Goal: Information Seeking & Learning: Check status

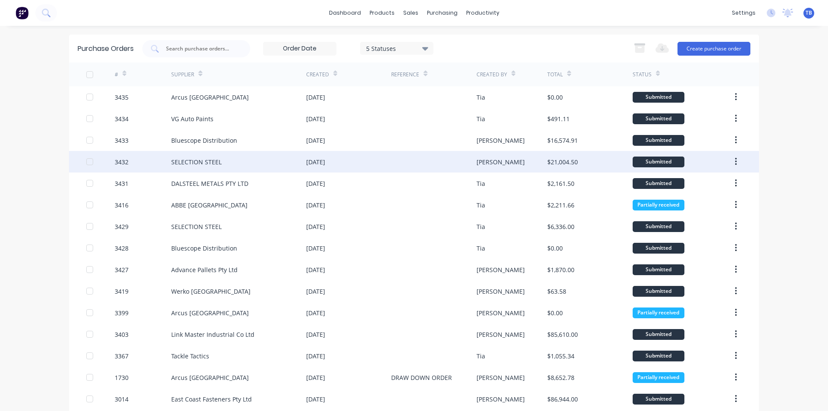
click at [216, 160] on div "SELECTION STEEL" at bounding box center [196, 161] width 50 height 9
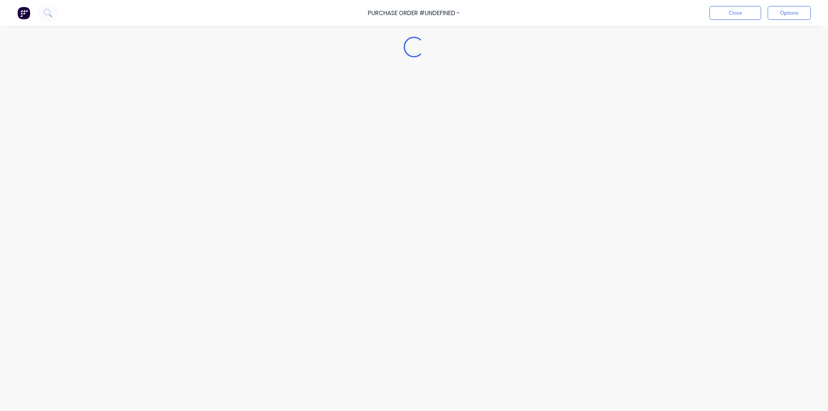
type textarea "x"
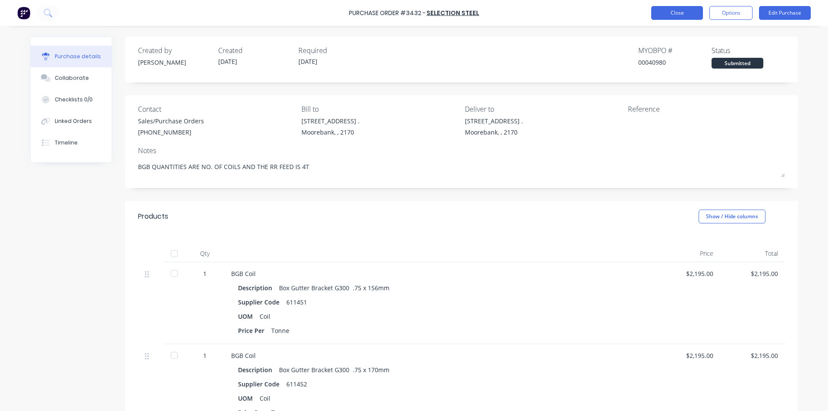
click at [676, 13] on button "Close" at bounding box center [677, 13] width 52 height 14
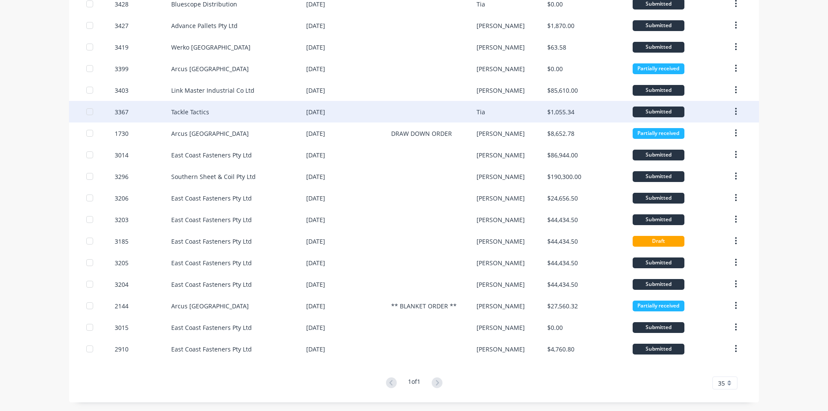
scroll to position [115, 0]
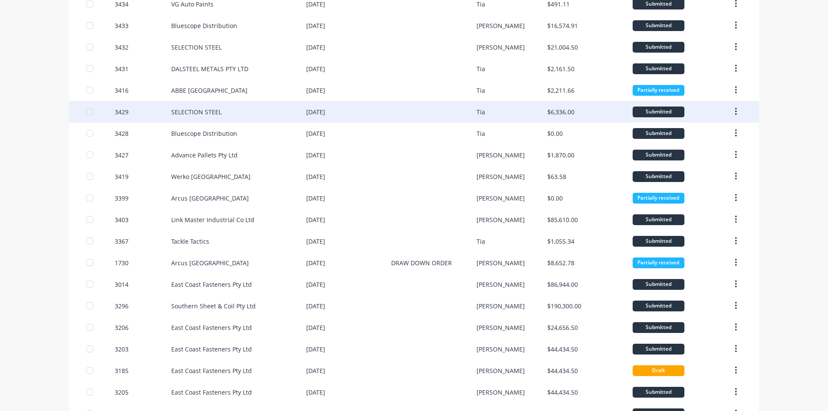
click at [198, 109] on div "SELECTION STEEL" at bounding box center [196, 111] width 50 height 9
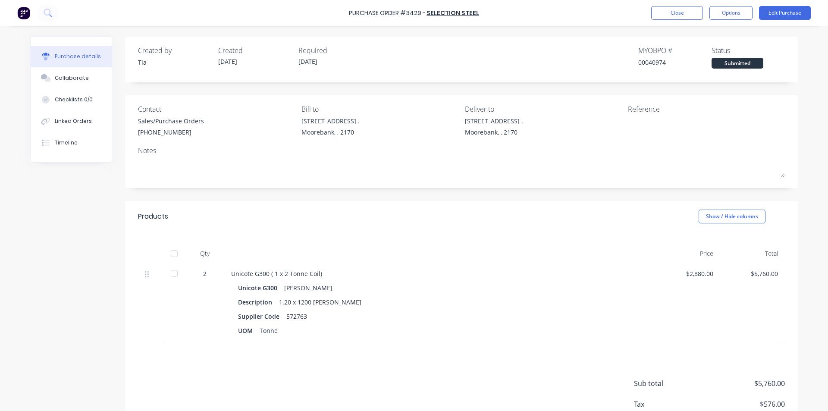
click at [172, 274] on div at bounding box center [174, 273] width 17 height 17
click at [675, 12] on button "Close" at bounding box center [677, 13] width 52 height 14
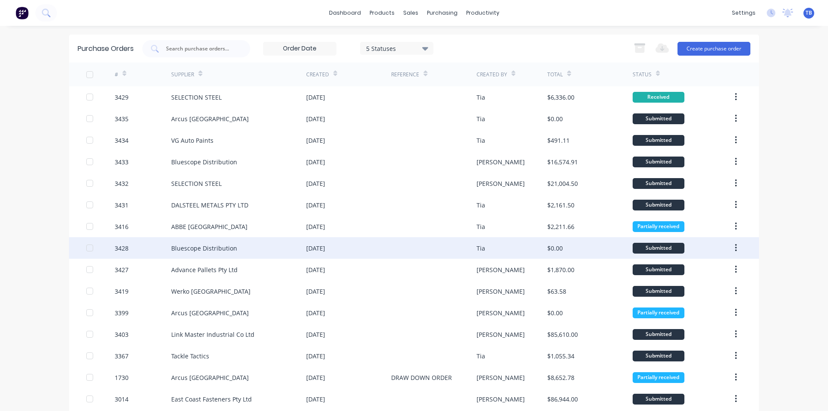
click at [284, 252] on div "Bluescope Distribution" at bounding box center [238, 248] width 135 height 22
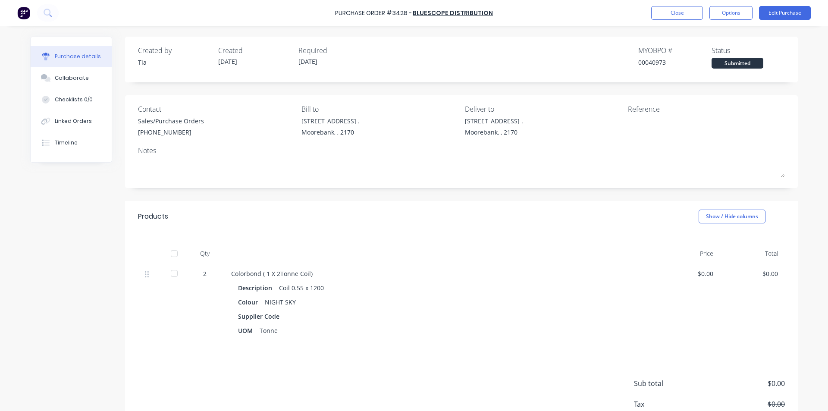
click at [180, 274] on div at bounding box center [175, 303] width 22 height 82
click at [177, 276] on div at bounding box center [174, 273] width 17 height 17
click at [694, 8] on button "Close" at bounding box center [677, 13] width 52 height 14
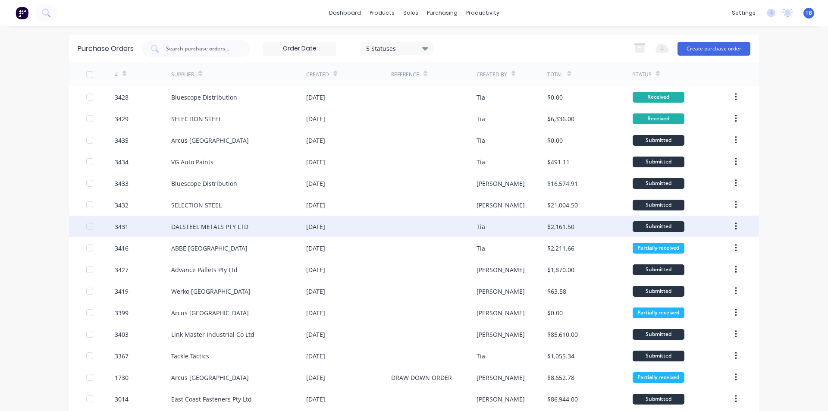
click at [209, 226] on div "DALSTEEL METALS PTY LTD" at bounding box center [209, 226] width 77 height 9
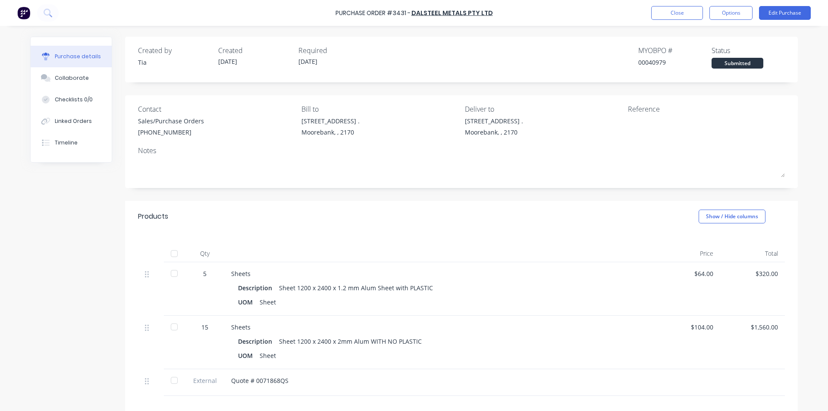
click at [167, 277] on div at bounding box center [174, 273] width 17 height 17
click at [173, 323] on div at bounding box center [174, 326] width 17 height 17
click at [172, 382] on div at bounding box center [174, 380] width 17 height 17
click at [692, 9] on button "Close" at bounding box center [677, 13] width 52 height 14
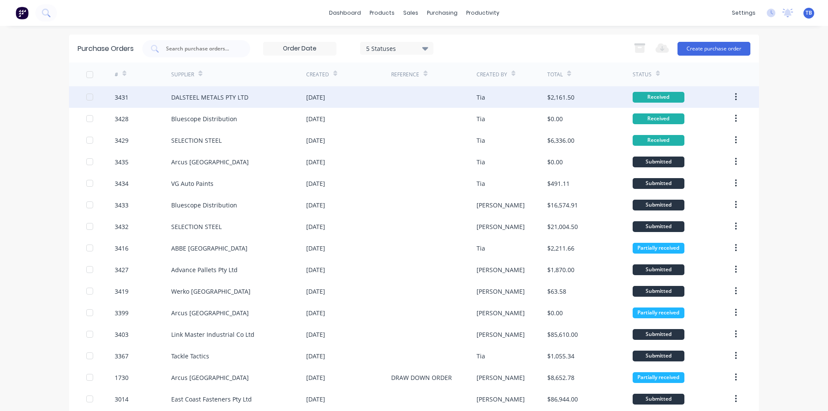
click at [731, 94] on button "button" at bounding box center [736, 97] width 20 height 16
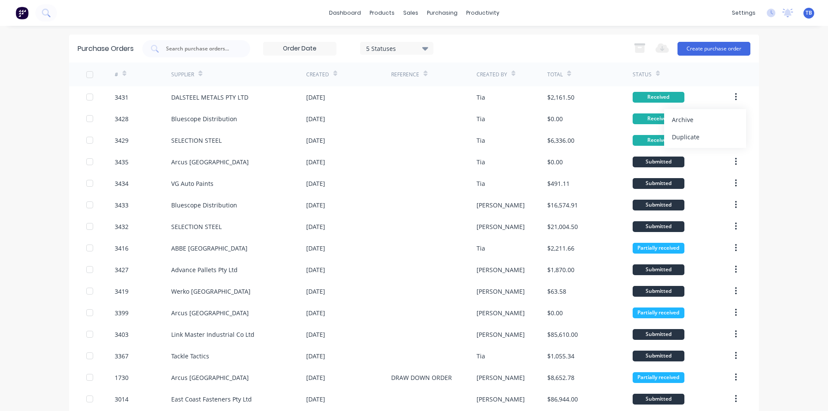
click at [707, 118] on div "Archive" at bounding box center [705, 119] width 66 height 13
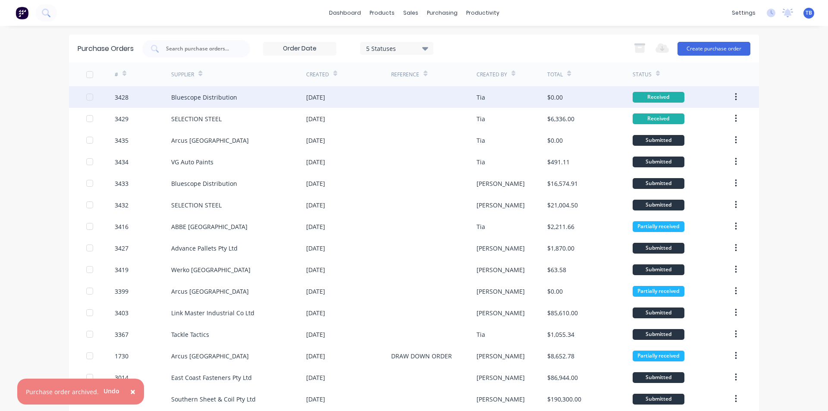
click at [733, 91] on button "button" at bounding box center [736, 97] width 20 height 16
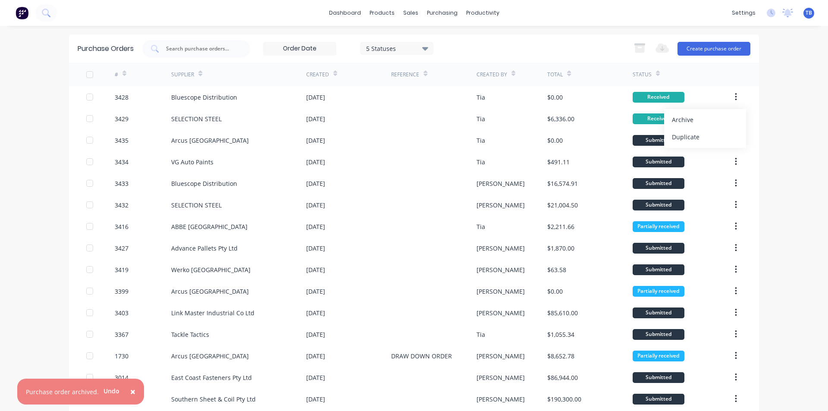
click at [704, 122] on div "Archive" at bounding box center [705, 119] width 66 height 13
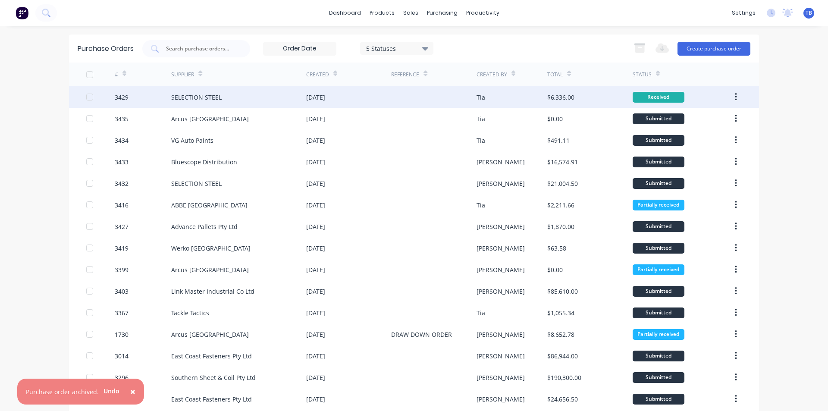
drag, startPoint x: 732, startPoint y: 94, endPoint x: 727, endPoint y: 101, distance: 7.7
click at [735, 94] on icon "button" at bounding box center [736, 96] width 2 height 9
click at [736, 92] on button "button" at bounding box center [736, 97] width 20 height 16
click at [777, 132] on div "dashboard products sales purchasing productivity dashboard products Product Cat…" at bounding box center [414, 205] width 828 height 411
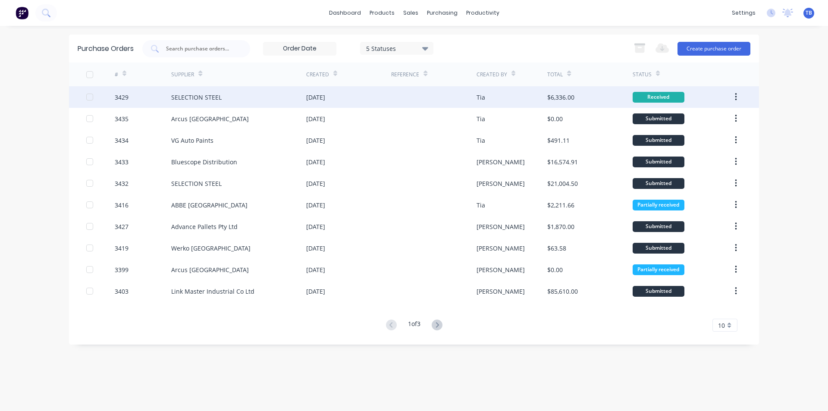
click at [736, 94] on icon "button" at bounding box center [736, 97] width 2 height 8
click at [715, 120] on div "Archive" at bounding box center [705, 119] width 66 height 13
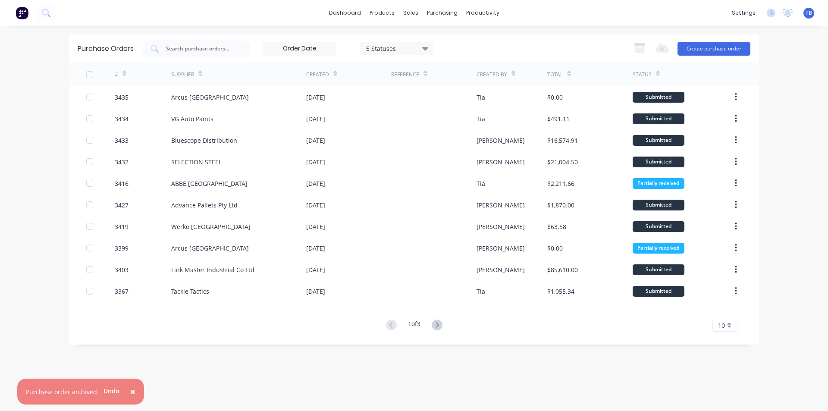
click at [731, 321] on div "10" at bounding box center [725, 325] width 25 height 13
click at [727, 308] on div "35" at bounding box center [725, 310] width 24 height 15
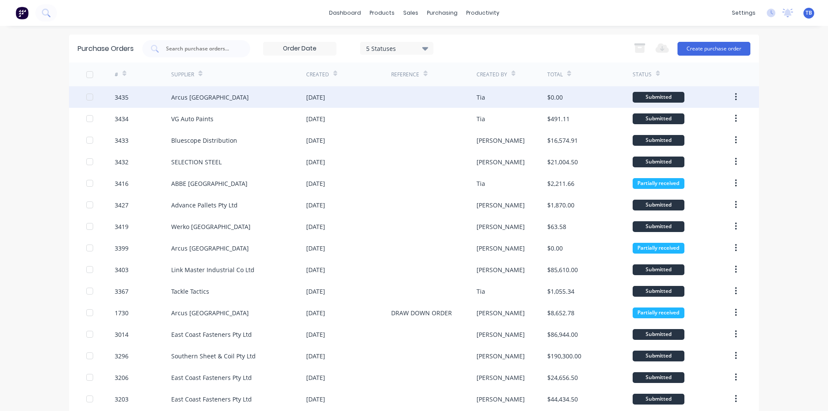
click at [184, 94] on div "Arcus [GEOGRAPHIC_DATA]" at bounding box center [210, 97] width 78 height 9
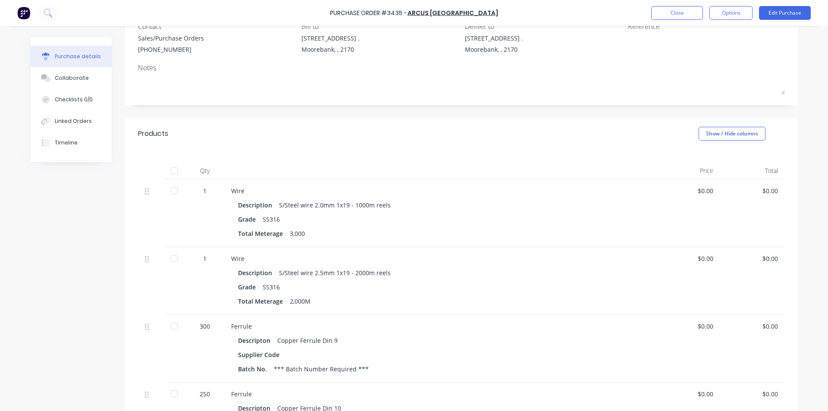
scroll to position [216, 0]
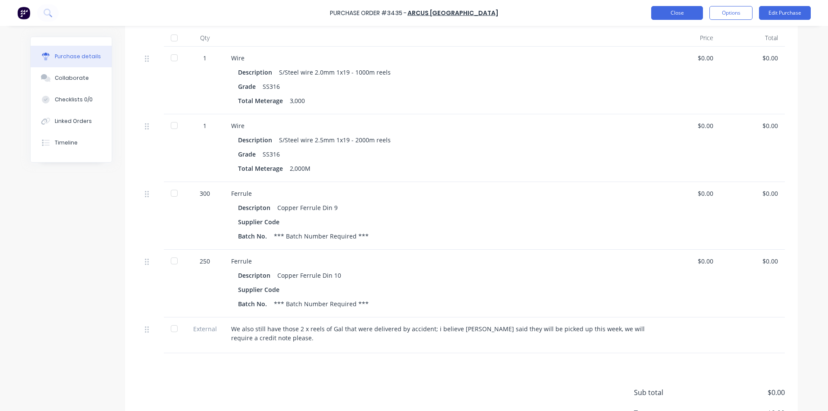
click at [684, 13] on button "Close" at bounding box center [677, 13] width 52 height 14
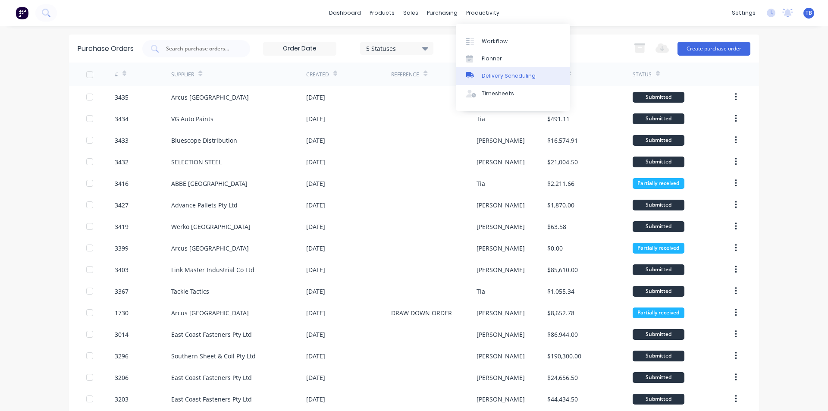
click at [491, 74] on div "Delivery Scheduling" at bounding box center [509, 76] width 54 height 8
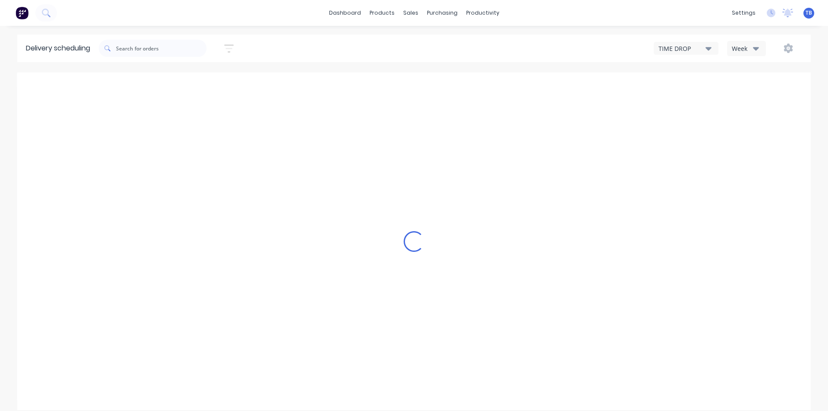
type input "[DATE] - [DATE]"
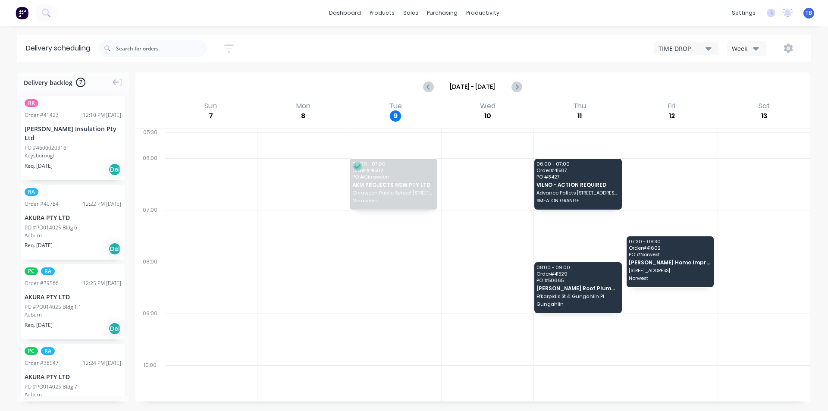
click at [702, 46] on div "TIME DROP" at bounding box center [682, 48] width 47 height 9
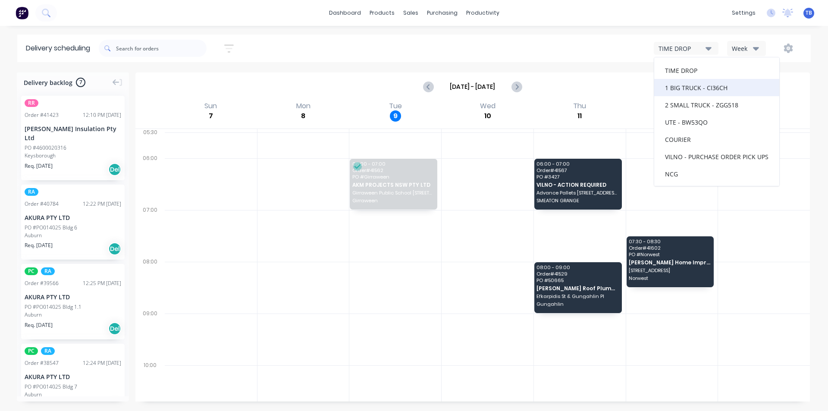
click at [697, 85] on div "1 BIG TRUCK - CI36CH" at bounding box center [716, 87] width 125 height 17
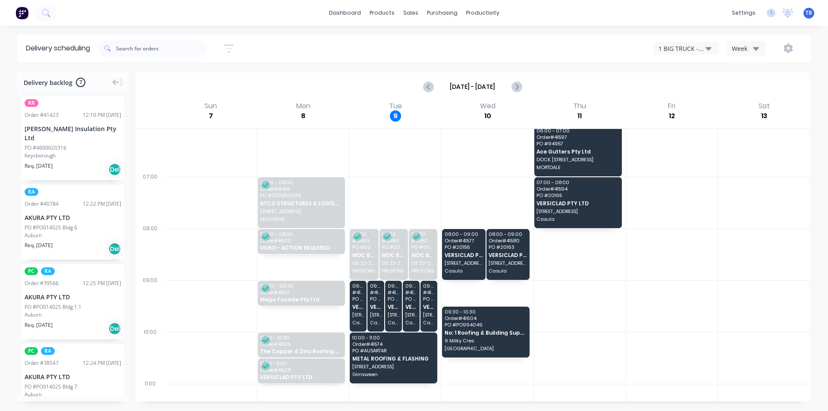
scroll to position [86, 0]
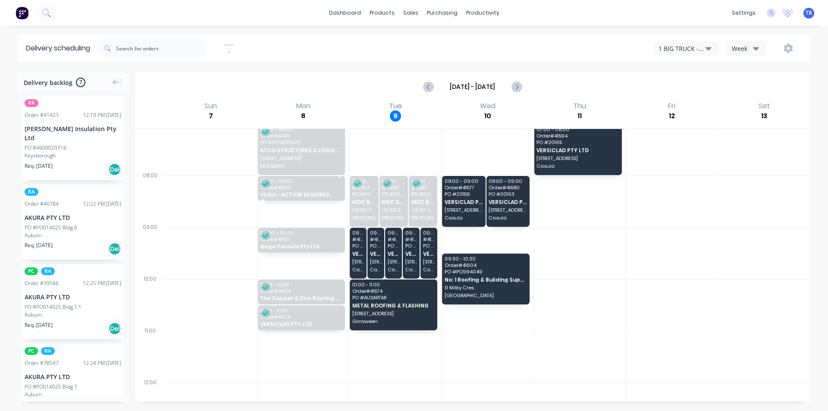
click at [317, 190] on div "08:00 - 08:30 Order # 41520 VILNO - ACTION REQUIRED" at bounding box center [302, 188] width 88 height 25
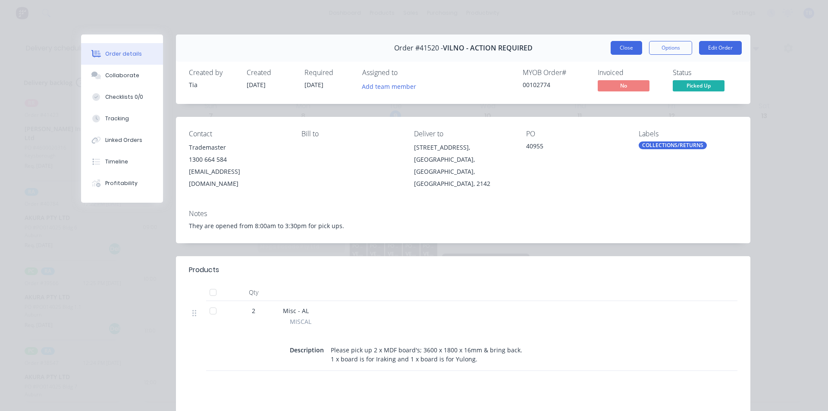
click at [635, 48] on button "Close" at bounding box center [626, 48] width 31 height 14
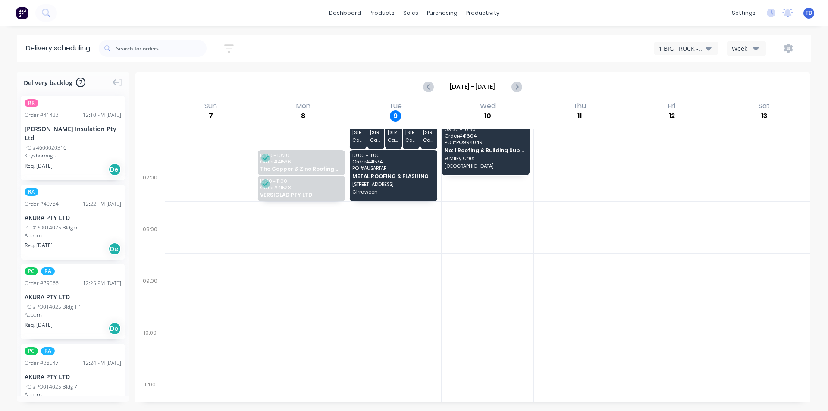
scroll to position [0, 0]
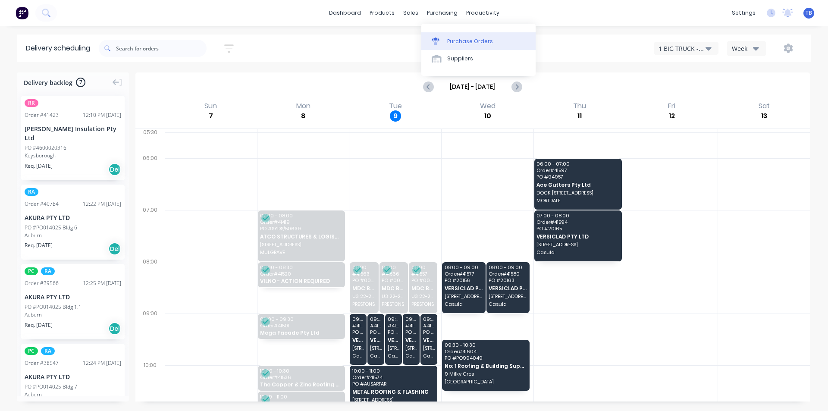
click at [443, 42] on div at bounding box center [438, 42] width 13 height 8
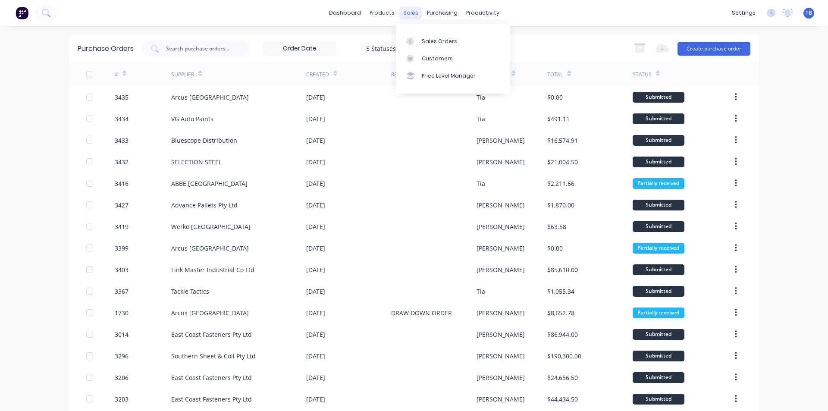
click at [403, 16] on div "sales" at bounding box center [411, 12] width 24 height 13
click at [418, 40] on div at bounding box center [412, 42] width 13 height 8
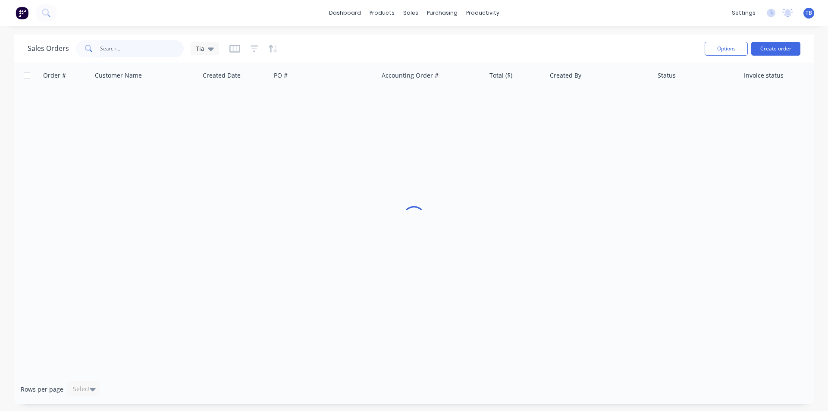
click at [137, 48] on input "text" at bounding box center [142, 48] width 84 height 17
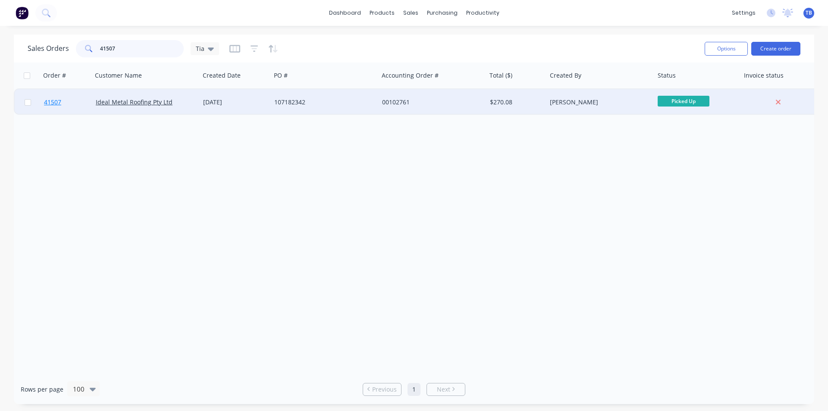
type input "41507"
click at [51, 104] on span "41507" at bounding box center [52, 102] width 17 height 9
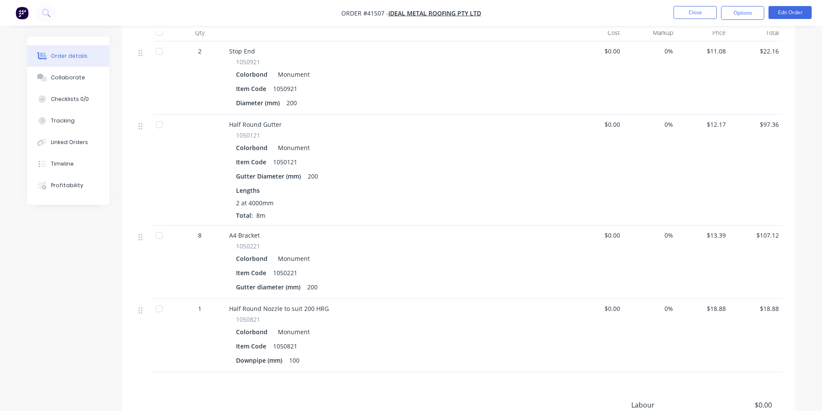
scroll to position [362, 0]
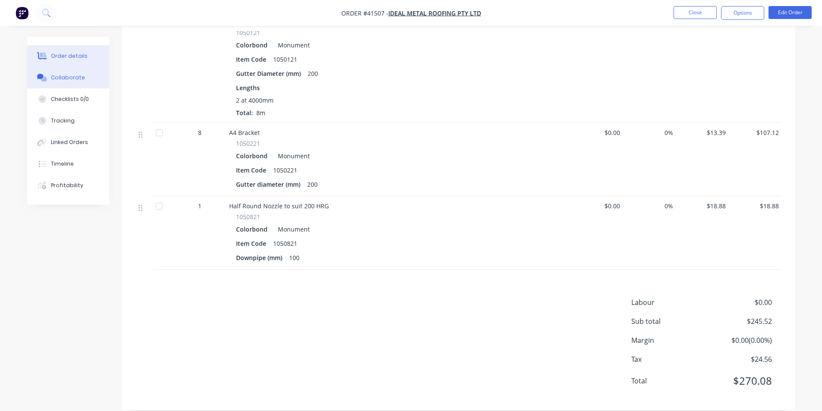
click at [71, 75] on div "Collaborate" at bounding box center [68, 78] width 34 height 8
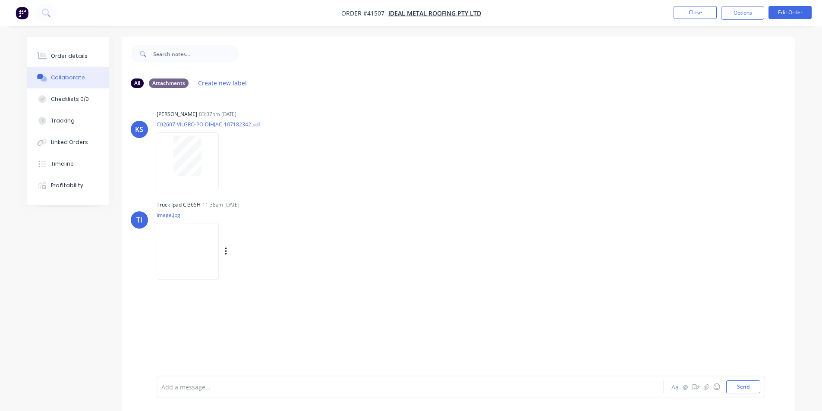
click at [195, 240] on img at bounding box center [188, 251] width 62 height 57
click at [74, 59] on div "Order details" at bounding box center [69, 56] width 37 height 8
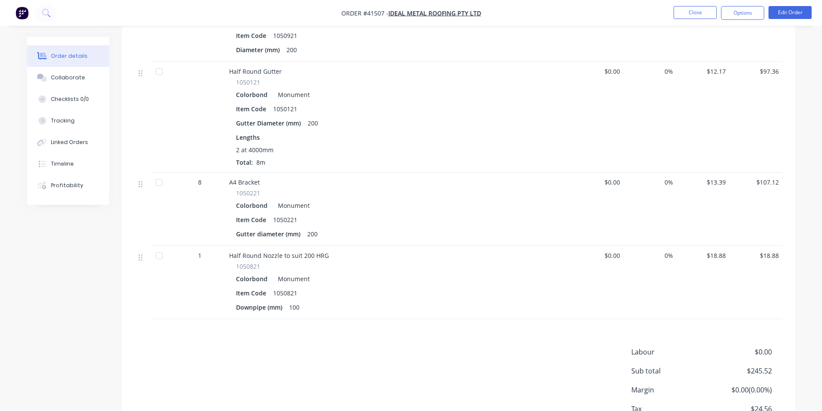
scroll to position [362, 0]
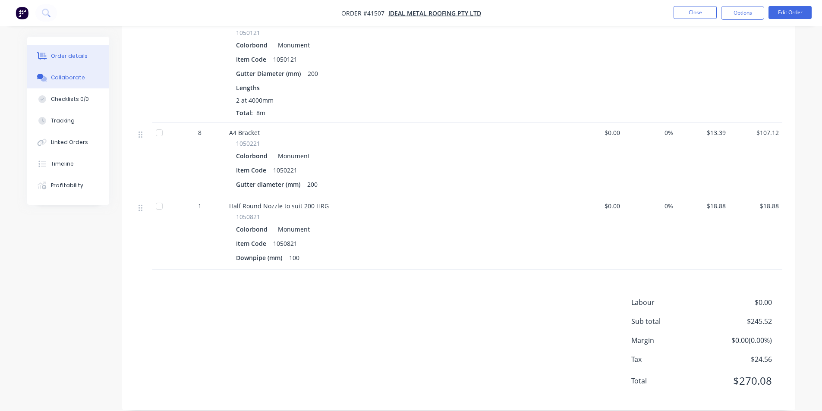
click at [92, 80] on button "Collaborate" at bounding box center [68, 78] width 82 height 22
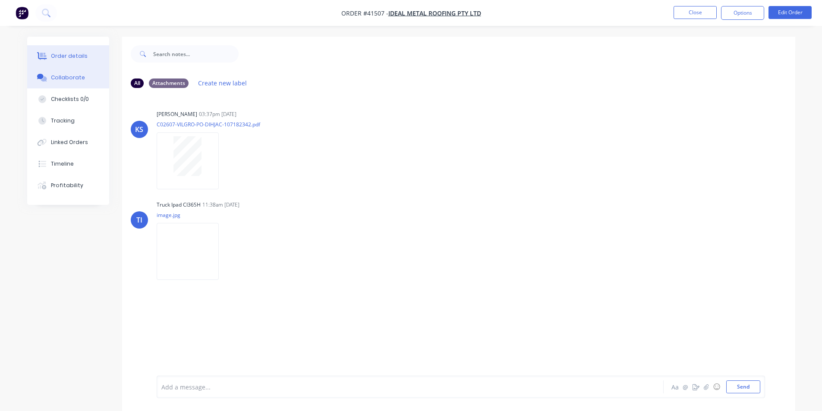
click at [80, 66] on button "Order details" at bounding box center [68, 56] width 82 height 22
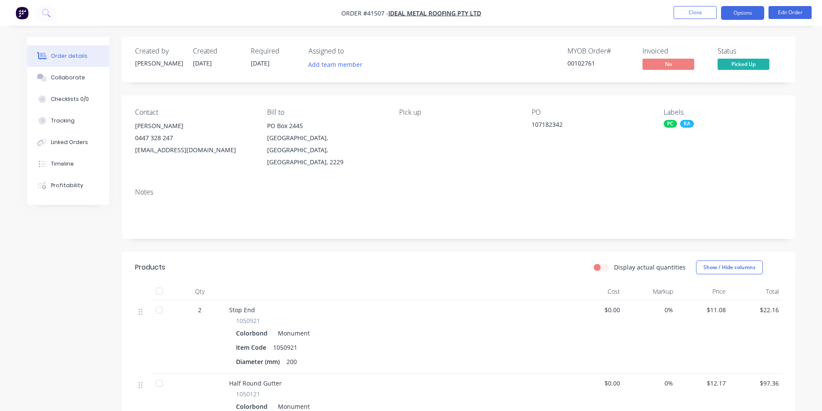
click at [737, 13] on button "Options" at bounding box center [742, 13] width 43 height 14
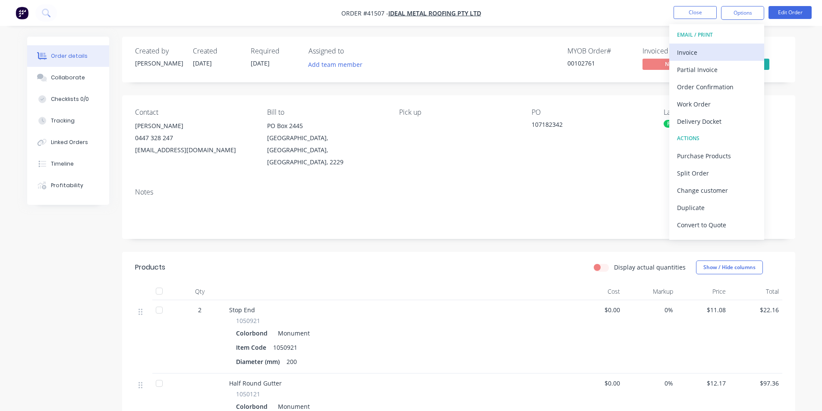
click at [689, 50] on div "Invoice" at bounding box center [716, 52] width 79 height 13
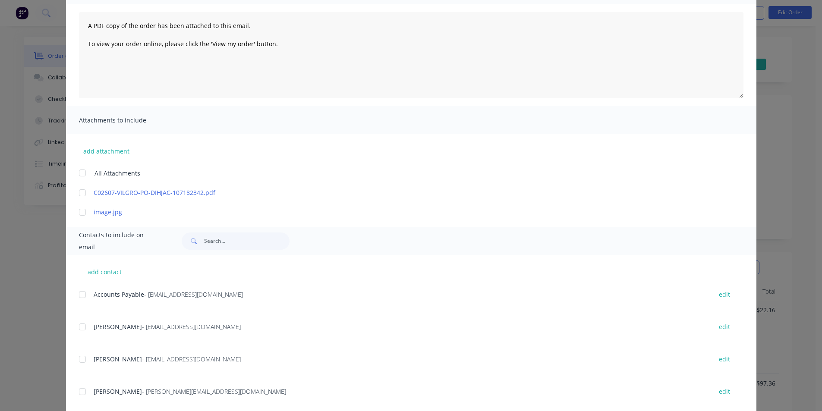
click at [84, 297] on div at bounding box center [82, 294] width 17 height 17
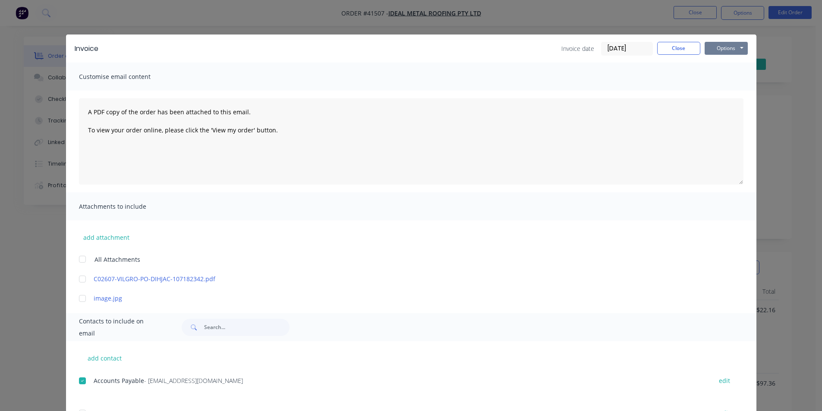
click at [726, 46] on button "Options" at bounding box center [726, 48] width 43 height 13
click at [728, 90] on button "Email" at bounding box center [732, 92] width 55 height 14
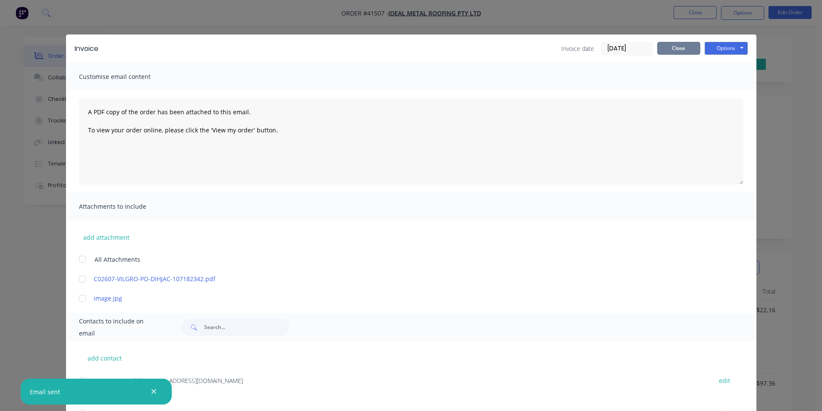
click at [678, 44] on button "Close" at bounding box center [678, 48] width 43 height 13
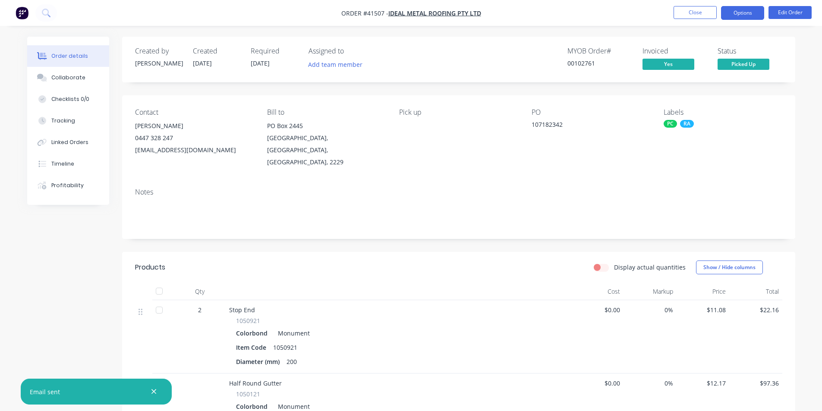
click at [727, 11] on button "Options" at bounding box center [742, 13] width 43 height 14
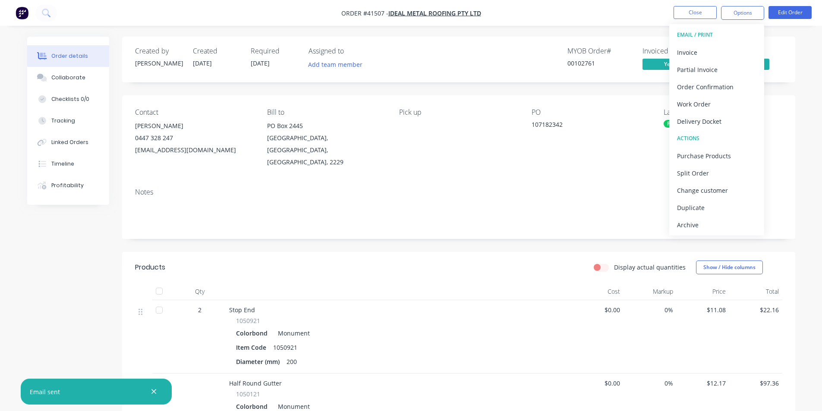
click at [699, 222] on div "Archive" at bounding box center [716, 225] width 79 height 13
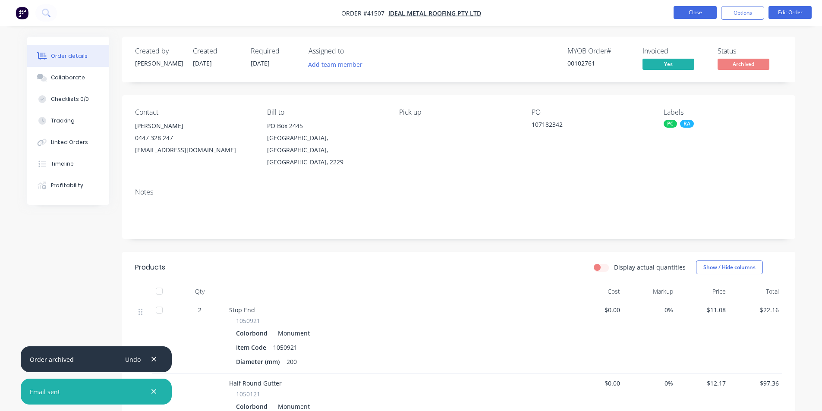
click at [695, 10] on button "Close" at bounding box center [694, 12] width 43 height 13
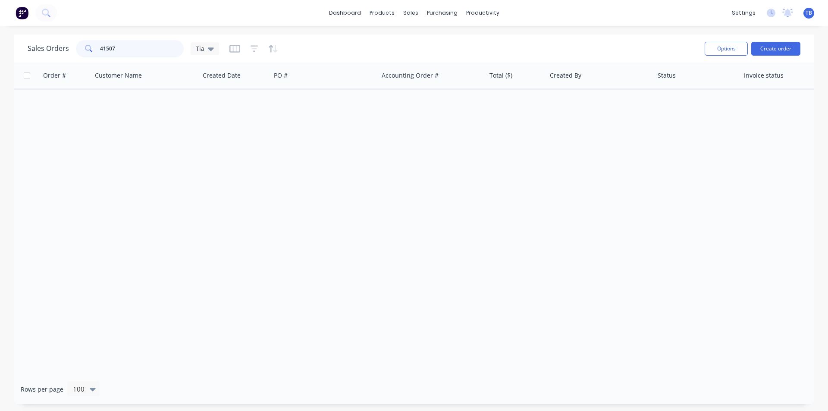
drag, startPoint x: 135, startPoint y: 47, endPoint x: 32, endPoint y: 45, distance: 103.1
click at [34, 45] on div "Sales Orders 41507 Tia" at bounding box center [124, 48] width 192 height 17
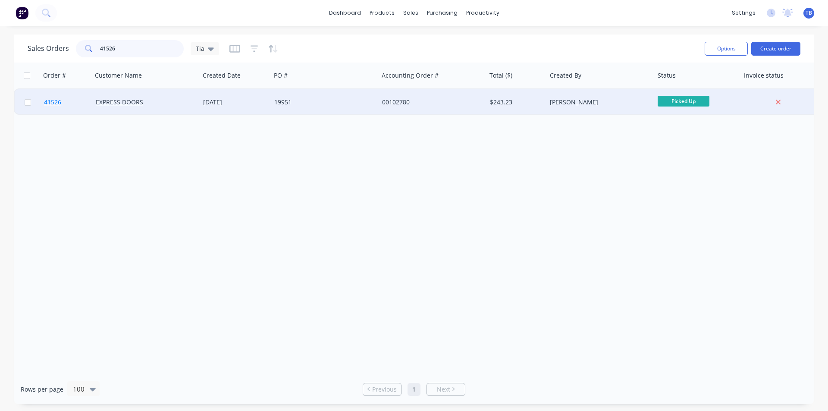
type input "41526"
click at [66, 100] on link "41526" at bounding box center [70, 102] width 52 height 26
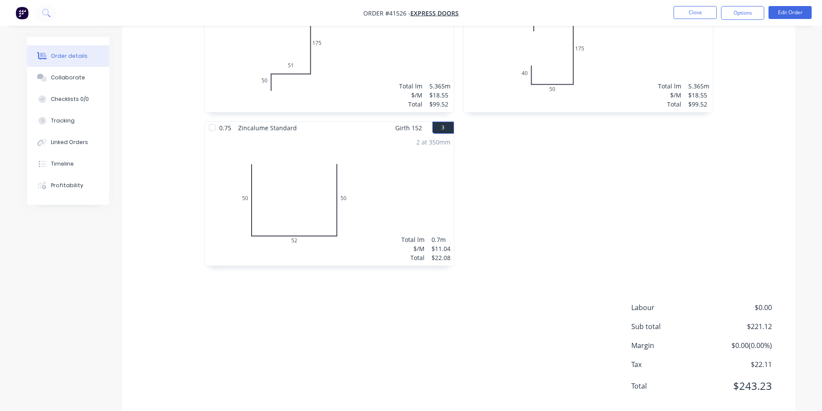
scroll to position [329, 0]
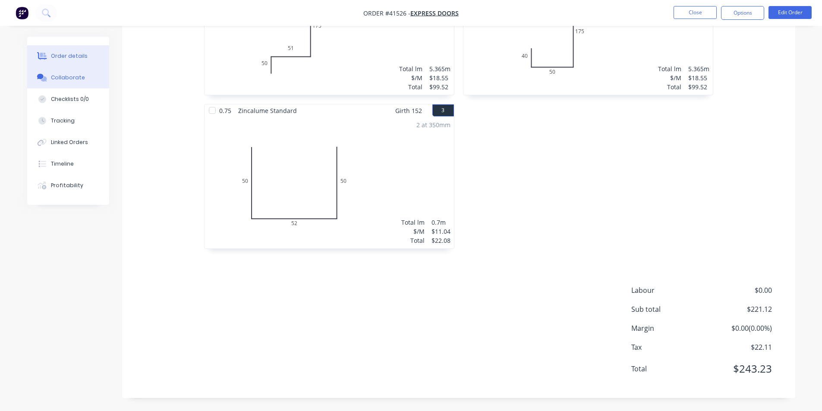
click at [70, 74] on div "Collaborate" at bounding box center [68, 78] width 34 height 8
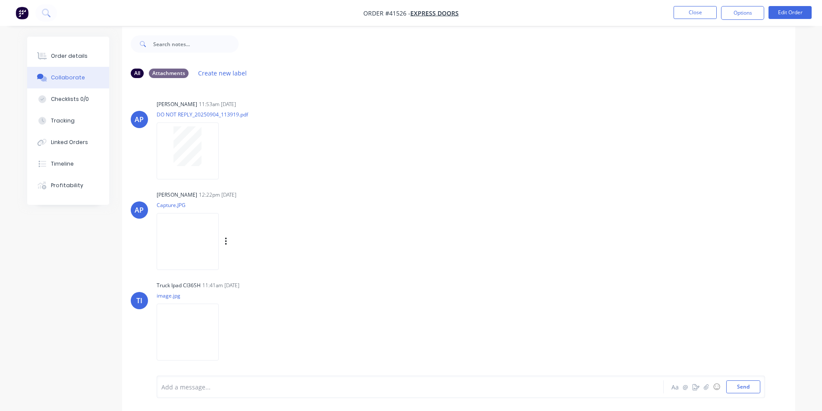
scroll to position [13, 0]
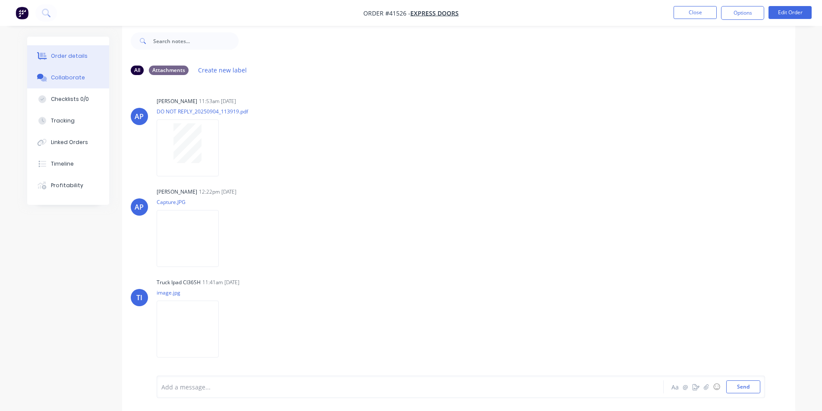
click at [70, 50] on button "Order details" at bounding box center [68, 56] width 82 height 22
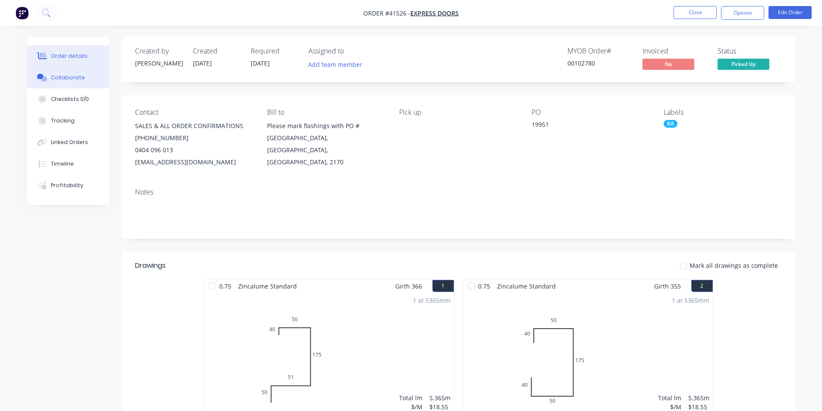
click at [59, 74] on div "Collaborate" at bounding box center [68, 78] width 34 height 8
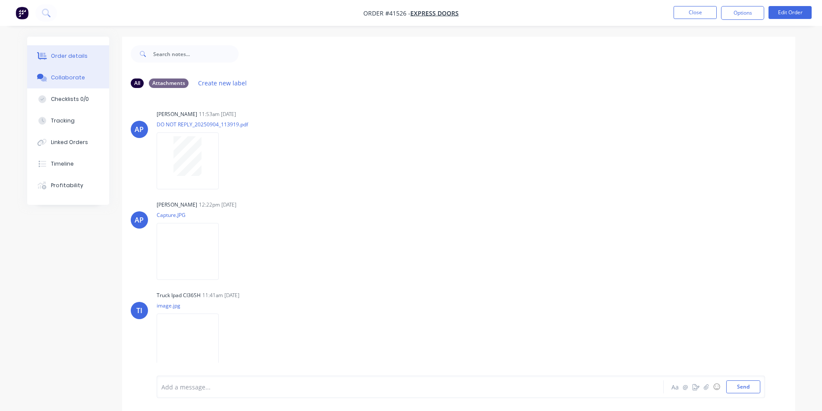
click at [72, 50] on button "Order details" at bounding box center [68, 56] width 82 height 22
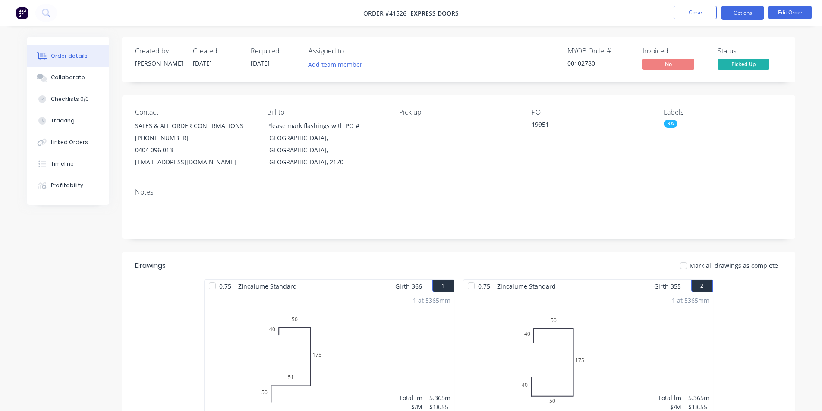
click at [752, 10] on button "Options" at bounding box center [742, 13] width 43 height 14
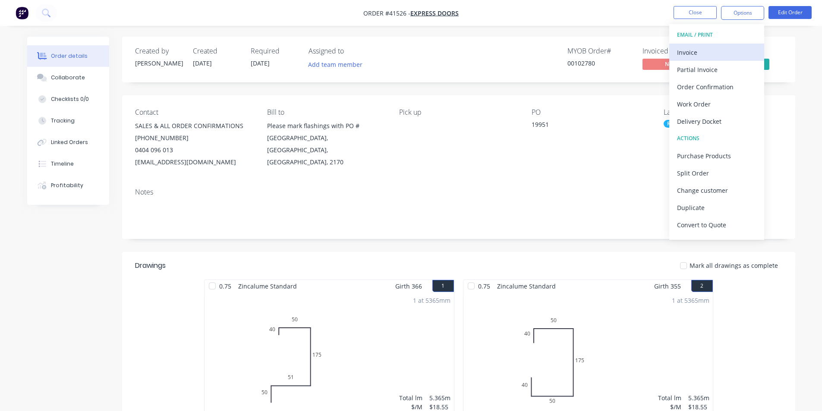
click at [723, 56] on div "Invoice" at bounding box center [716, 52] width 79 height 13
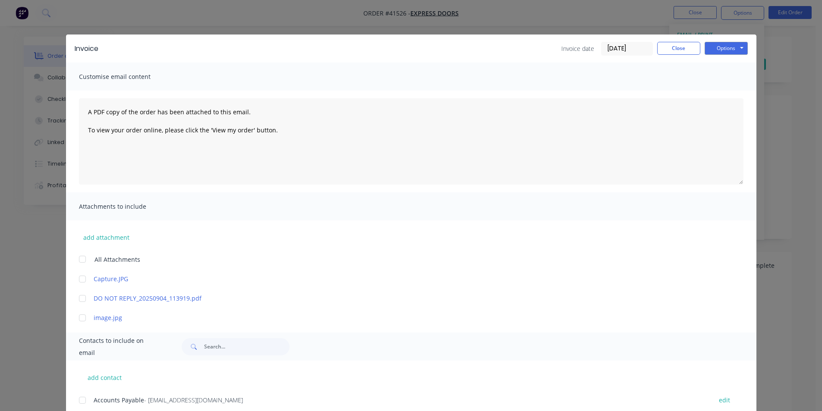
scroll to position [125, 0]
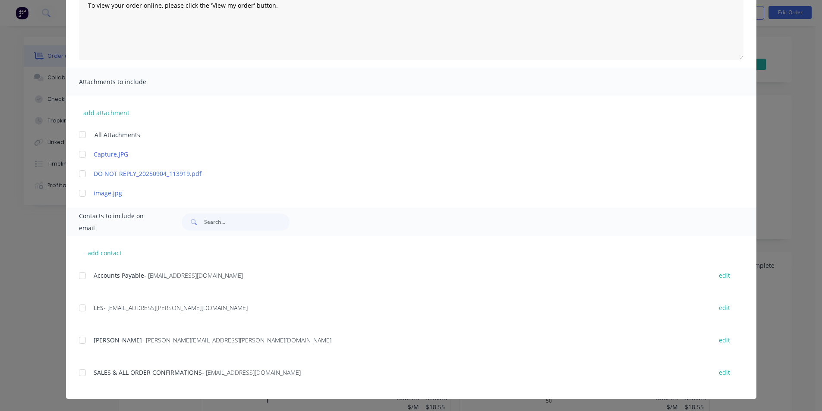
click at [82, 276] on div at bounding box center [82, 275] width 17 height 17
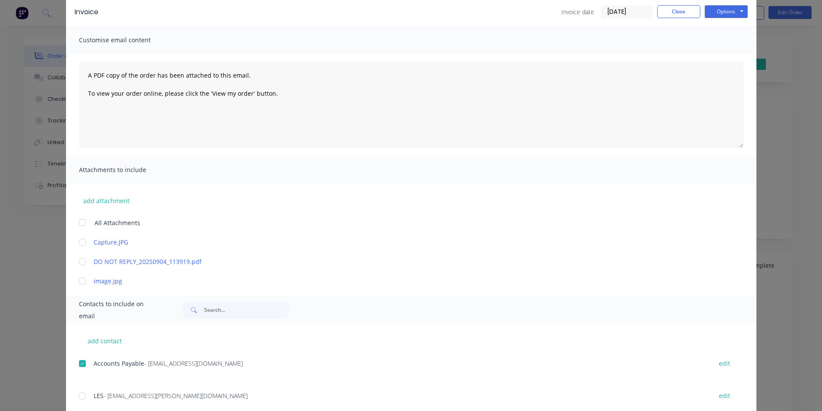
scroll to position [0, 0]
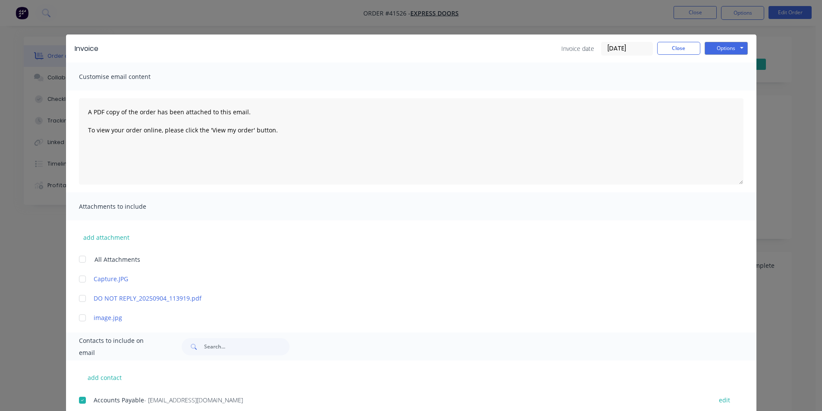
click at [727, 55] on div "Options Preview Print Email" at bounding box center [726, 49] width 43 height 14
click at [728, 49] on button "Options" at bounding box center [726, 48] width 43 height 13
click at [729, 91] on button "Email" at bounding box center [732, 92] width 55 height 14
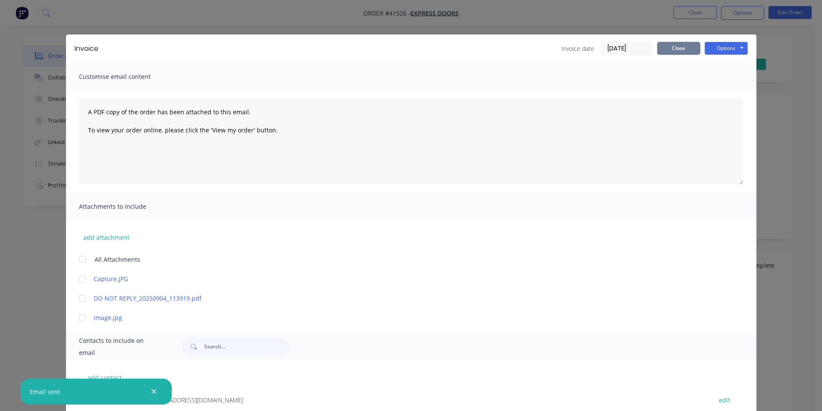
drag, startPoint x: 671, startPoint y: 46, endPoint x: 676, endPoint y: 44, distance: 5.0
click at [671, 46] on button "Close" at bounding box center [678, 48] width 43 height 13
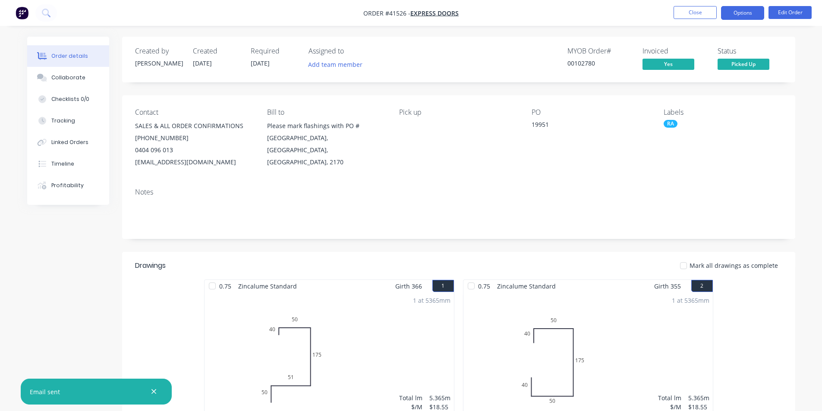
click at [734, 13] on button "Options" at bounding box center [742, 13] width 43 height 14
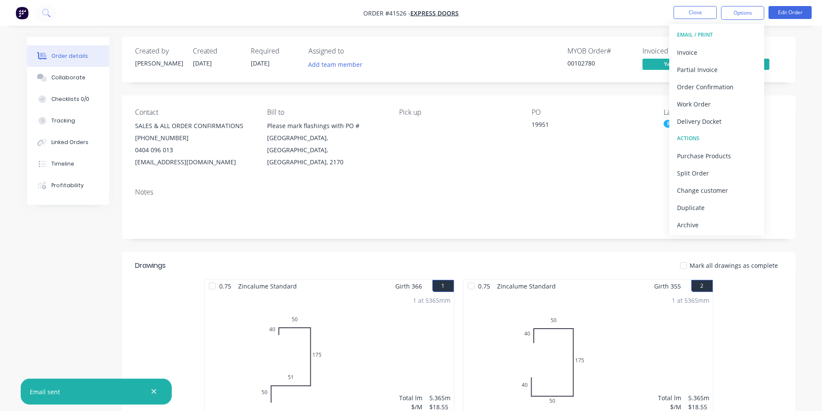
drag, startPoint x: 691, startPoint y: 229, endPoint x: 709, endPoint y: 35, distance: 194.2
click at [691, 228] on div "Archive" at bounding box center [716, 225] width 79 height 13
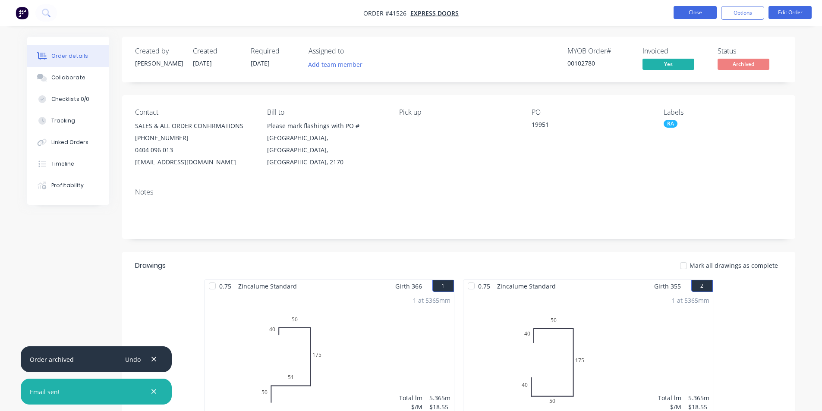
click at [703, 9] on button "Close" at bounding box center [694, 12] width 43 height 13
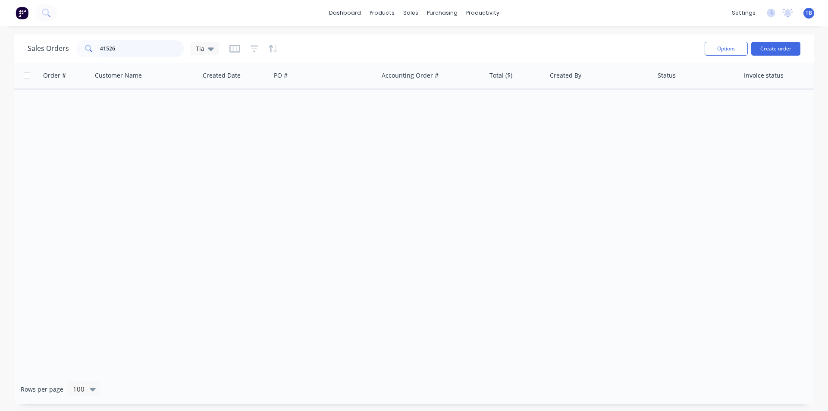
drag, startPoint x: 141, startPoint y: 48, endPoint x: 60, endPoint y: 52, distance: 80.4
click at [61, 52] on div "Sales Orders 41526 Tia" at bounding box center [124, 48] width 192 height 17
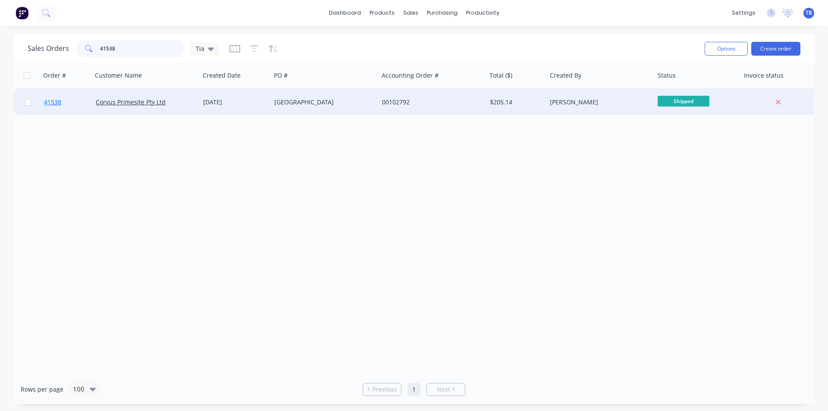
type input "41538"
click at [54, 97] on link "41538" at bounding box center [70, 102] width 52 height 26
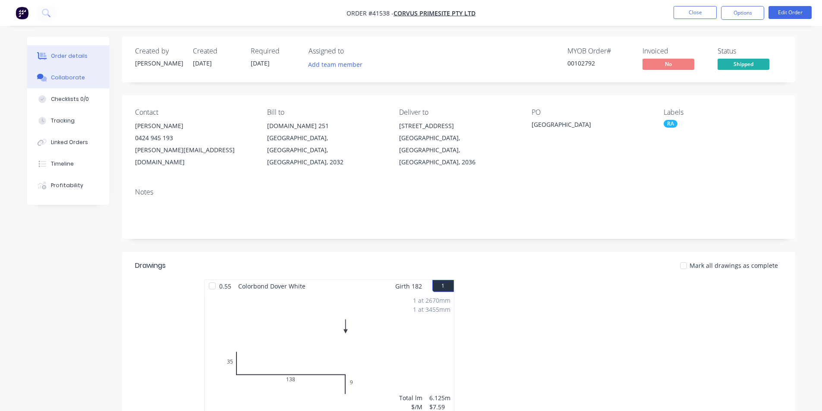
click at [55, 82] on button "Collaborate" at bounding box center [68, 78] width 82 height 22
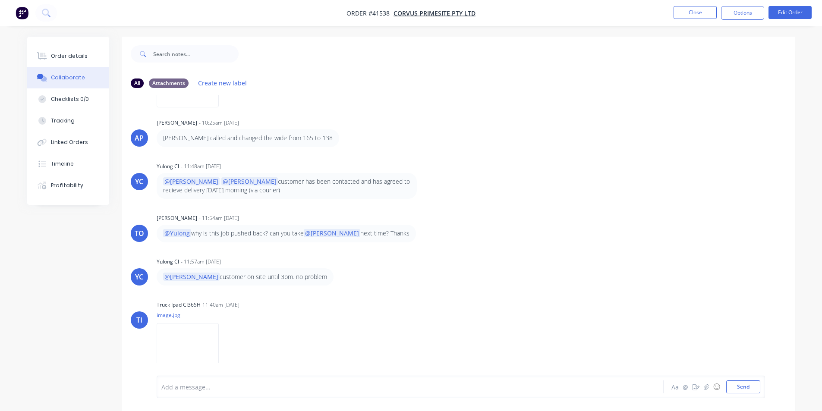
scroll to position [180, 0]
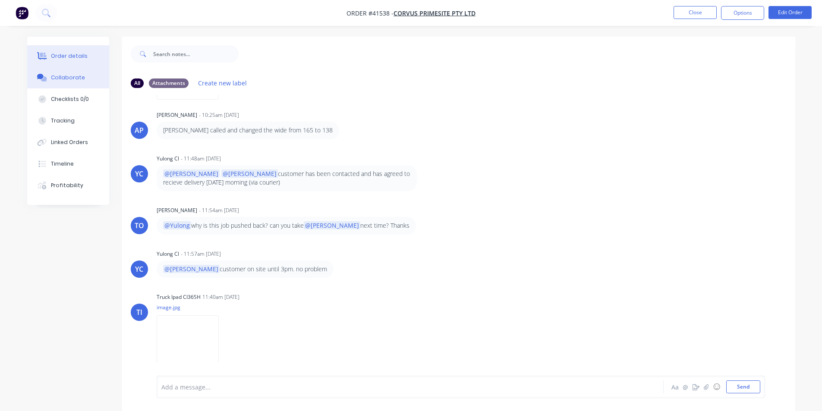
click at [66, 56] on div "Order details" at bounding box center [69, 56] width 37 height 8
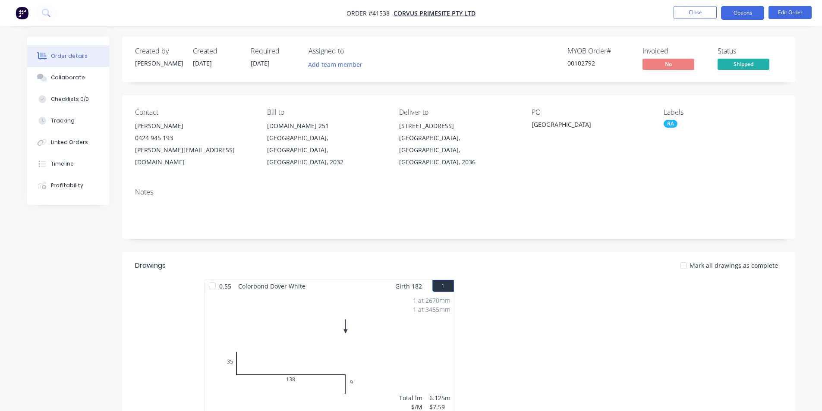
click at [747, 12] on button "Options" at bounding box center [742, 13] width 43 height 14
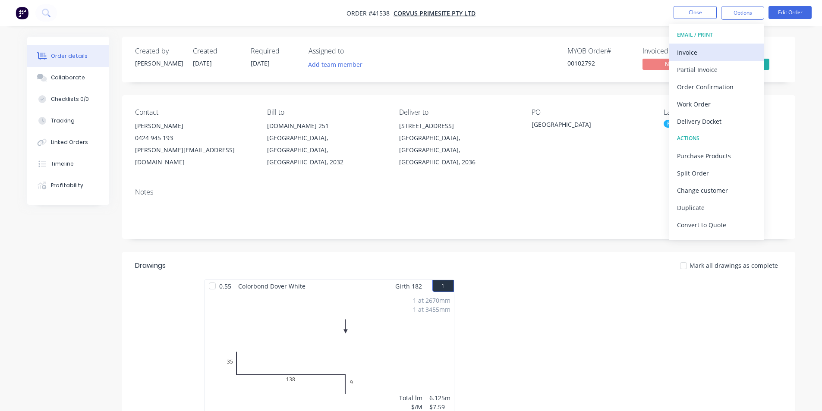
click at [702, 53] on div "Invoice" at bounding box center [716, 52] width 79 height 13
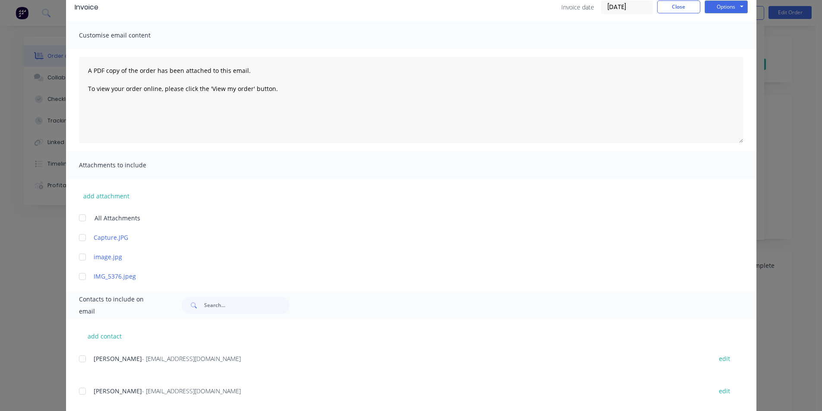
scroll to position [201, 0]
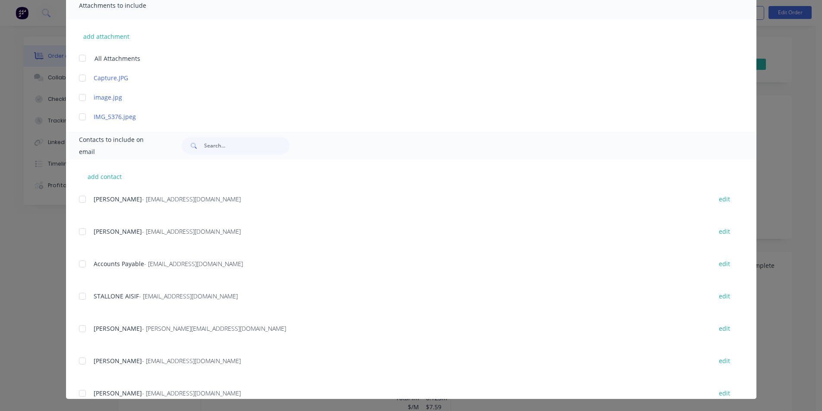
click at [79, 263] on div at bounding box center [82, 263] width 17 height 17
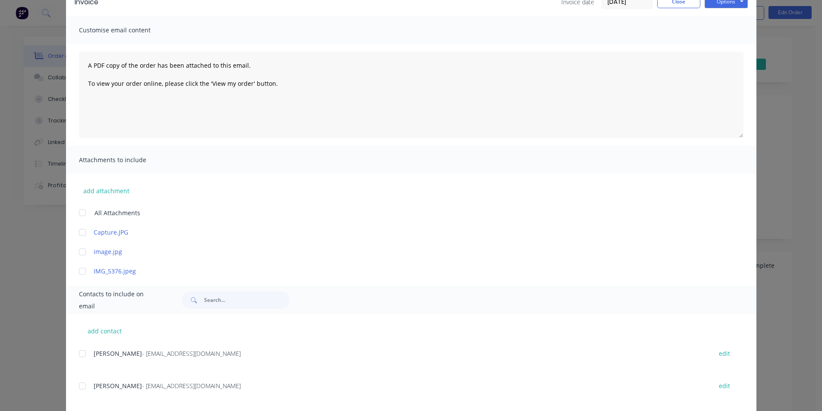
scroll to position [0, 0]
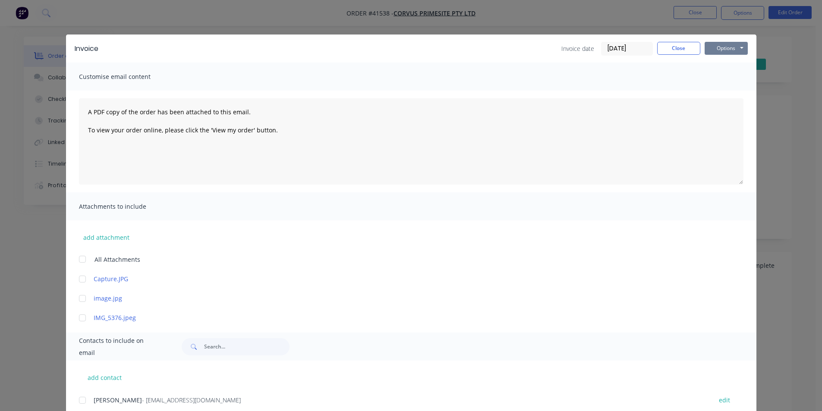
click at [718, 50] on button "Options" at bounding box center [726, 48] width 43 height 13
click at [714, 94] on button "Email" at bounding box center [732, 92] width 55 height 14
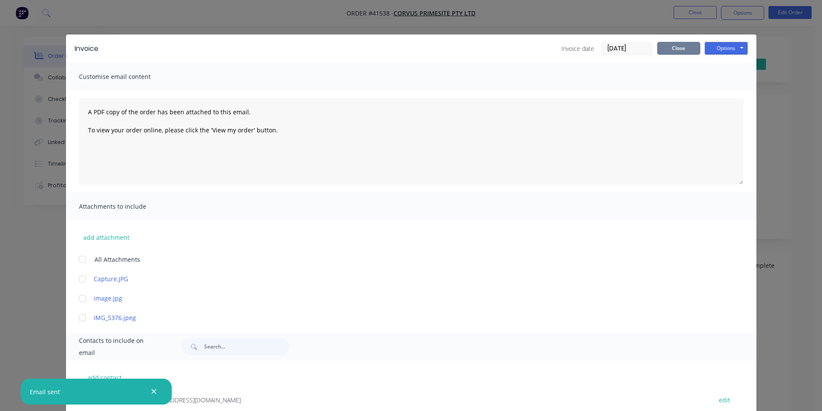
click at [685, 52] on button "Close" at bounding box center [678, 48] width 43 height 13
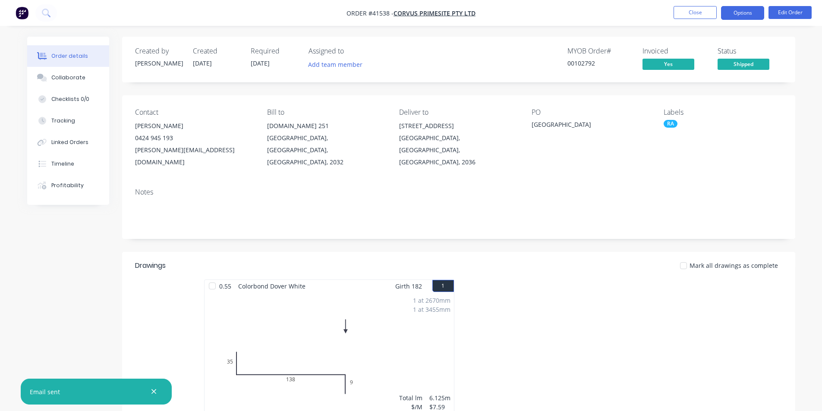
click at [759, 17] on button "Options" at bounding box center [742, 13] width 43 height 14
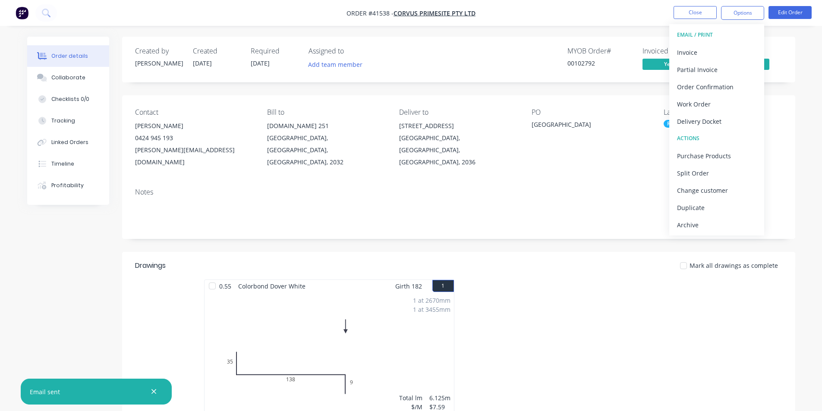
click at [714, 229] on div "Archive" at bounding box center [716, 225] width 79 height 13
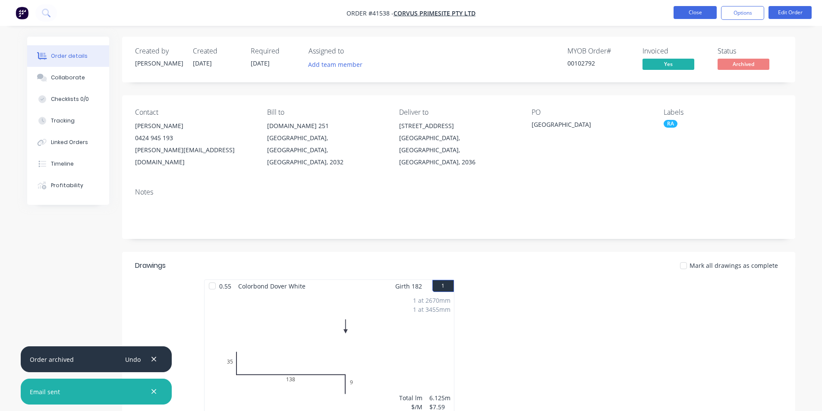
click at [692, 12] on button "Close" at bounding box center [694, 12] width 43 height 13
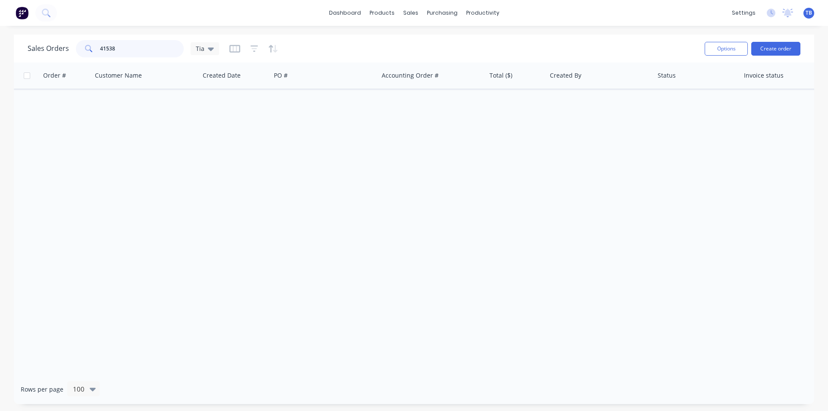
drag, startPoint x: 117, startPoint y: 53, endPoint x: 60, endPoint y: 53, distance: 57.4
click at [60, 53] on div "Sales Orders 41538 Tia" at bounding box center [124, 48] width 192 height 17
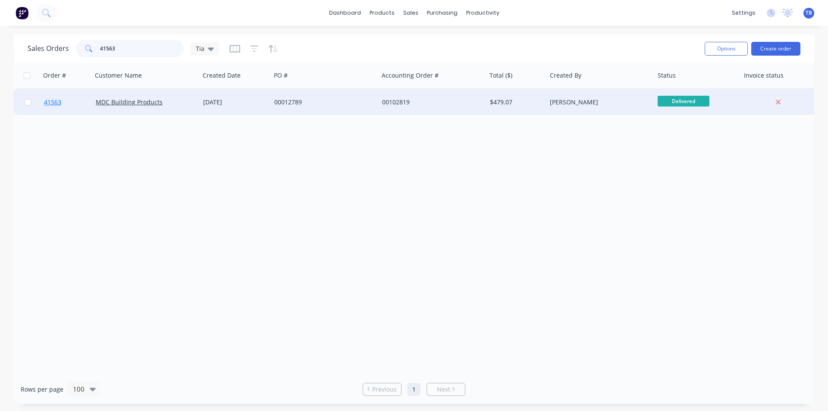
type input "41563"
click at [55, 100] on span "41563" at bounding box center [52, 102] width 17 height 9
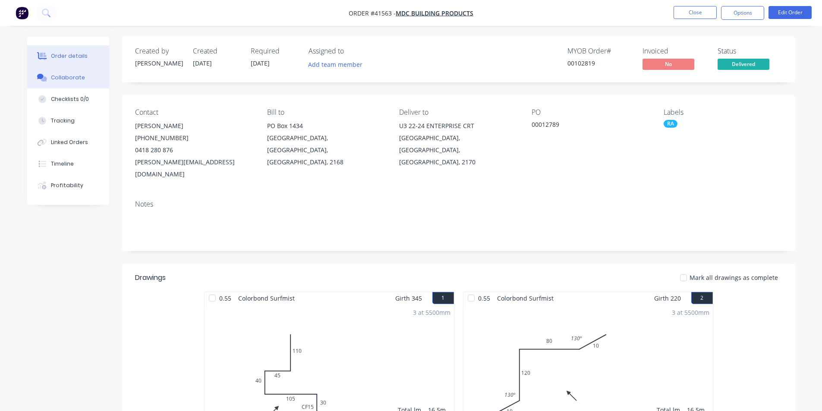
click at [94, 83] on button "Collaborate" at bounding box center [68, 78] width 82 height 22
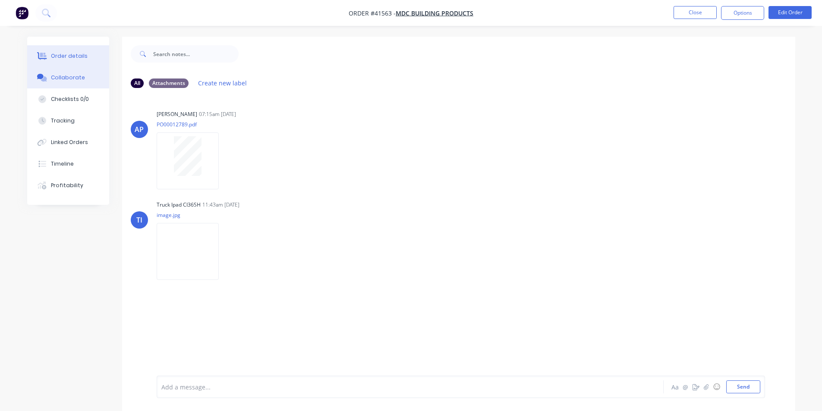
click at [75, 51] on button "Order details" at bounding box center [68, 56] width 82 height 22
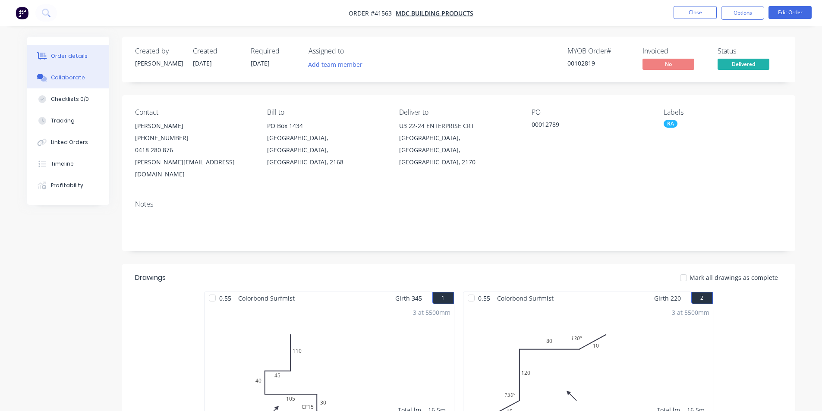
click at [89, 73] on button "Collaborate" at bounding box center [68, 78] width 82 height 22
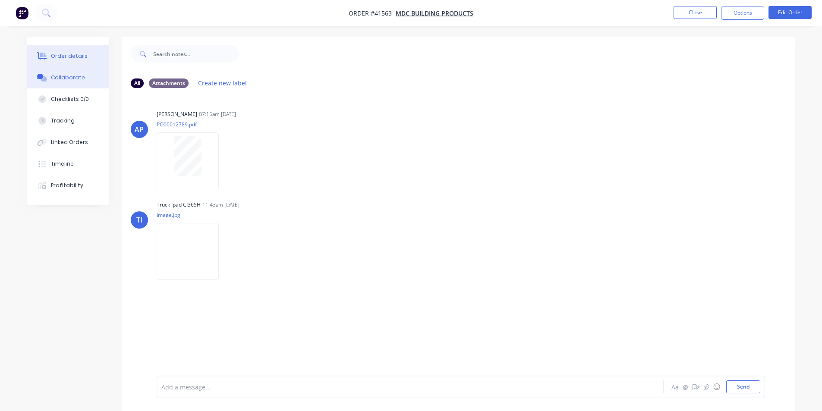
click at [70, 50] on button "Order details" at bounding box center [68, 56] width 82 height 22
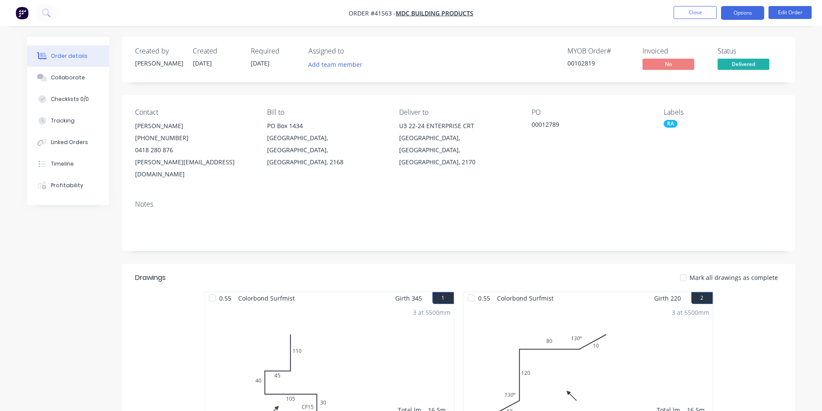
click at [739, 12] on button "Options" at bounding box center [742, 13] width 43 height 14
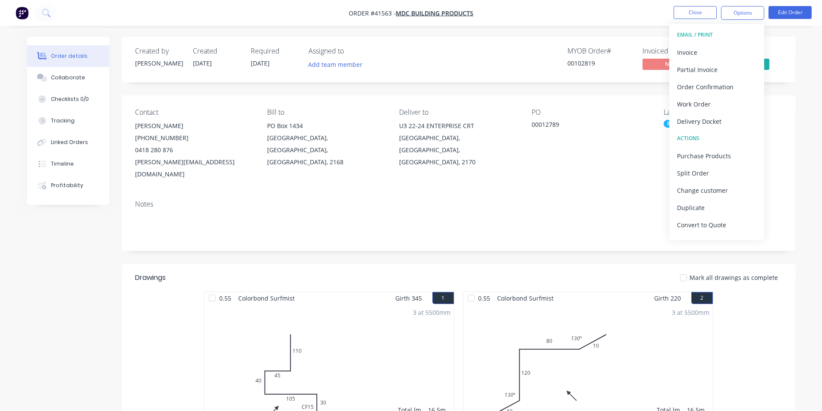
click at [698, 51] on div "Invoice" at bounding box center [716, 52] width 79 height 13
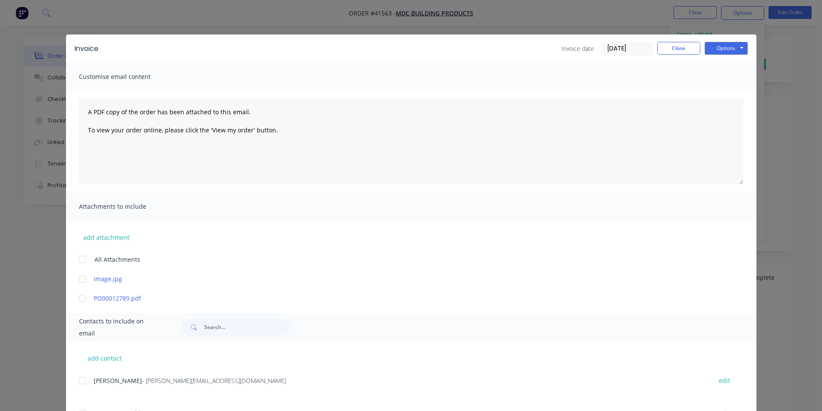
scroll to position [138, 0]
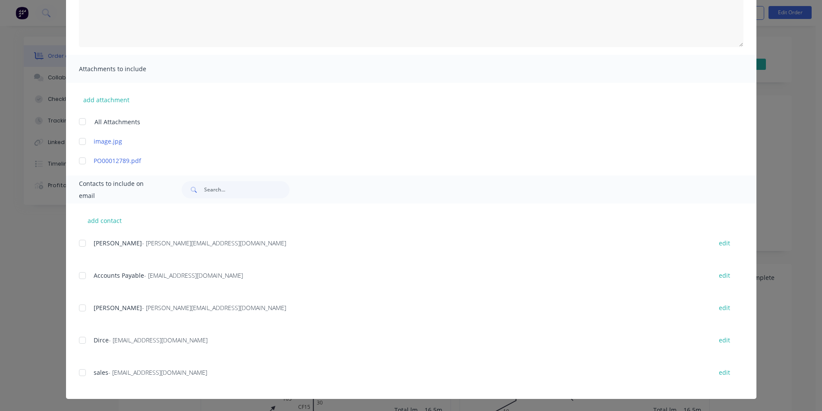
click at [88, 277] on div "Accounts Payable - [EMAIL_ADDRESS][DOMAIN_NAME] edit" at bounding box center [417, 276] width 677 height 12
drag, startPoint x: 83, startPoint y: 277, endPoint x: 92, endPoint y: 276, distance: 9.5
click at [82, 277] on div at bounding box center [82, 275] width 17 height 17
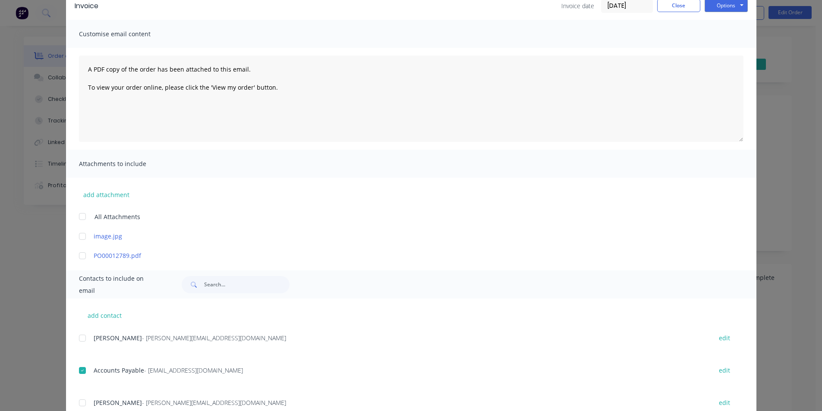
scroll to position [0, 0]
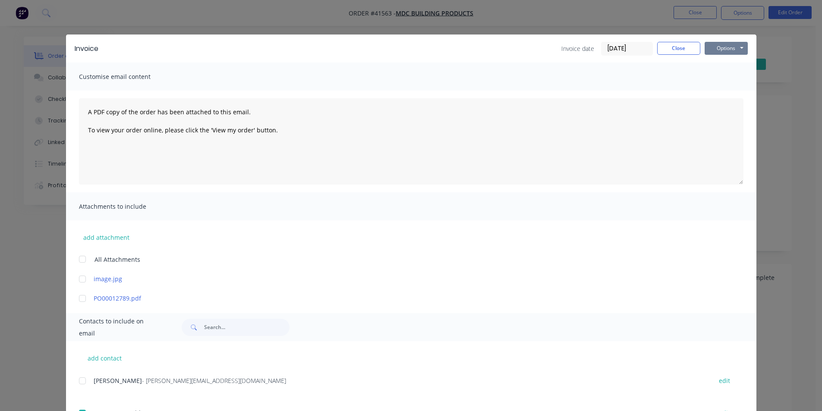
click at [736, 49] on button "Options" at bounding box center [726, 48] width 43 height 13
click at [736, 94] on button "Email" at bounding box center [732, 92] width 55 height 14
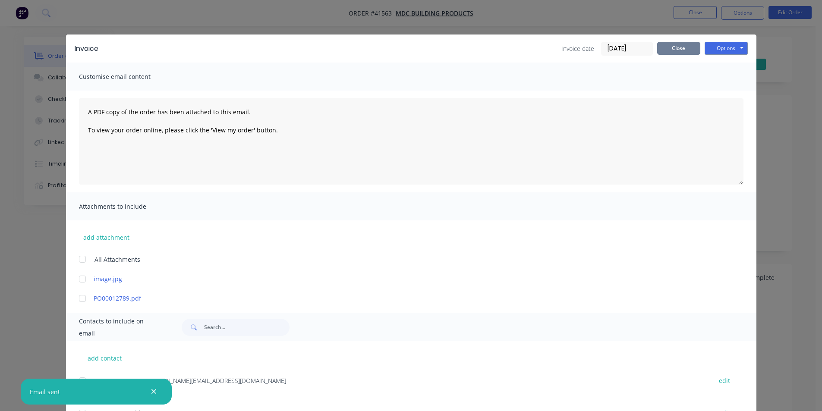
click at [664, 47] on button "Close" at bounding box center [678, 48] width 43 height 13
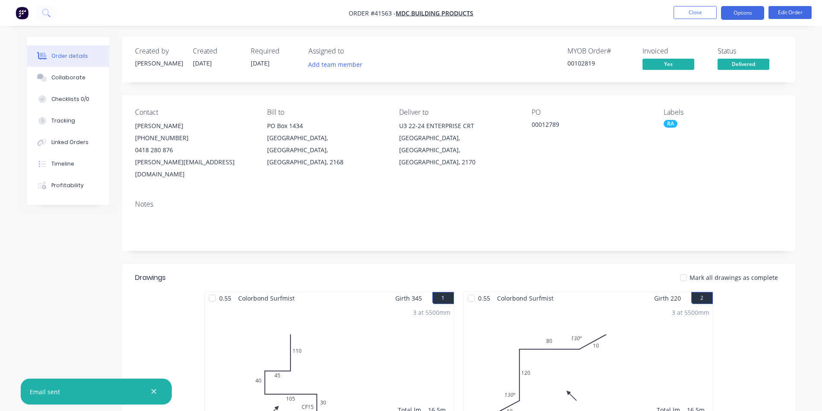
click at [730, 16] on button "Options" at bounding box center [742, 13] width 43 height 14
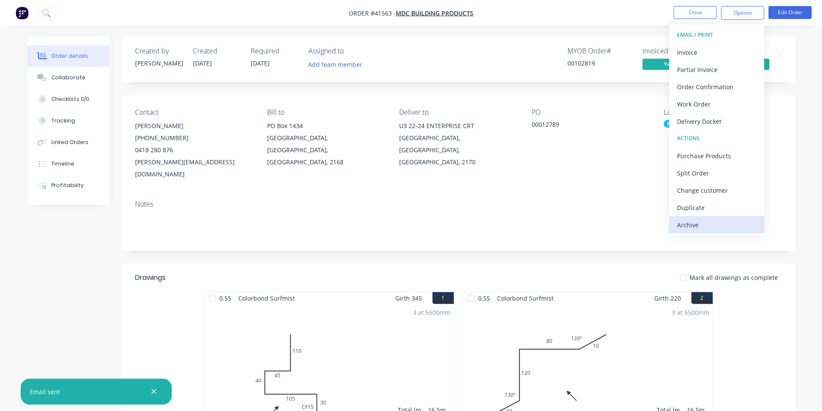
click at [684, 230] on div "Archive" at bounding box center [716, 225] width 79 height 13
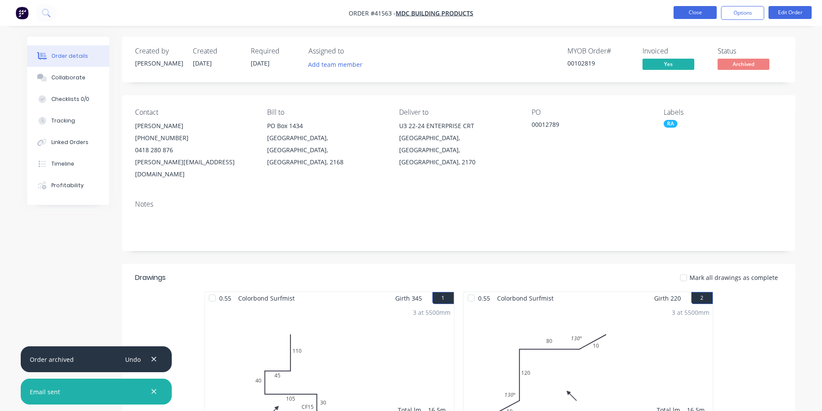
click at [692, 10] on button "Close" at bounding box center [694, 12] width 43 height 13
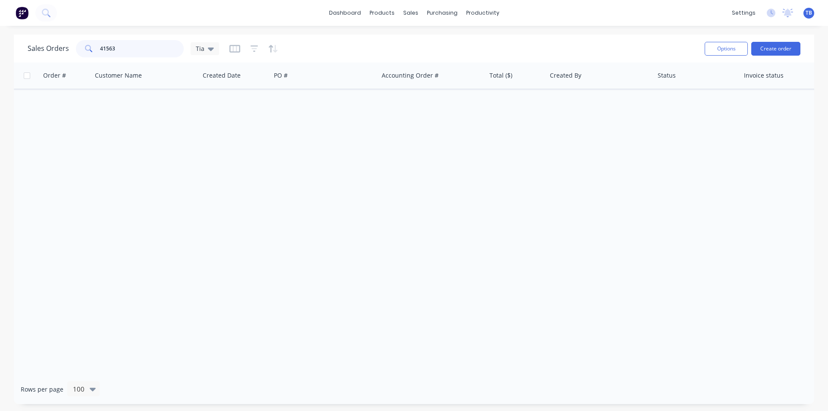
drag, startPoint x: 140, startPoint y: 50, endPoint x: 46, endPoint y: 54, distance: 94.6
click at [46, 54] on div "Sales Orders 41563 Tia" at bounding box center [124, 48] width 192 height 17
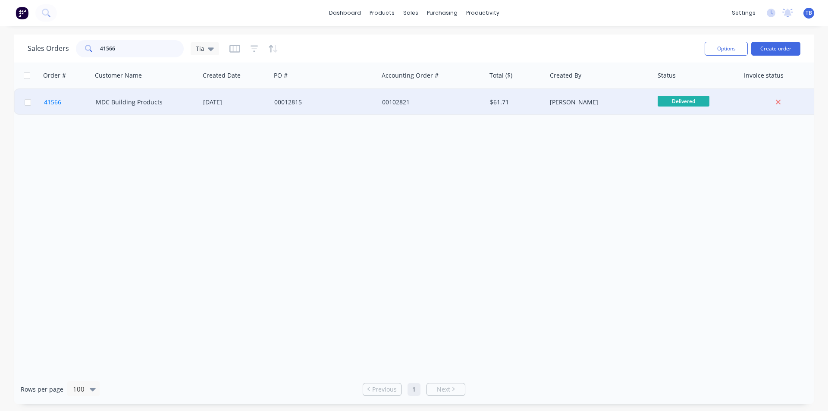
type input "41566"
click at [54, 106] on span "41566" at bounding box center [52, 102] width 17 height 9
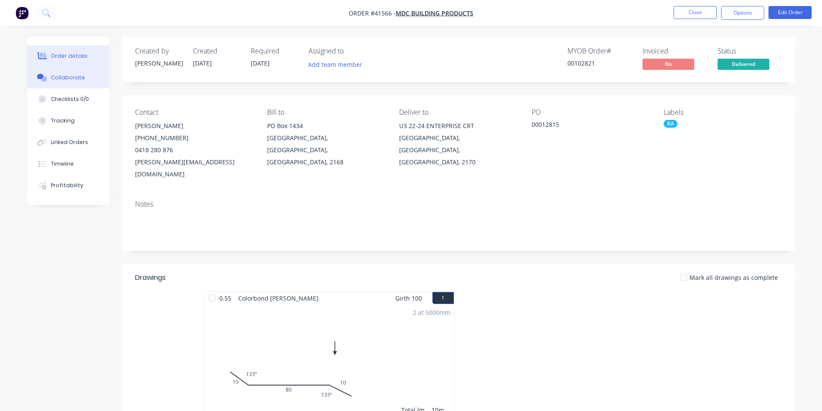
click at [52, 75] on div "Collaborate" at bounding box center [68, 78] width 34 height 8
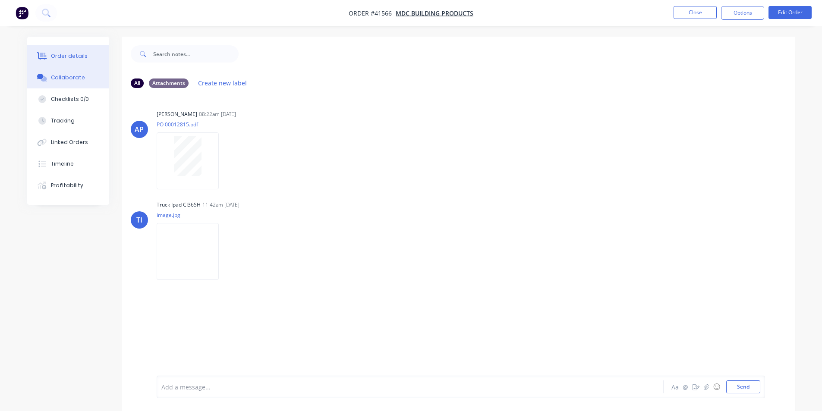
click at [70, 60] on button "Order details" at bounding box center [68, 56] width 82 height 22
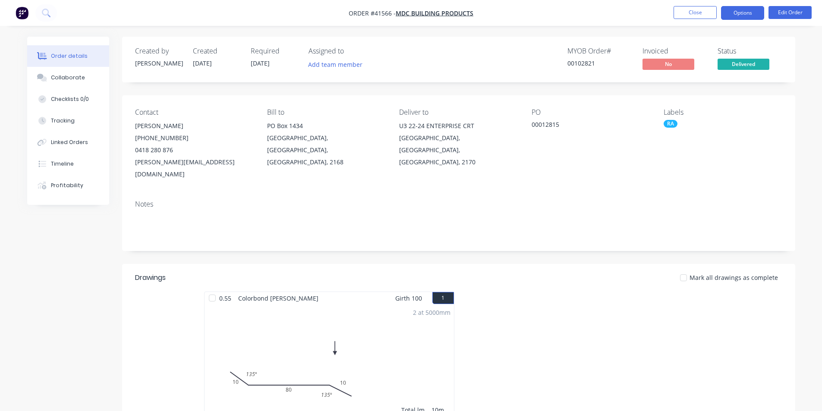
click at [737, 16] on button "Options" at bounding box center [742, 13] width 43 height 14
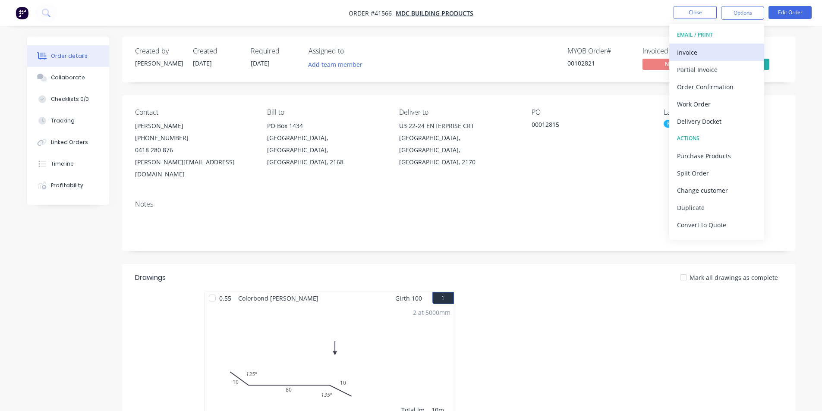
click at [703, 54] on div "Invoice" at bounding box center [716, 52] width 79 height 13
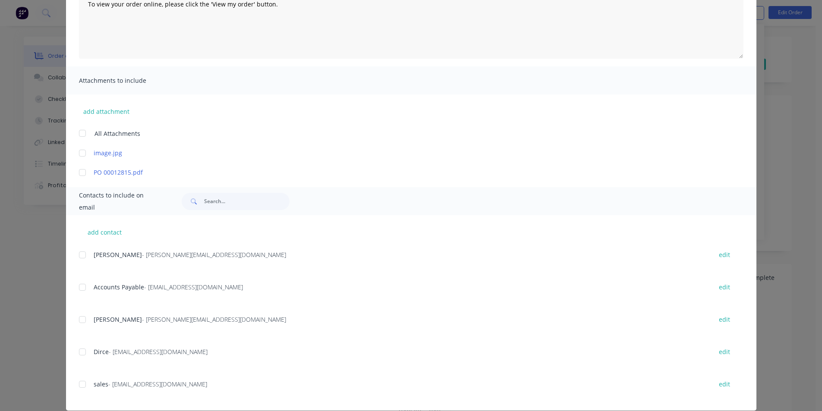
scroll to position [129, 0]
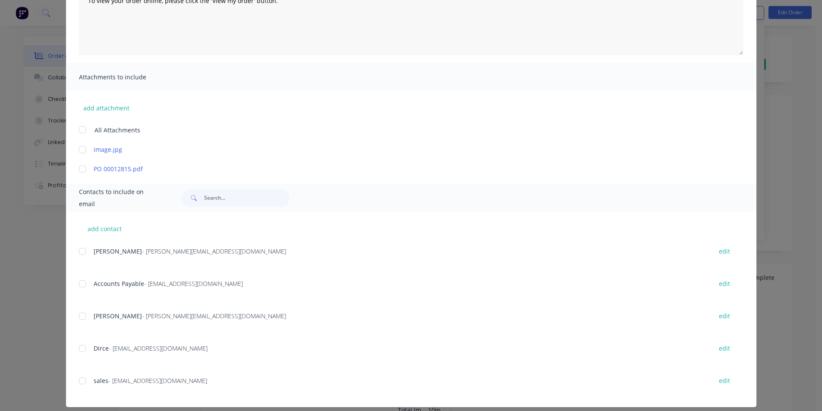
click at [80, 283] on div at bounding box center [82, 283] width 17 height 17
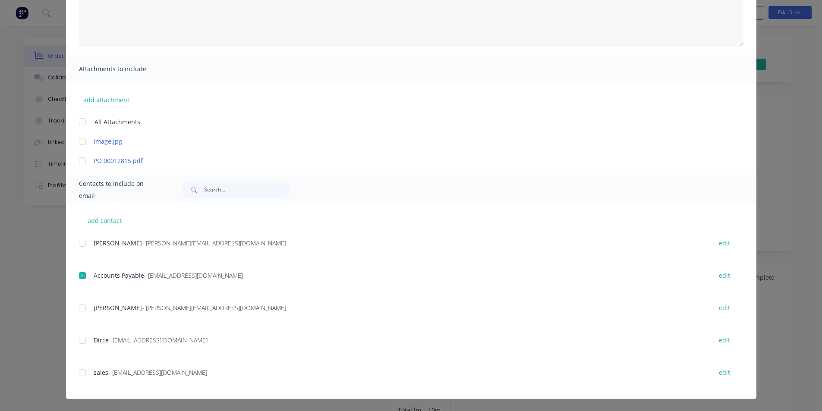
scroll to position [0, 0]
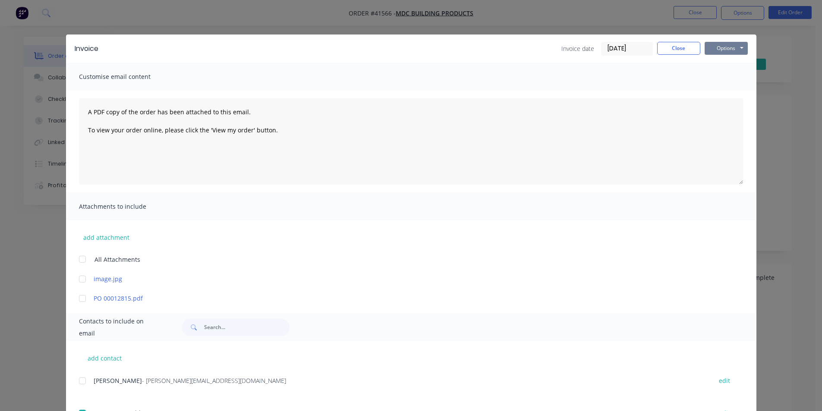
click at [740, 47] on button "Options" at bounding box center [726, 48] width 43 height 13
click at [723, 91] on button "Email" at bounding box center [732, 92] width 55 height 14
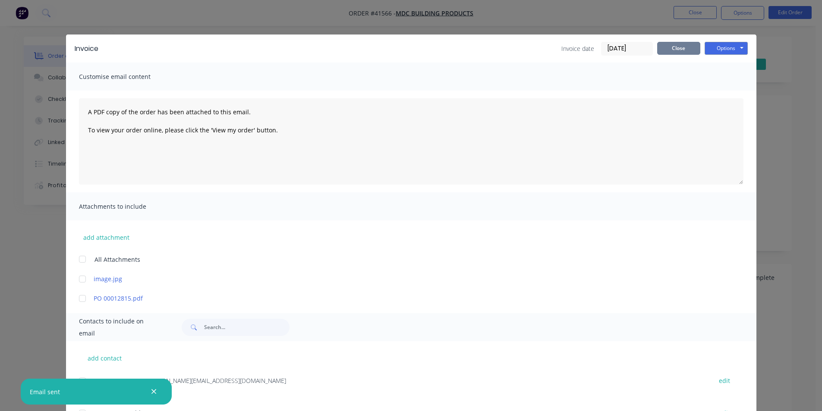
click at [679, 46] on button "Close" at bounding box center [678, 48] width 43 height 13
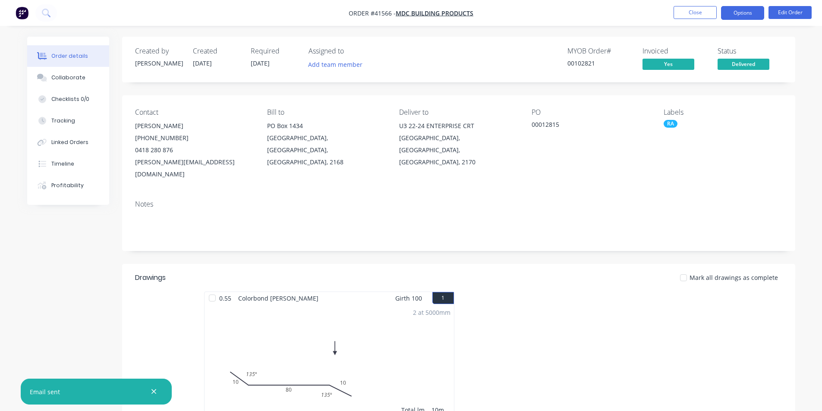
click at [740, 12] on button "Options" at bounding box center [742, 13] width 43 height 14
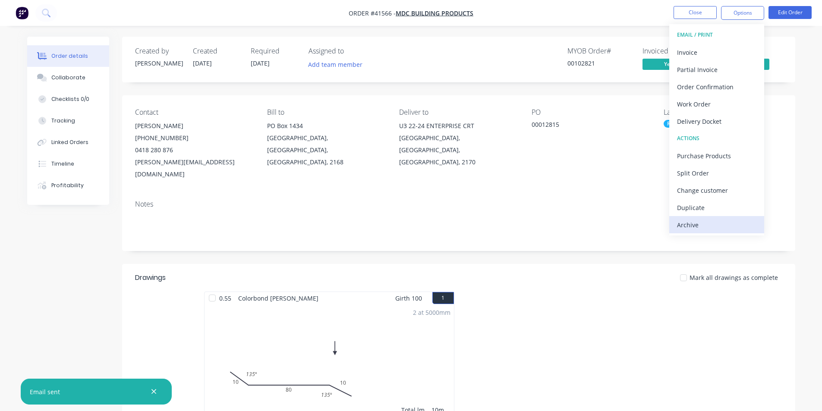
click at [693, 225] on div "Archive" at bounding box center [716, 225] width 79 height 13
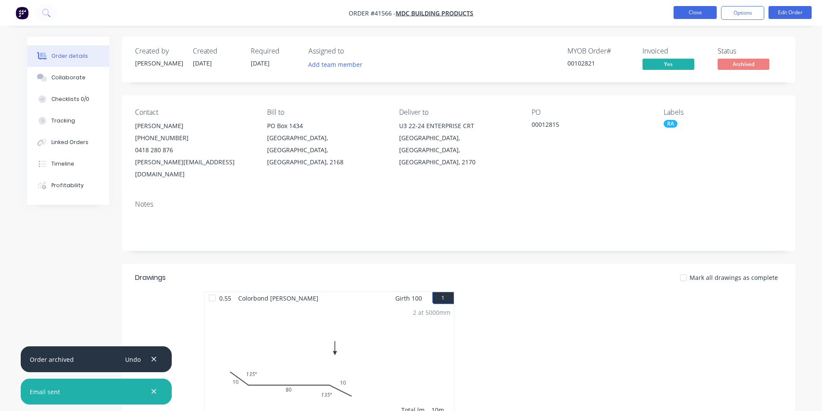
click at [700, 10] on button "Close" at bounding box center [694, 12] width 43 height 13
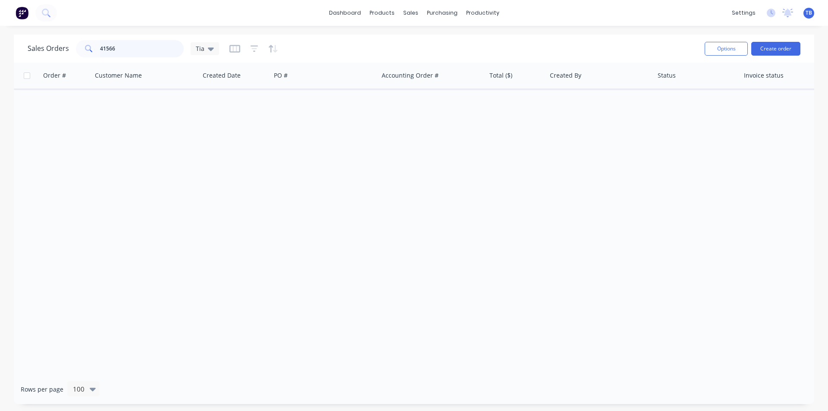
click at [129, 53] on input "41566" at bounding box center [142, 48] width 84 height 17
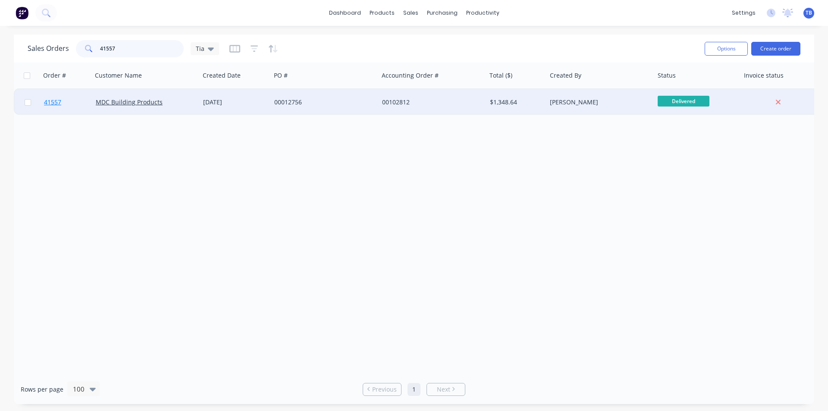
type input "41557"
click at [56, 99] on span "41557" at bounding box center [52, 102] width 17 height 9
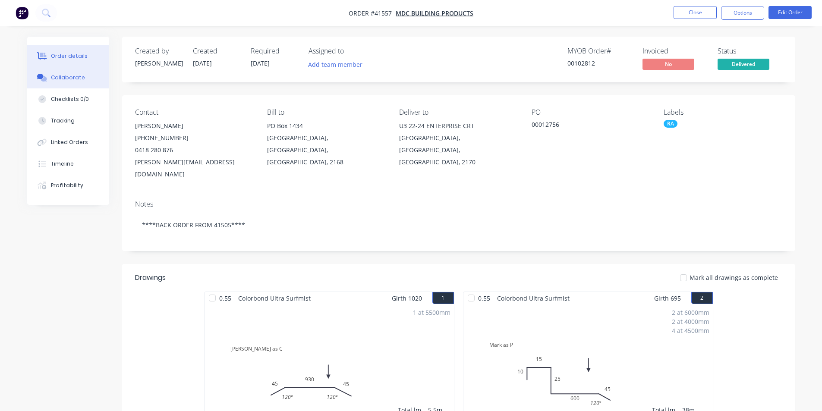
click at [75, 78] on div "Collaborate" at bounding box center [68, 78] width 34 height 8
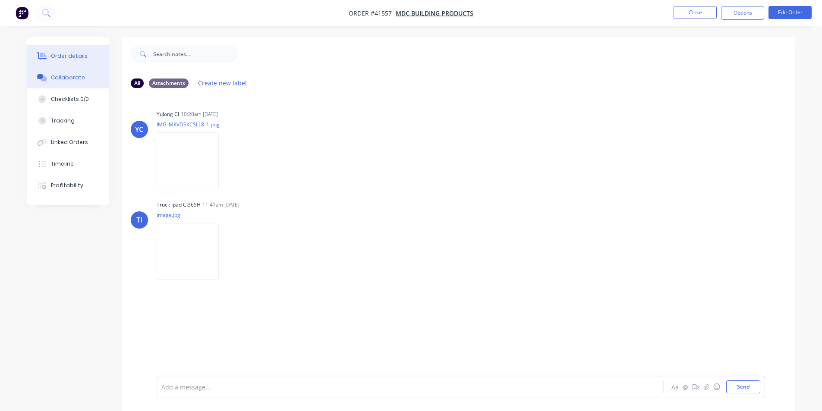
click at [77, 64] on button "Order details" at bounding box center [68, 56] width 82 height 22
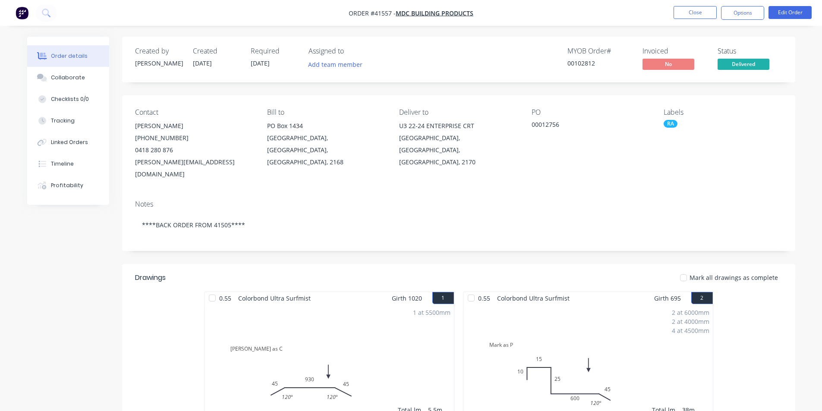
click at [742, 16] on button "Options" at bounding box center [742, 13] width 43 height 14
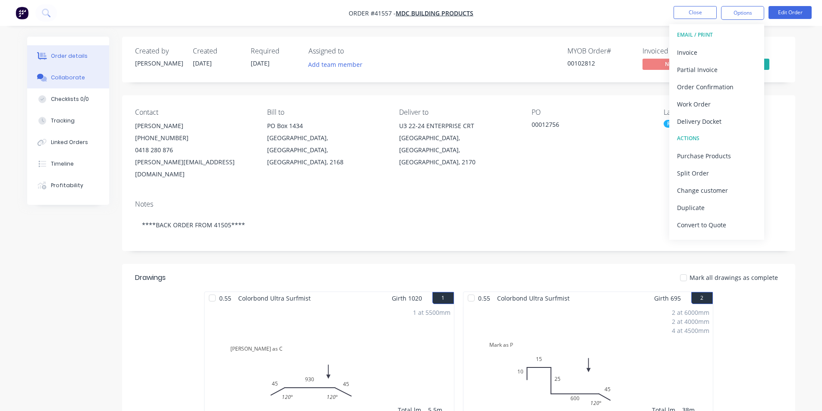
click at [68, 79] on div "Collaborate" at bounding box center [68, 78] width 34 height 8
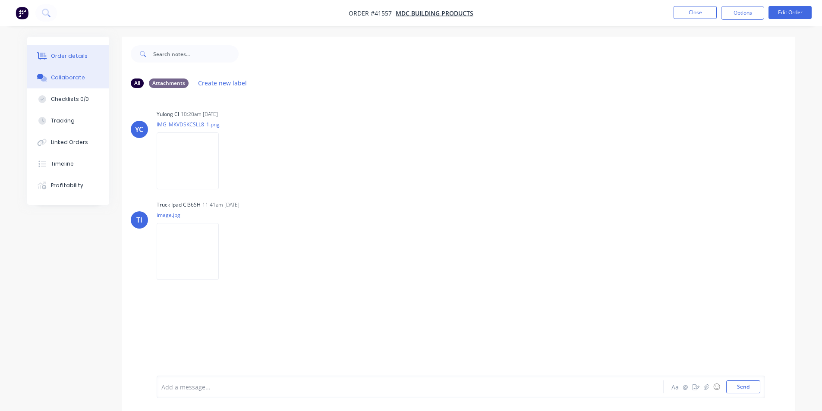
click at [76, 53] on div "Order details" at bounding box center [69, 56] width 37 height 8
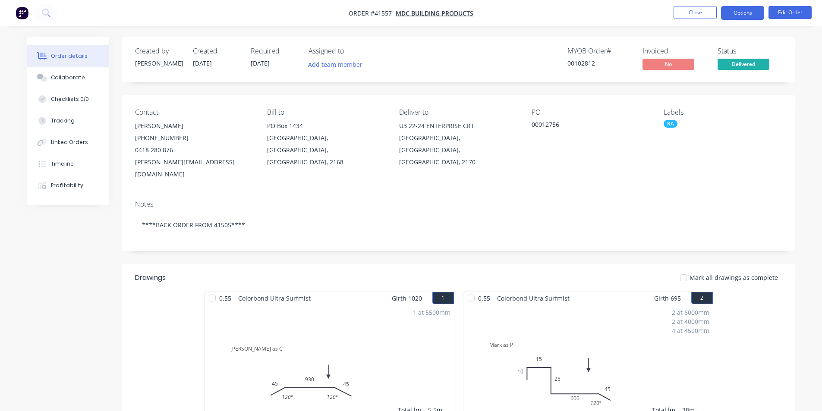
click at [736, 8] on button "Options" at bounding box center [742, 13] width 43 height 14
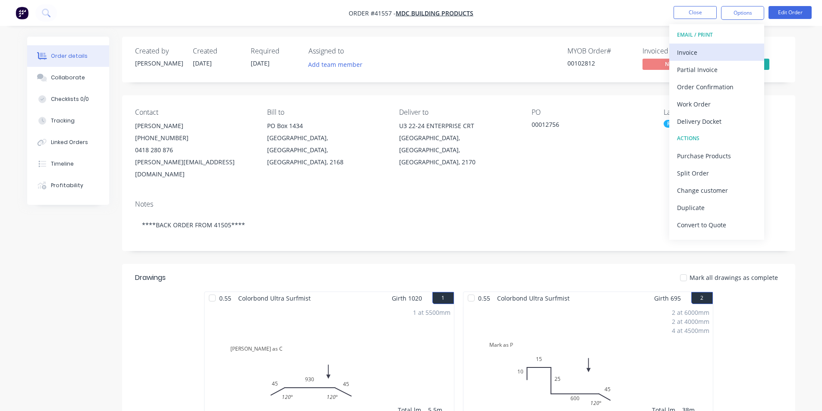
click at [707, 49] on div "Invoice" at bounding box center [716, 52] width 79 height 13
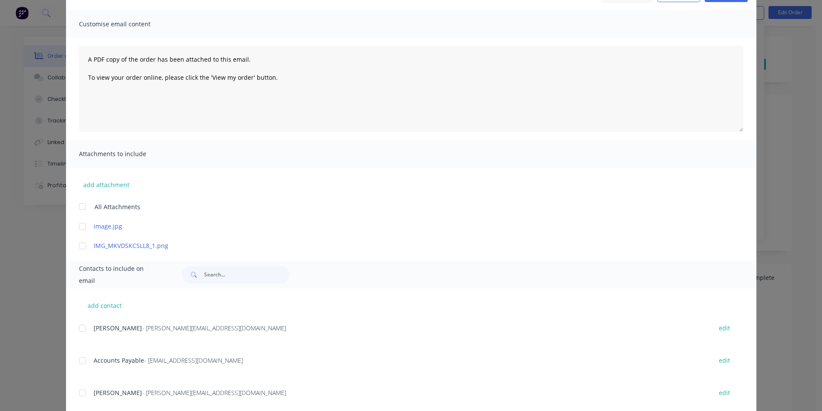
scroll to position [129, 0]
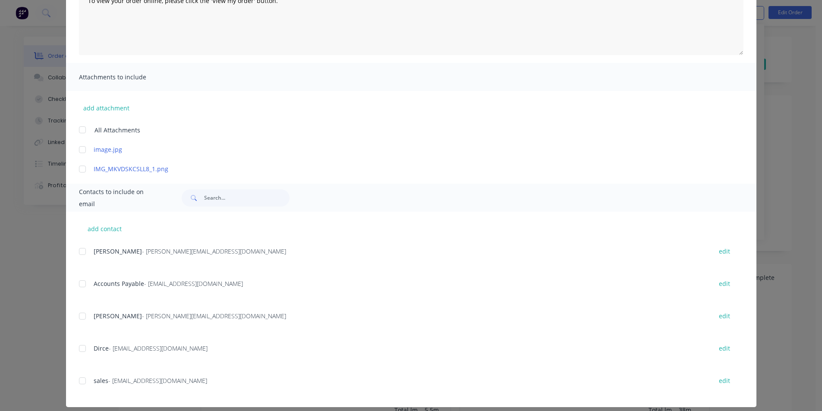
click at [79, 283] on div at bounding box center [82, 283] width 17 height 17
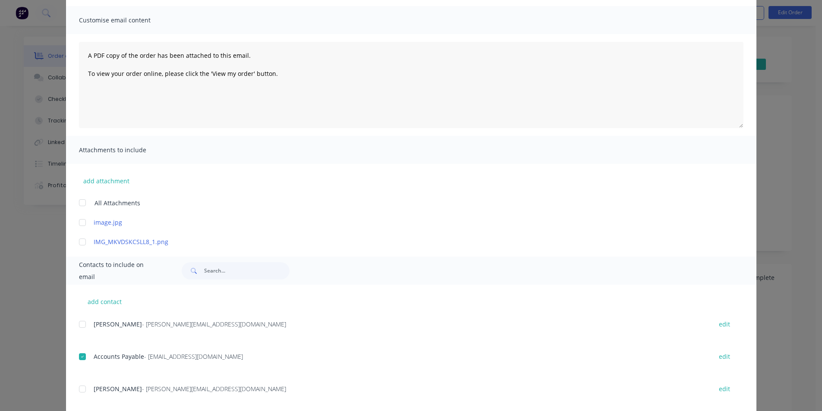
scroll to position [0, 0]
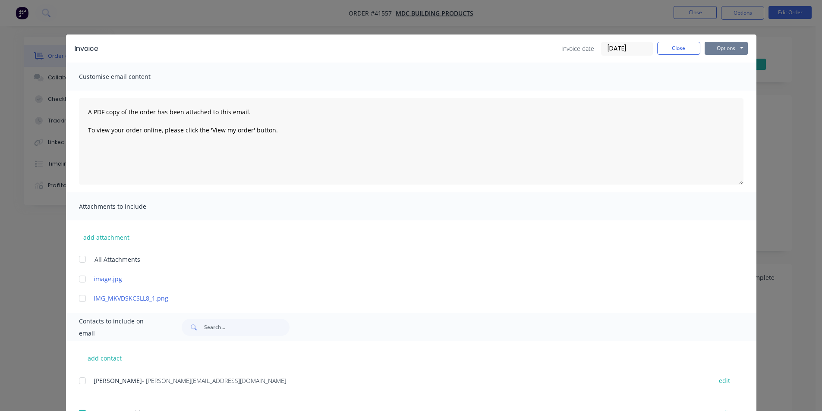
click at [726, 48] on button "Options" at bounding box center [726, 48] width 43 height 13
click at [727, 94] on button "Email" at bounding box center [732, 92] width 55 height 14
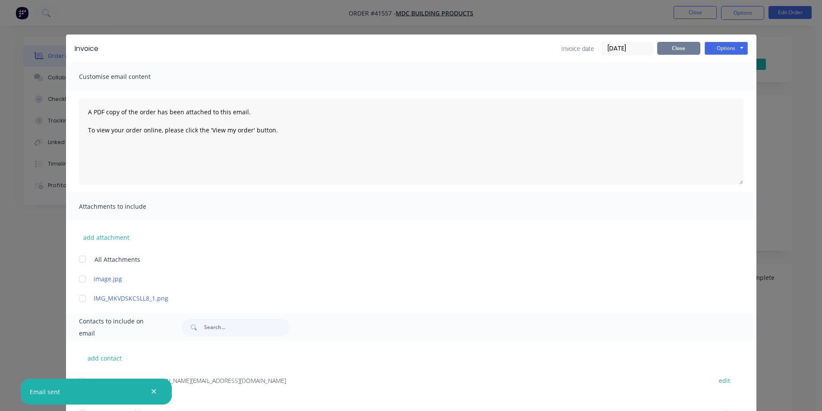
click at [685, 49] on button "Close" at bounding box center [678, 48] width 43 height 13
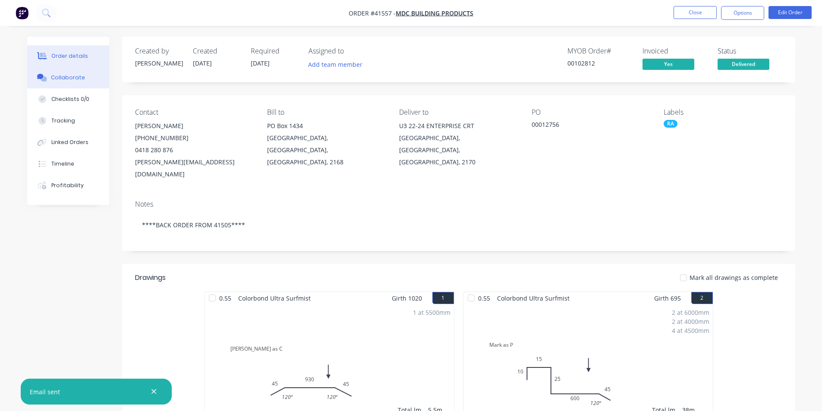
click at [88, 77] on button "Collaborate" at bounding box center [68, 78] width 82 height 22
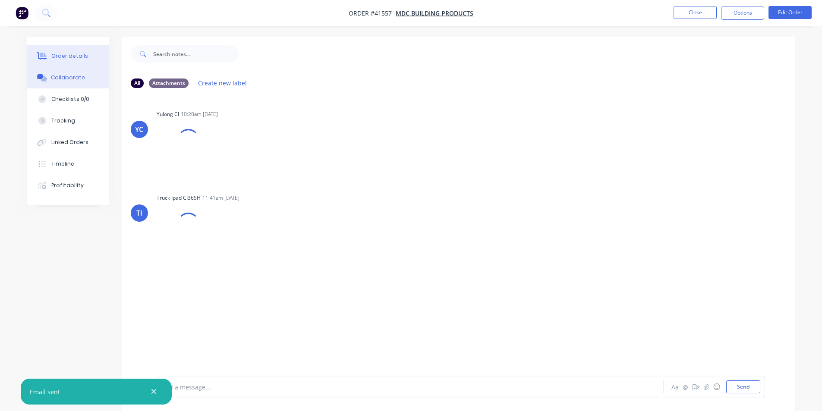
click at [74, 59] on div "Order details" at bounding box center [69, 56] width 37 height 8
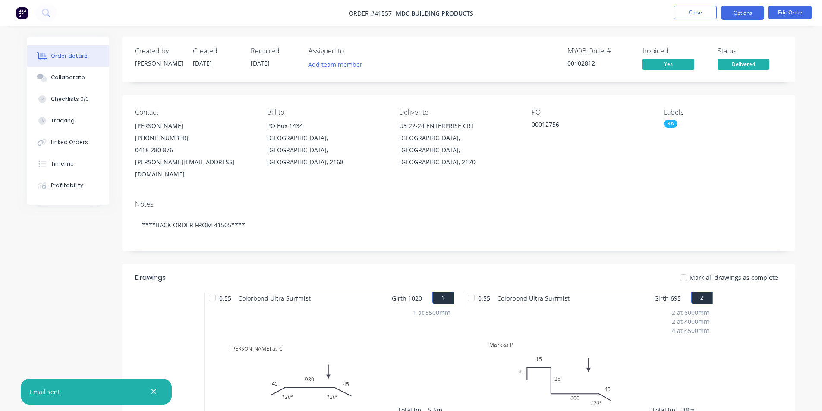
click at [734, 10] on button "Options" at bounding box center [742, 13] width 43 height 14
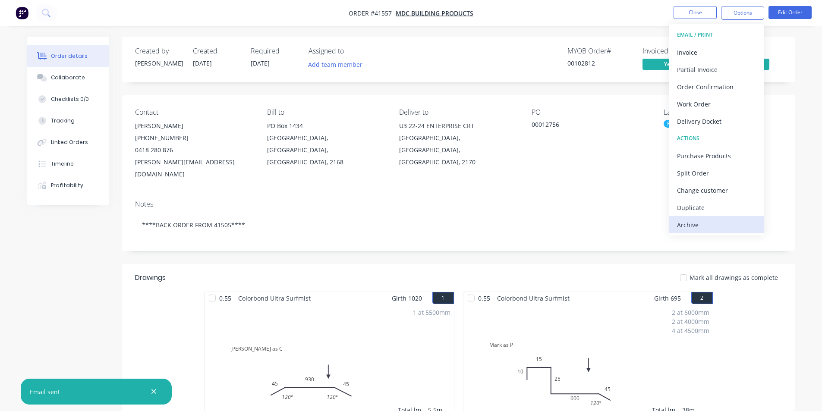
click at [701, 224] on div "Archive" at bounding box center [716, 225] width 79 height 13
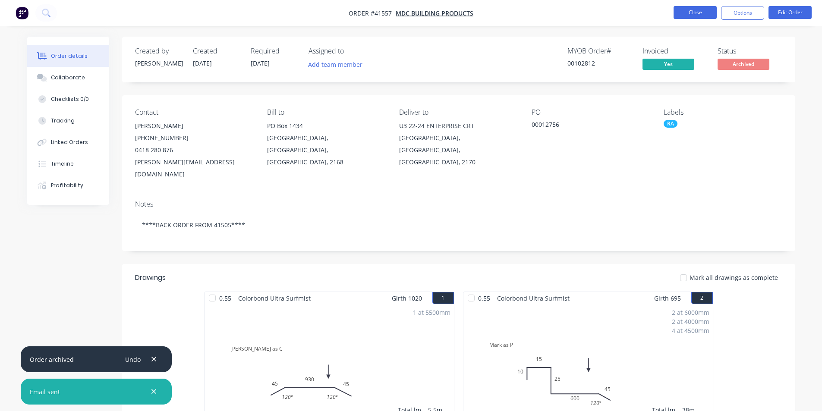
click at [693, 6] on button "Close" at bounding box center [694, 12] width 43 height 13
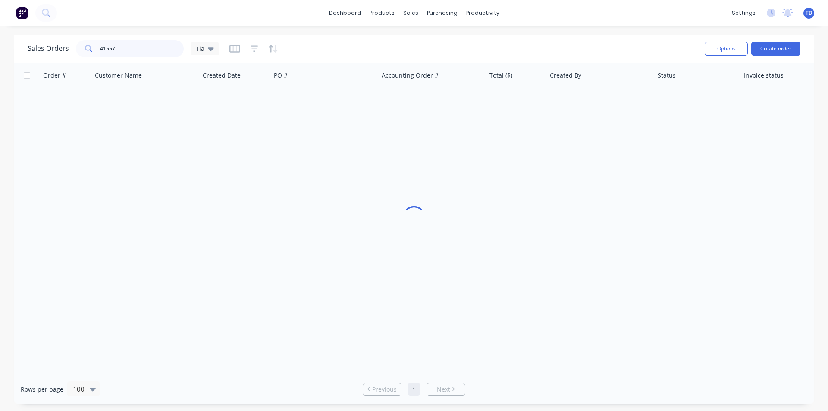
click at [0, 78] on div "Sales Orders 41557 Tia Options Create order Order # Customer Name Created Date …" at bounding box center [414, 220] width 828 height 370
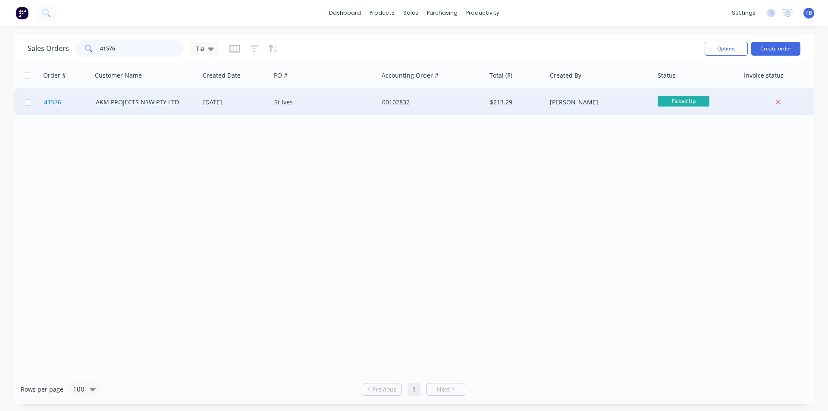
type input "41576"
click at [53, 104] on span "41576" at bounding box center [52, 102] width 17 height 9
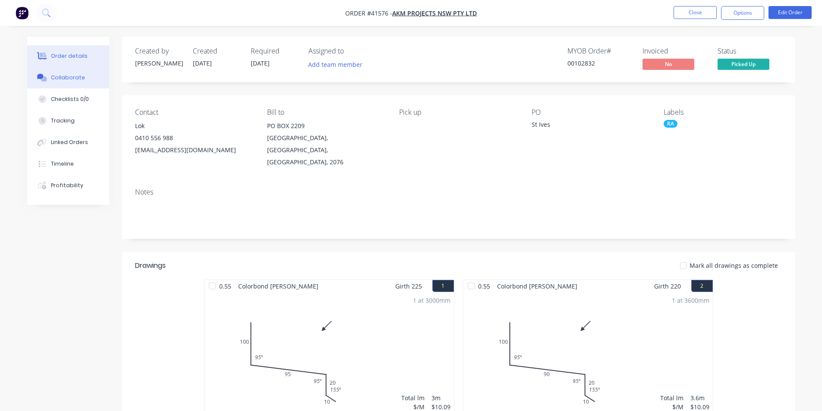
click at [66, 78] on div "Collaborate" at bounding box center [68, 78] width 34 height 8
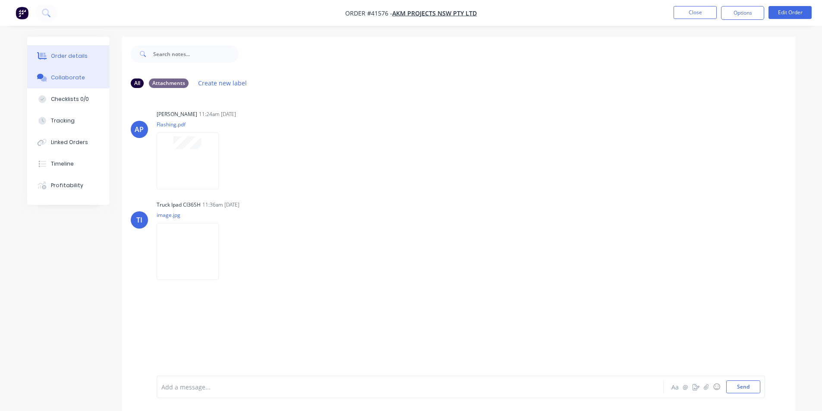
click at [74, 60] on button "Order details" at bounding box center [68, 56] width 82 height 22
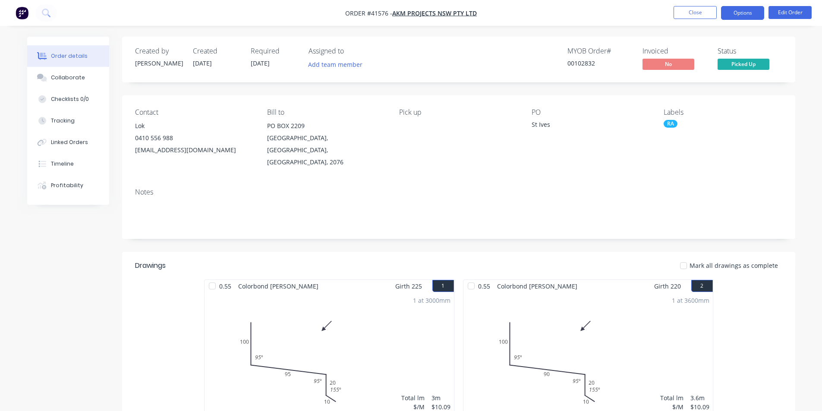
click at [746, 15] on button "Options" at bounding box center [742, 13] width 43 height 14
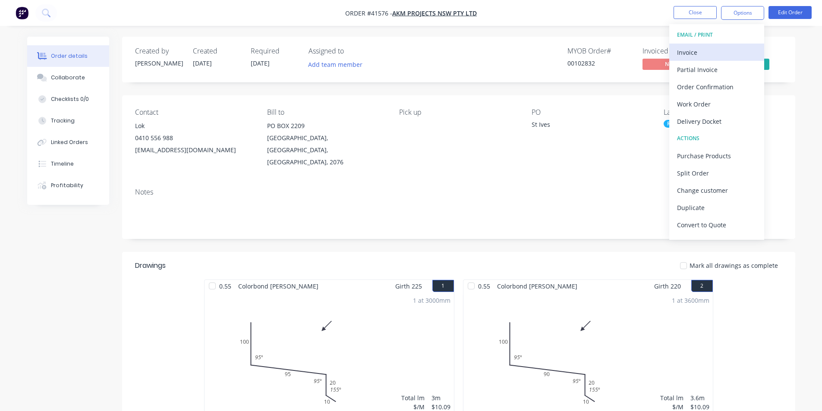
click at [721, 51] on div "Invoice" at bounding box center [716, 52] width 79 height 13
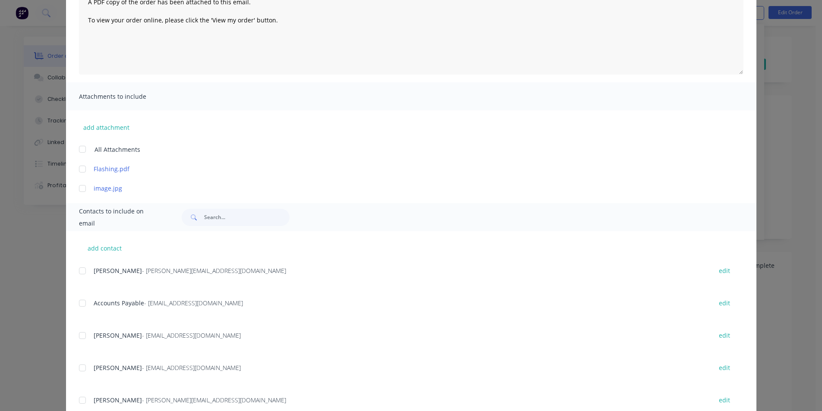
scroll to position [129, 0]
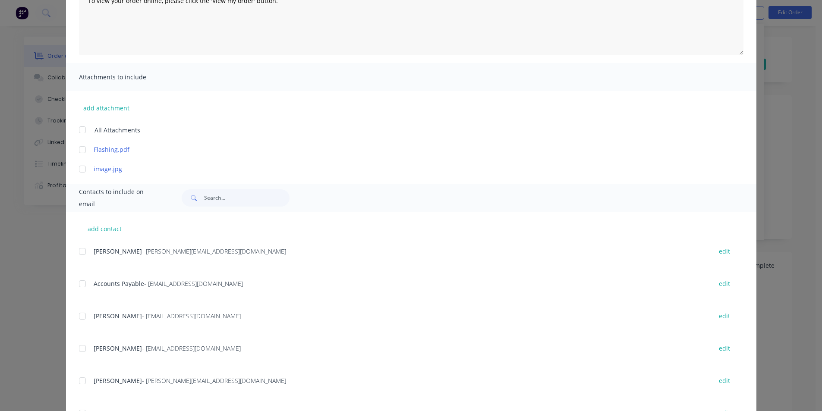
click at [80, 284] on div at bounding box center [82, 283] width 17 height 17
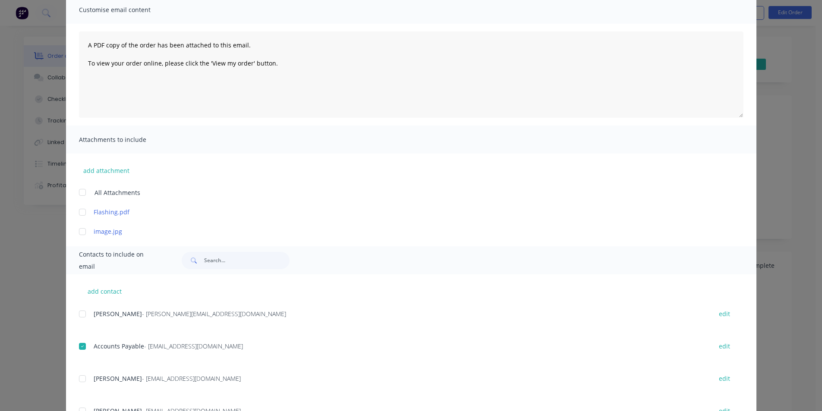
scroll to position [0, 0]
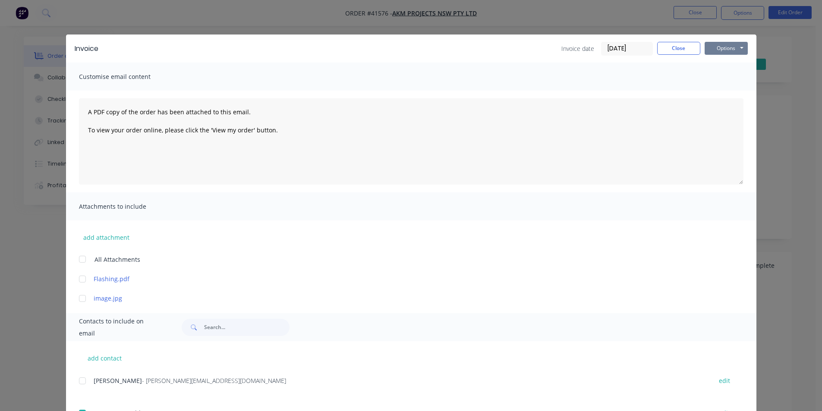
drag, startPoint x: 708, startPoint y: 43, endPoint x: 708, endPoint y: 52, distance: 8.6
click at [708, 43] on button "Options" at bounding box center [726, 48] width 43 height 13
click at [713, 89] on button "Email" at bounding box center [732, 92] width 55 height 14
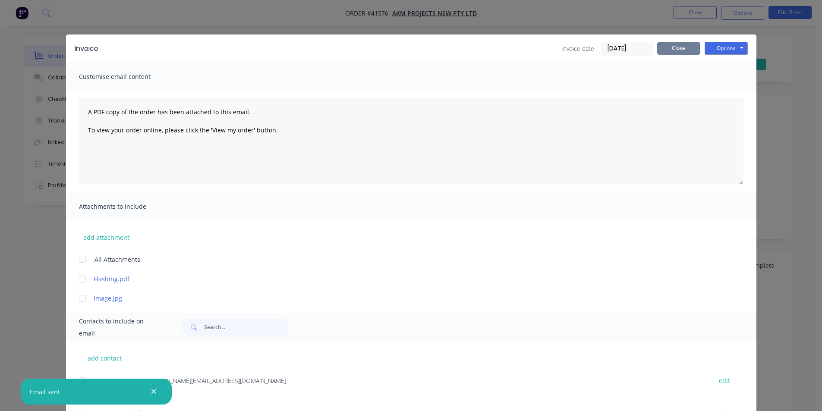
click at [675, 50] on button "Close" at bounding box center [678, 48] width 43 height 13
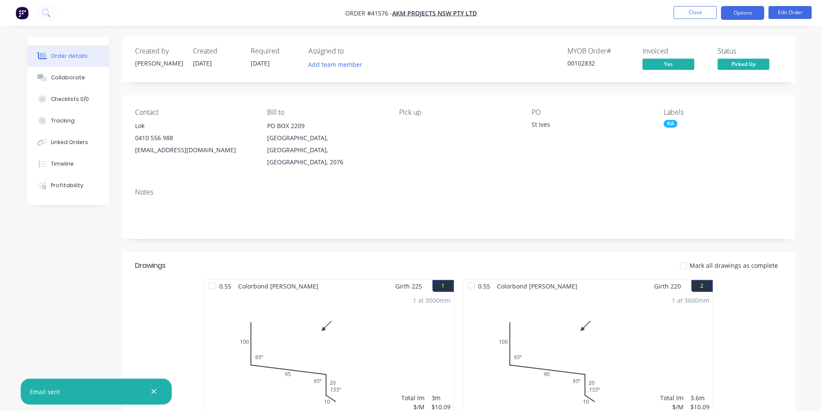
click at [746, 17] on button "Options" at bounding box center [742, 13] width 43 height 14
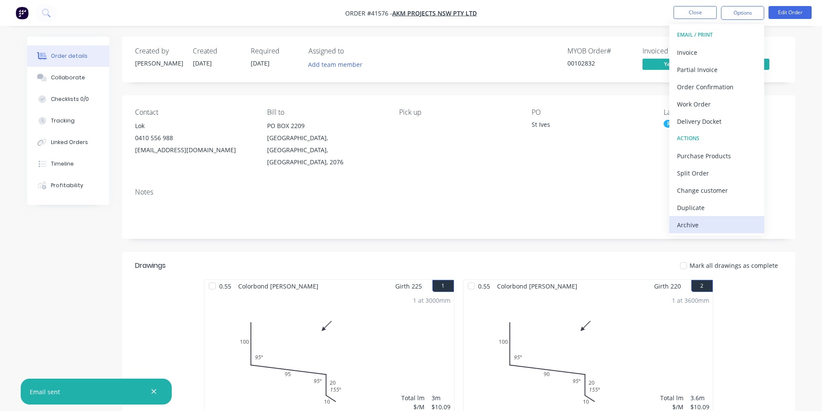
click at [692, 225] on div "Archive" at bounding box center [716, 225] width 79 height 13
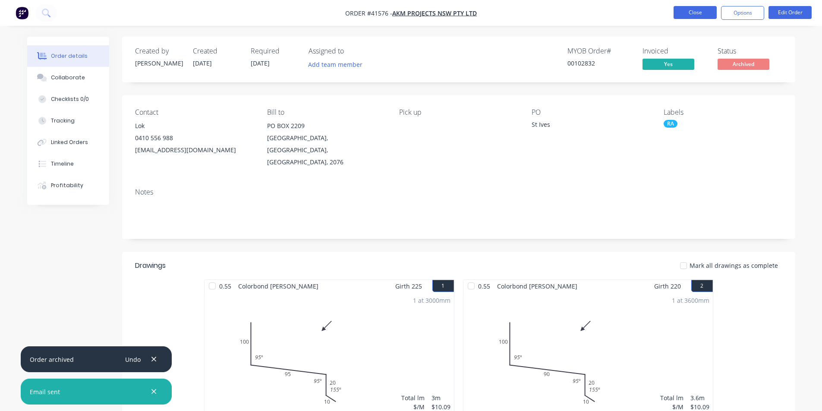
click at [702, 9] on button "Close" at bounding box center [694, 12] width 43 height 13
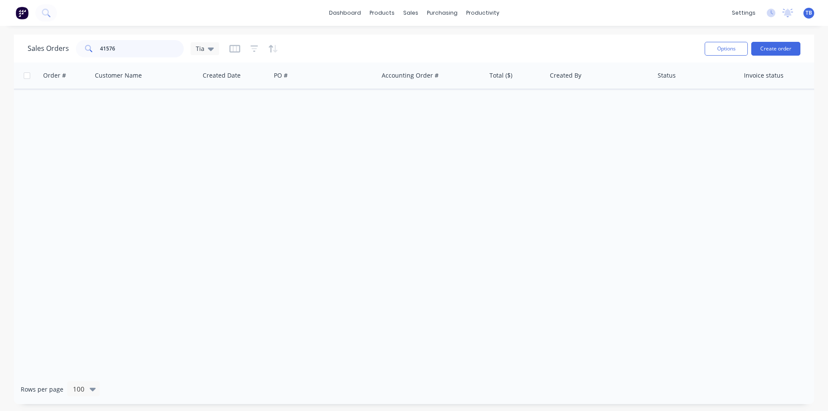
drag, startPoint x: 143, startPoint y: 50, endPoint x: 38, endPoint y: 67, distance: 106.2
click at [44, 60] on div "Sales Orders 41576 Tia Options Create order" at bounding box center [414, 49] width 801 height 28
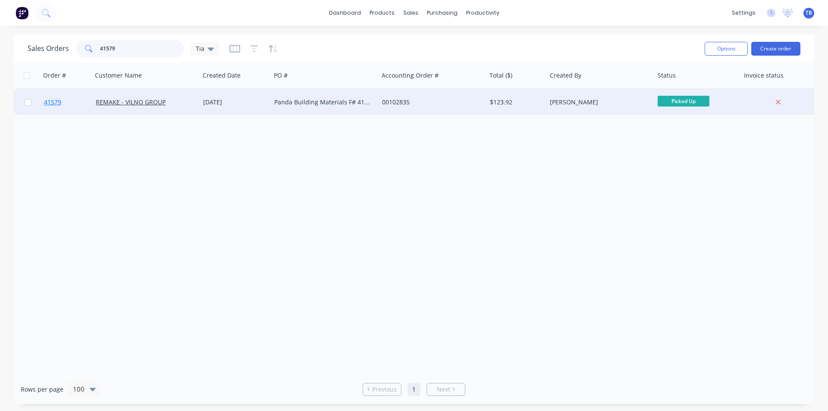
type input "41579"
click at [52, 104] on span "41579" at bounding box center [52, 102] width 17 height 9
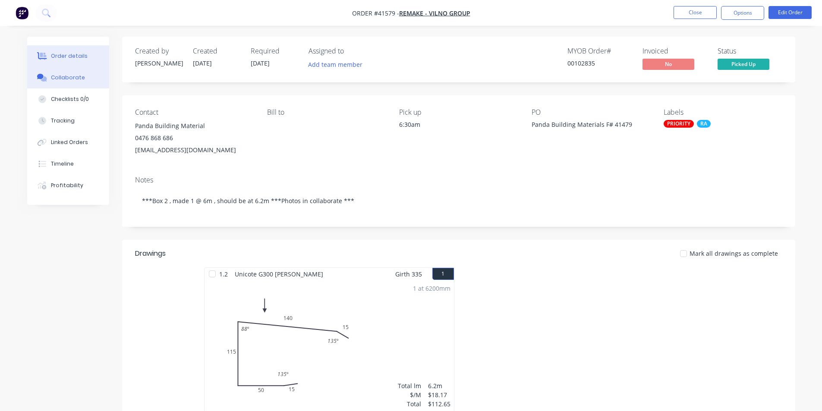
click at [65, 73] on button "Collaborate" at bounding box center [68, 78] width 82 height 22
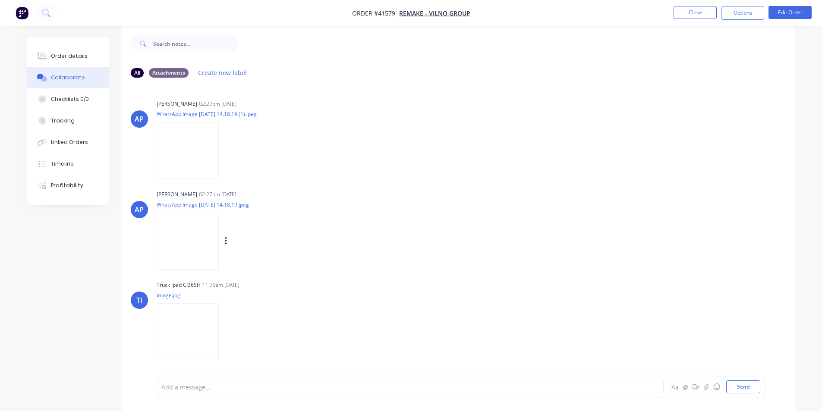
scroll to position [13, 0]
click at [192, 224] on img at bounding box center [188, 238] width 62 height 57
click at [202, 138] on img at bounding box center [188, 148] width 62 height 57
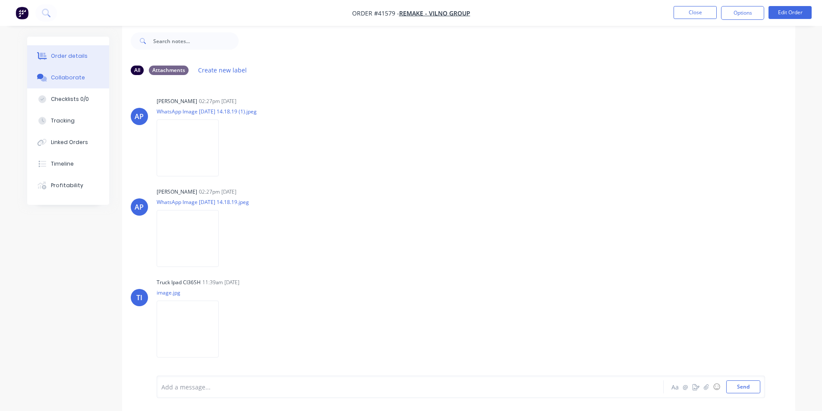
click at [81, 58] on div "Order details" at bounding box center [69, 56] width 37 height 8
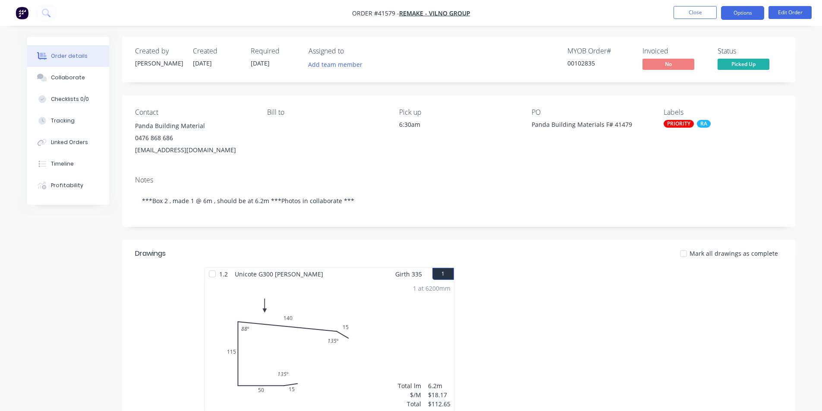
click at [748, 8] on button "Options" at bounding box center [742, 13] width 43 height 14
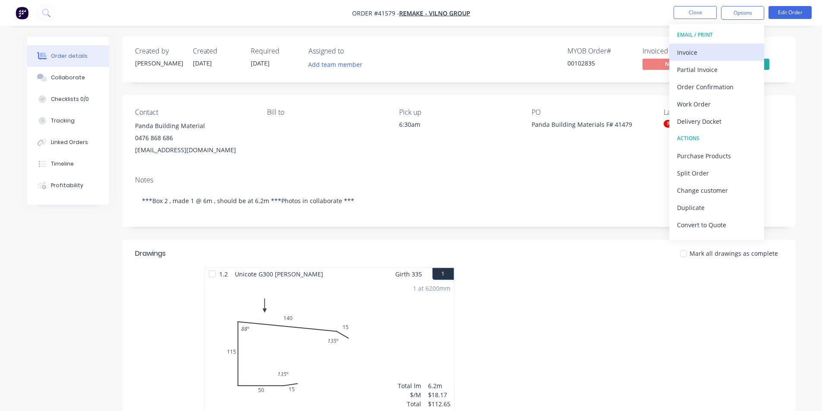
click at [698, 57] on div "Invoice" at bounding box center [716, 52] width 79 height 13
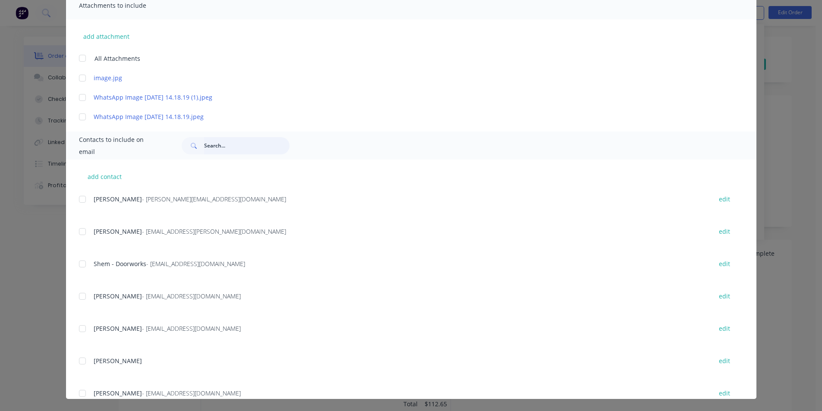
click at [251, 142] on input "text" at bounding box center [246, 145] width 85 height 17
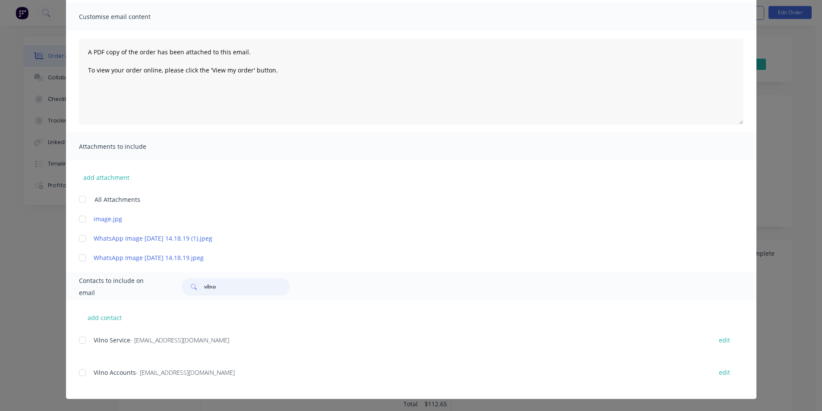
scroll to position [60, 0]
type input "vilno"
click at [74, 376] on div "add contact Vilno Service - [EMAIL_ADDRESS][DOMAIN_NAME] edit Vilno Accounts - …" at bounding box center [411, 350] width 690 height 98
click at [78, 374] on div at bounding box center [82, 372] width 17 height 17
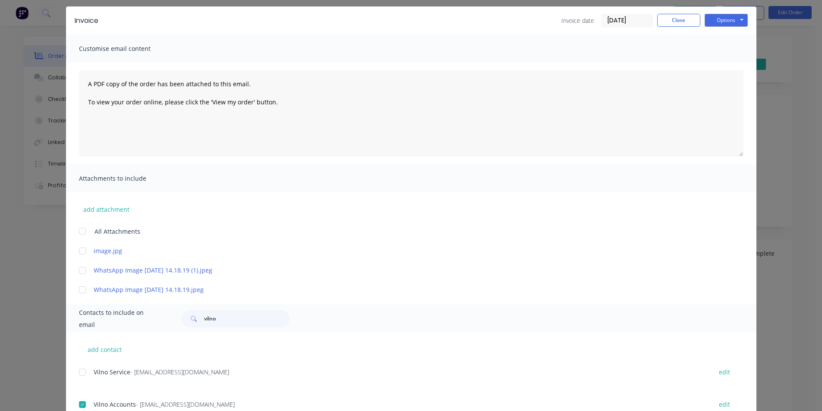
scroll to position [0, 0]
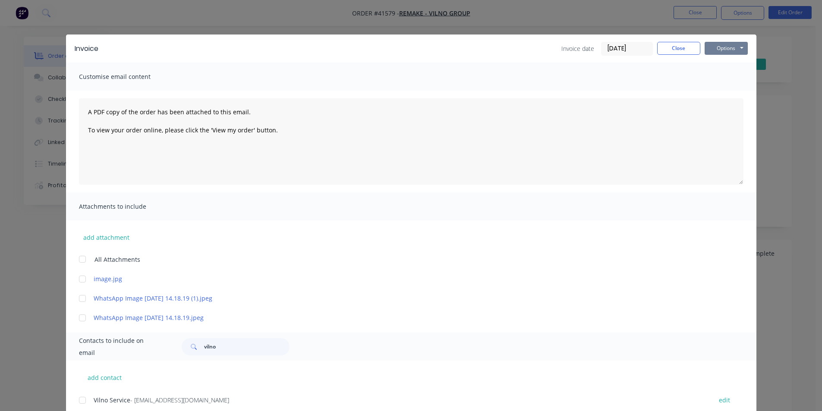
click at [727, 50] on button "Options" at bounding box center [726, 48] width 43 height 13
click at [731, 93] on button "Email" at bounding box center [732, 92] width 55 height 14
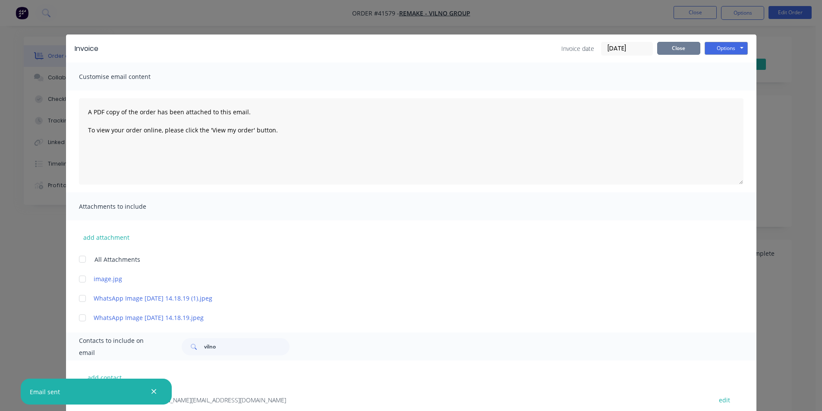
click at [686, 52] on button "Close" at bounding box center [678, 48] width 43 height 13
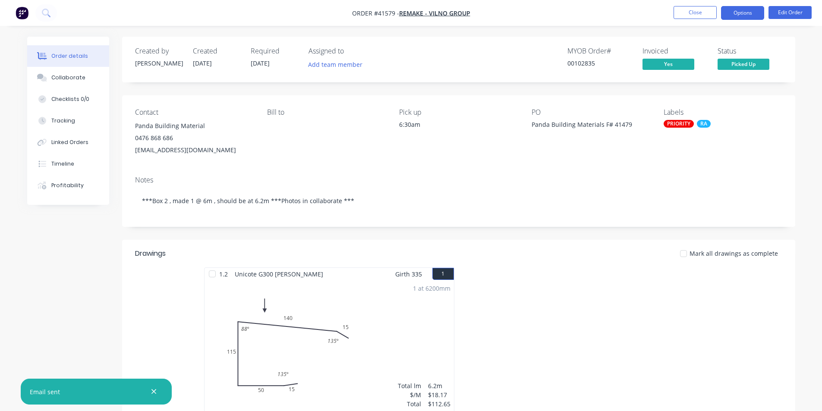
click at [746, 12] on button "Options" at bounding box center [742, 13] width 43 height 14
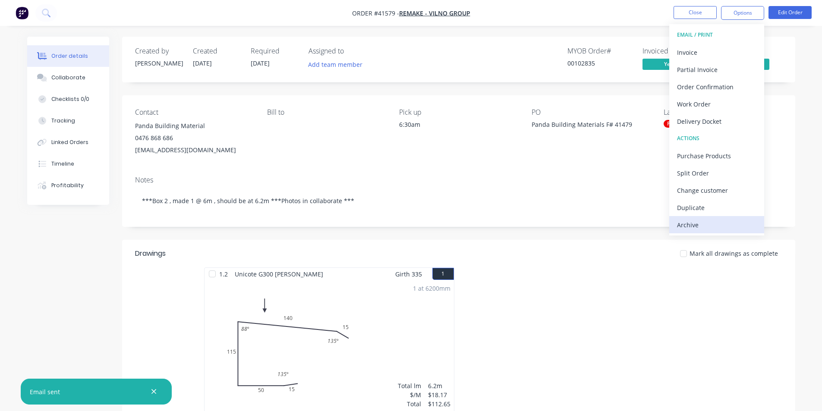
click at [716, 232] on button "Archive" at bounding box center [716, 224] width 95 height 17
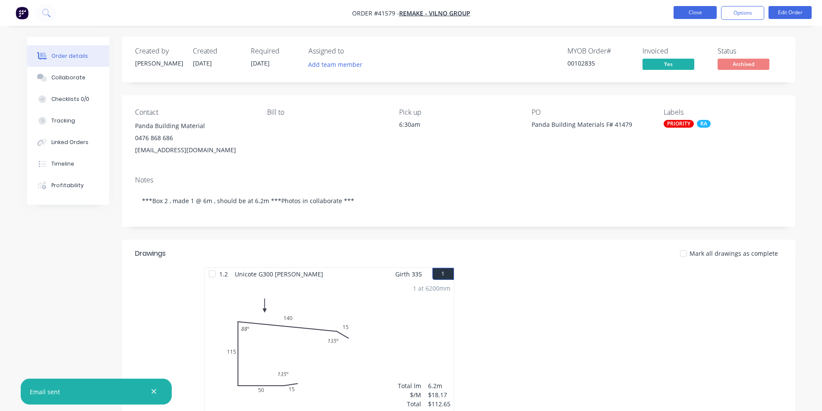
click at [704, 9] on button "Close" at bounding box center [694, 12] width 43 height 13
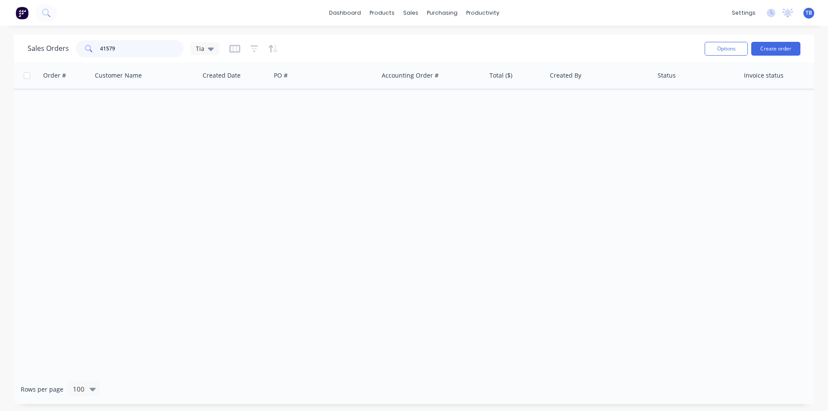
drag, startPoint x: 107, startPoint y: 42, endPoint x: 7, endPoint y: 45, distance: 99.7
click at [10, 43] on div "Sales Orders 41579 Tia Options Create order Order # Customer Name Created Date …" at bounding box center [414, 220] width 828 height 370
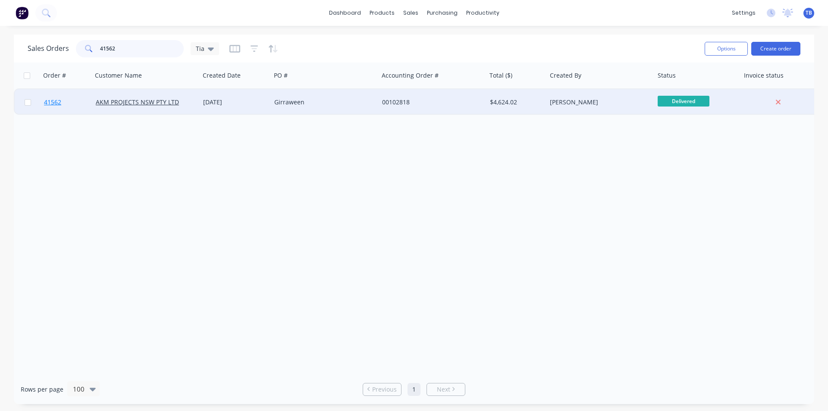
type input "41562"
click at [54, 105] on span "41562" at bounding box center [52, 102] width 17 height 9
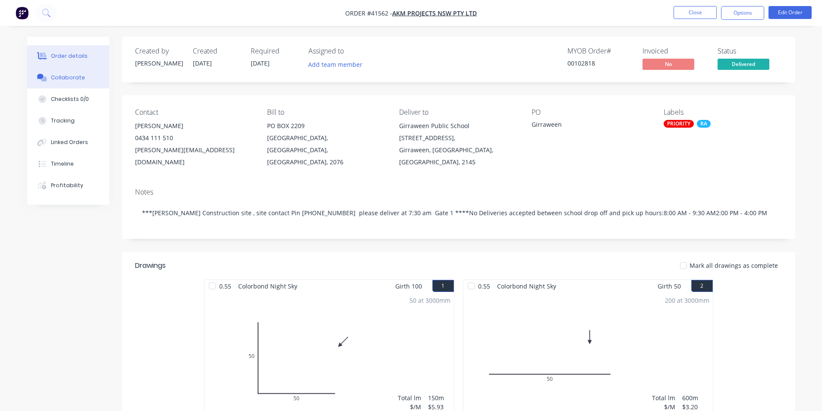
click at [63, 76] on div "Collaborate" at bounding box center [68, 78] width 34 height 8
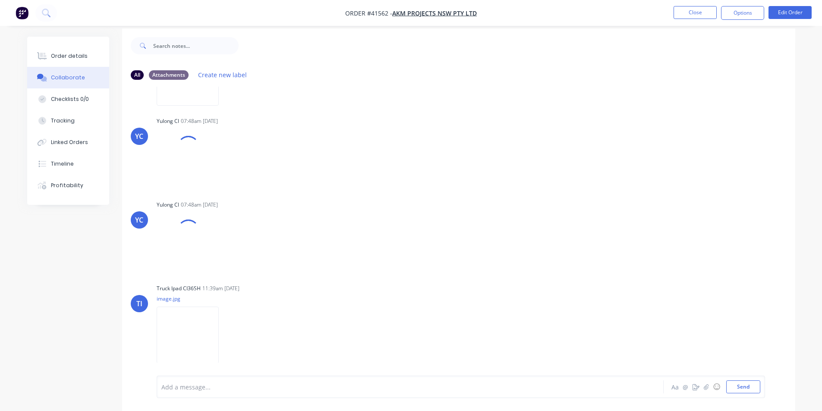
scroll to position [13, 0]
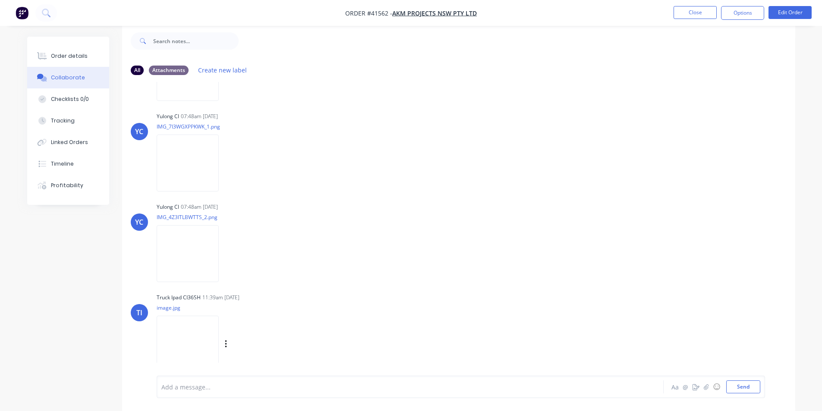
click at [212, 333] on img at bounding box center [188, 344] width 62 height 57
click at [68, 49] on button "Order details" at bounding box center [68, 56] width 82 height 22
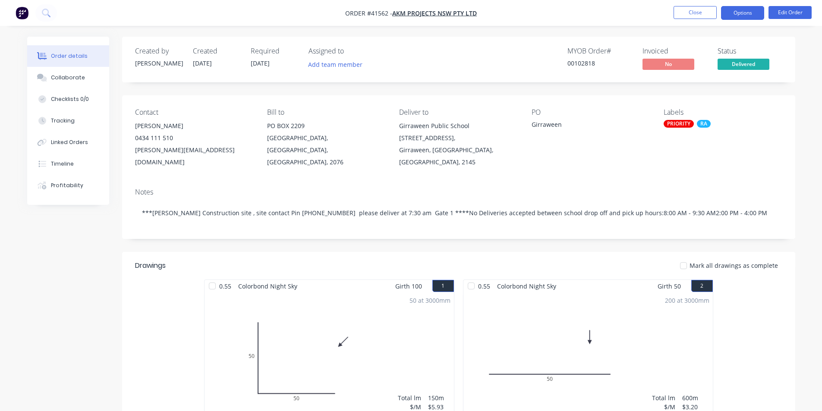
click at [742, 16] on button "Options" at bounding box center [742, 13] width 43 height 14
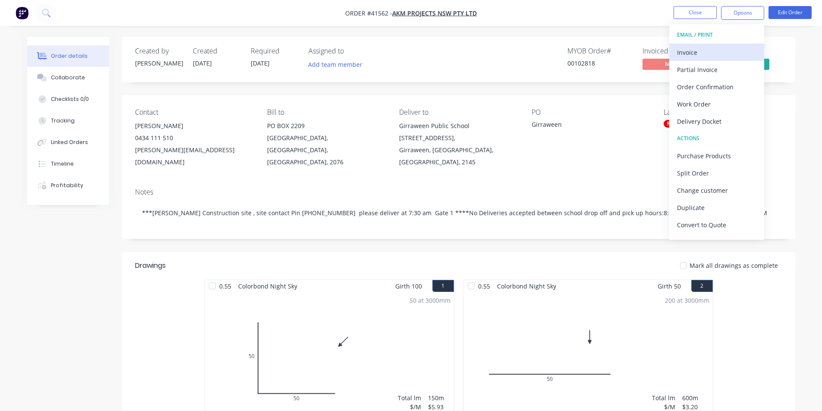
click at [702, 50] on div "Invoice" at bounding box center [716, 52] width 79 height 13
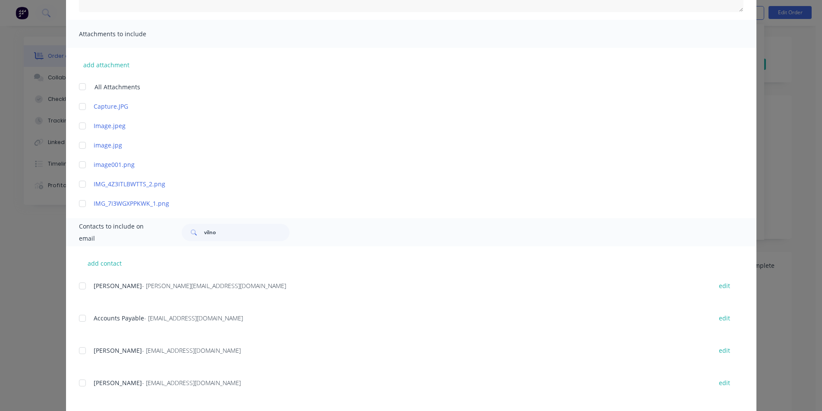
click at [85, 316] on div at bounding box center [82, 318] width 17 height 17
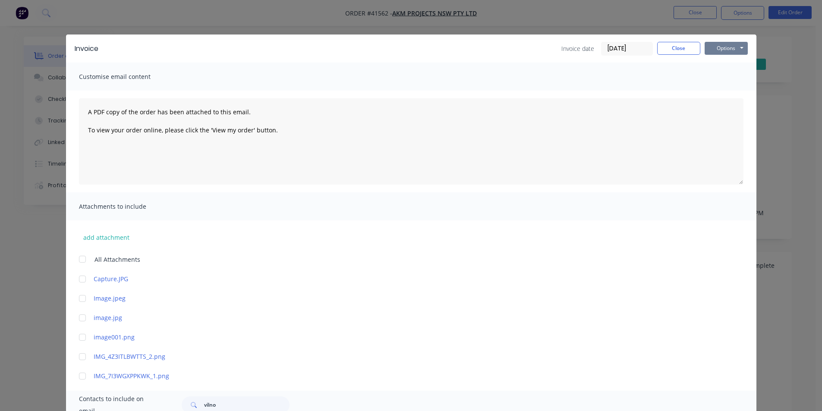
click at [723, 54] on button "Options" at bounding box center [726, 48] width 43 height 13
click at [717, 91] on button "Email" at bounding box center [732, 92] width 55 height 14
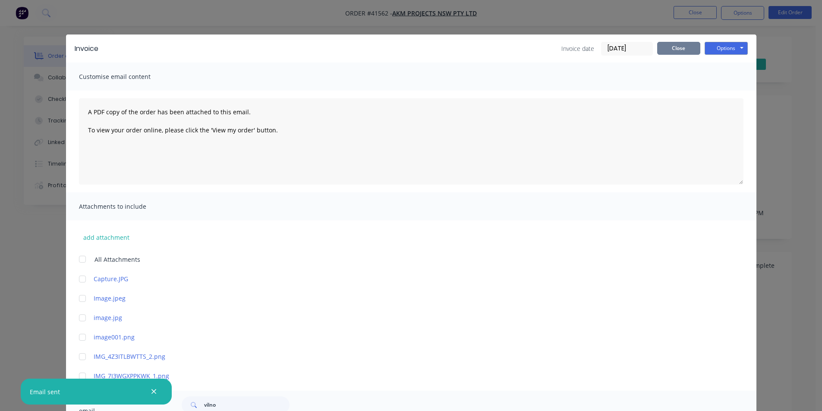
click at [671, 48] on button "Close" at bounding box center [678, 48] width 43 height 13
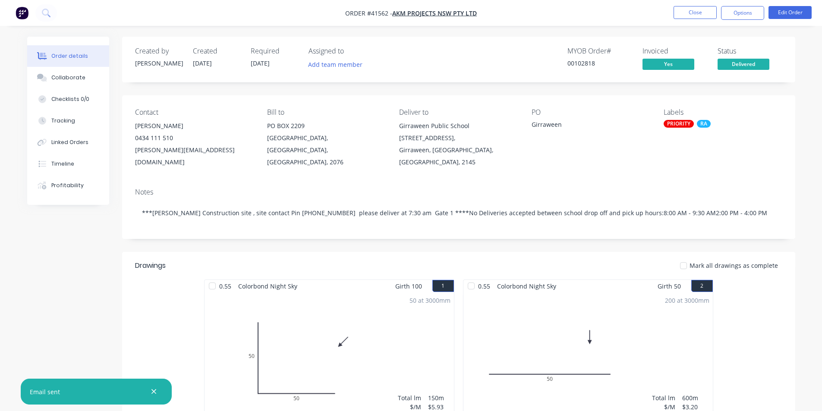
drag, startPoint x: 740, startPoint y: 15, endPoint x: 736, endPoint y: 22, distance: 8.7
click at [740, 15] on button "Options" at bounding box center [742, 13] width 43 height 14
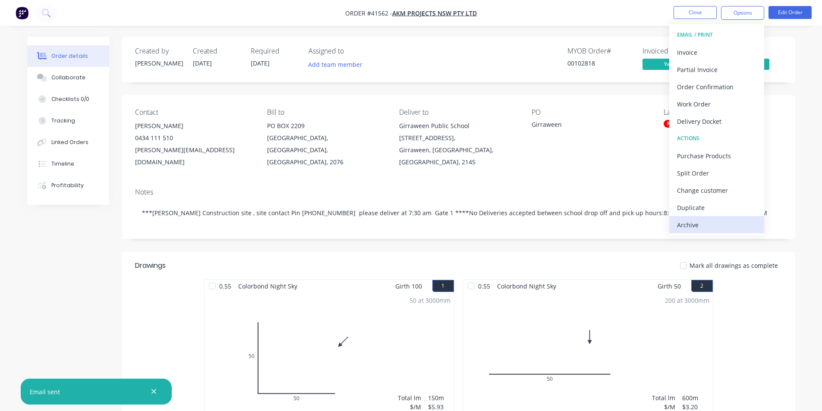
click at [702, 230] on div "Archive" at bounding box center [716, 225] width 79 height 13
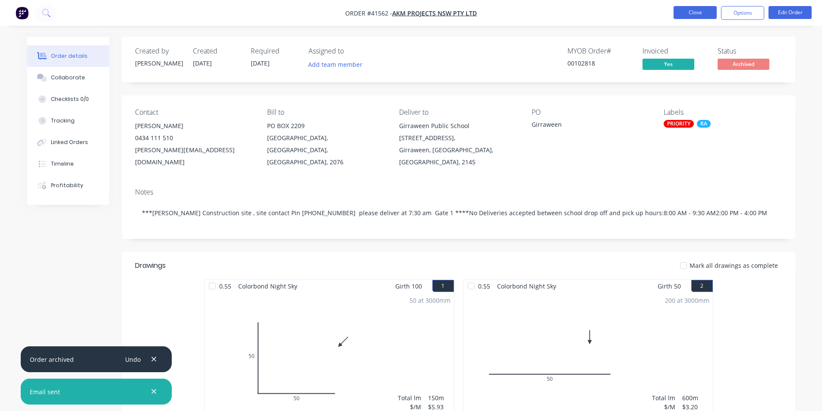
click at [693, 6] on button "Close" at bounding box center [694, 12] width 43 height 13
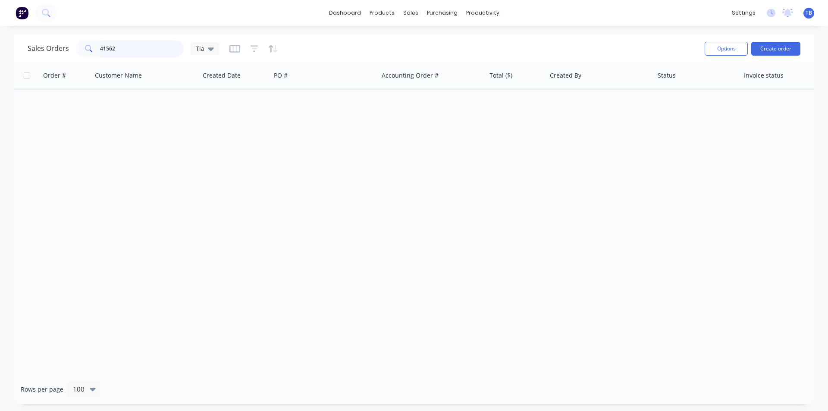
click at [0, 73] on html "dashboard products sales purchasing productivity dashboard products Product Cat…" at bounding box center [414, 205] width 828 height 411
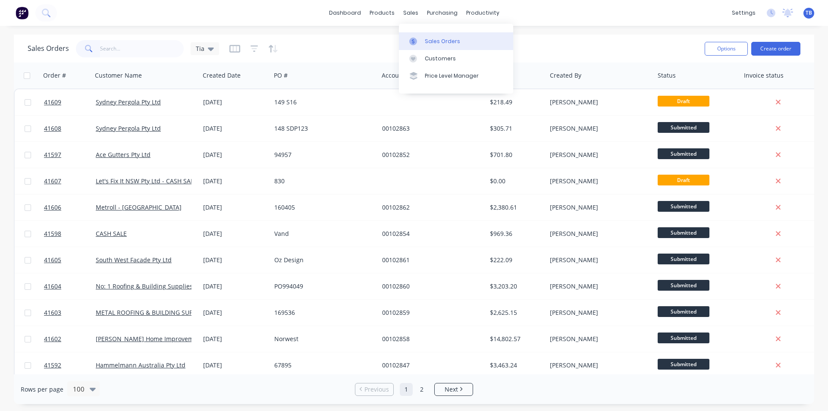
click at [435, 40] on div "Sales Orders" at bounding box center [442, 42] width 35 height 8
click at [123, 49] on input "text" at bounding box center [142, 48] width 84 height 17
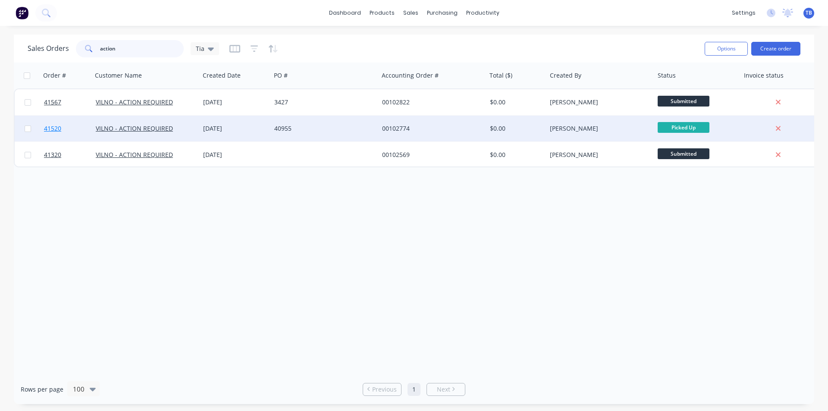
type input "action"
click at [53, 129] on span "41520" at bounding box center [52, 128] width 17 height 9
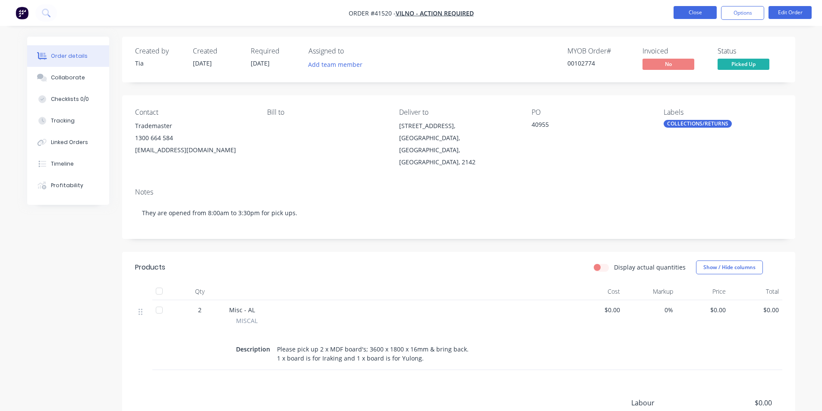
click at [684, 8] on button "Close" at bounding box center [694, 12] width 43 height 13
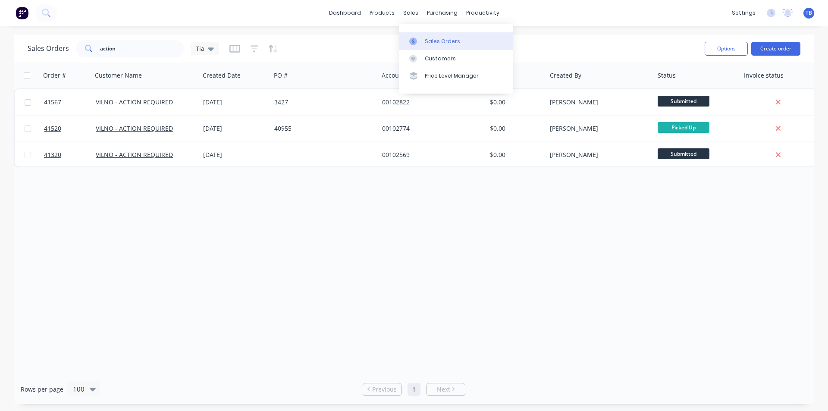
click at [422, 42] on link "Sales Orders" at bounding box center [456, 40] width 114 height 17
drag, startPoint x: 140, startPoint y: 47, endPoint x: 85, endPoint y: 50, distance: 54.4
click at [85, 50] on div "action" at bounding box center [130, 48] width 108 height 17
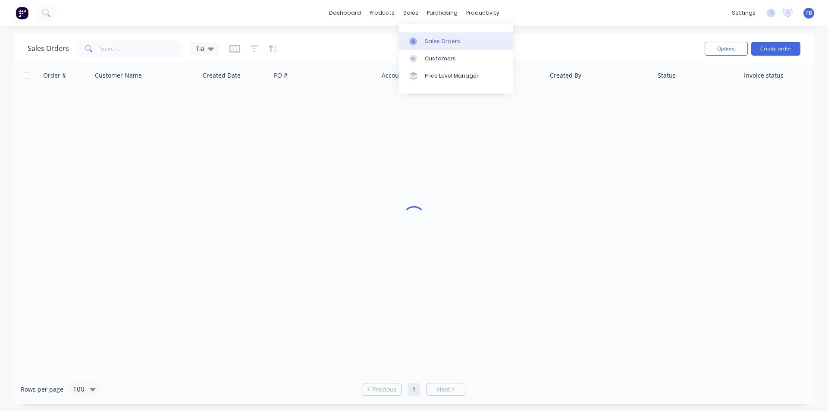
click at [420, 40] on div at bounding box center [415, 42] width 13 height 8
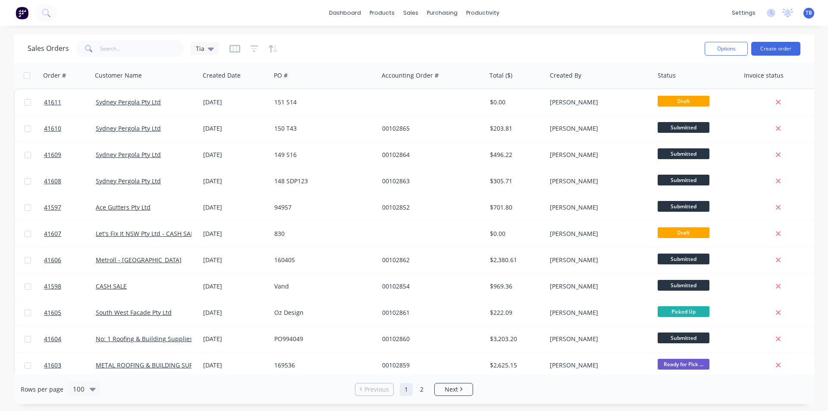
click at [499, 16] on div "dashboard products sales purchasing productivity dashboard products Product Cat…" at bounding box center [414, 13] width 828 height 26
click at [494, 13] on div "productivity" at bounding box center [483, 12] width 42 height 13
click at [515, 75] on div "Delivery Scheduling" at bounding box center [512, 76] width 54 height 8
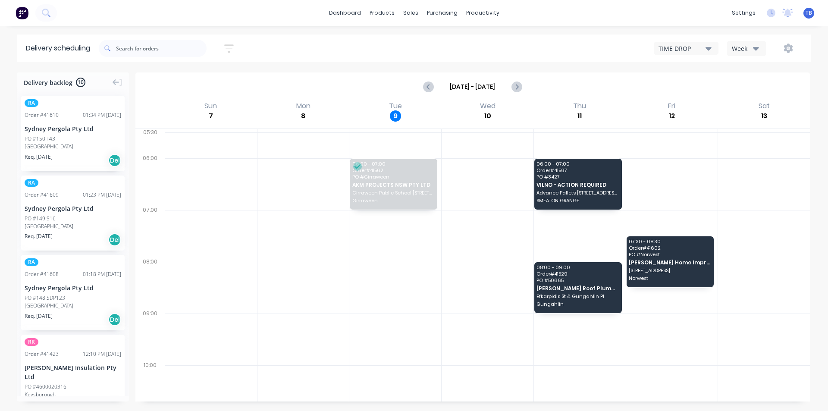
click at [705, 45] on div "TIME DROP" at bounding box center [682, 48] width 47 height 9
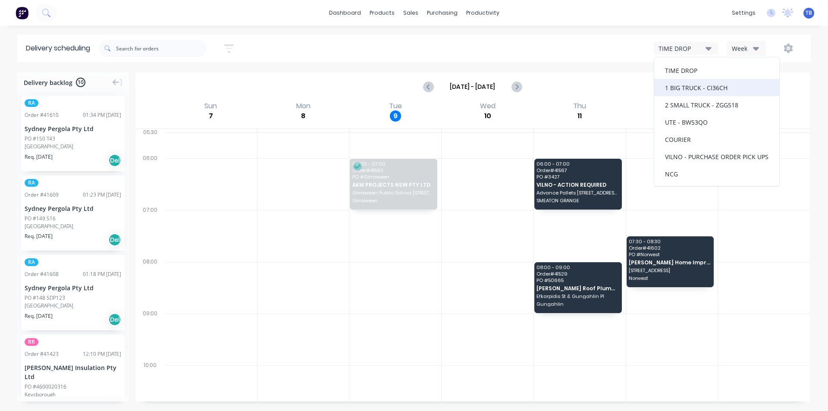
click at [686, 87] on div "1 BIG TRUCK - CI36CH" at bounding box center [716, 87] width 125 height 17
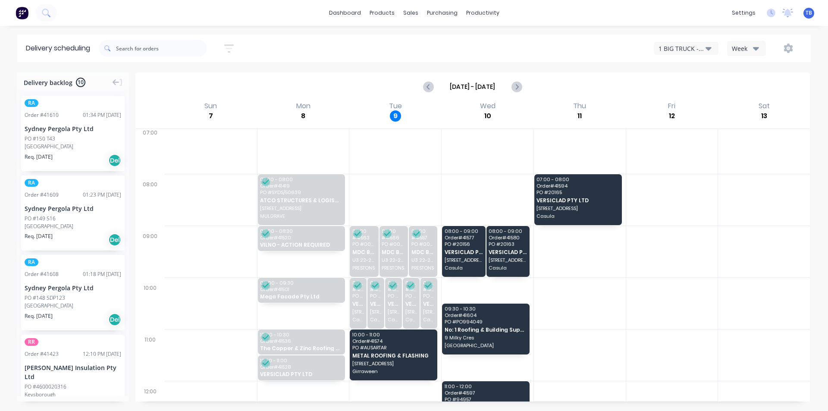
scroll to position [86, 0]
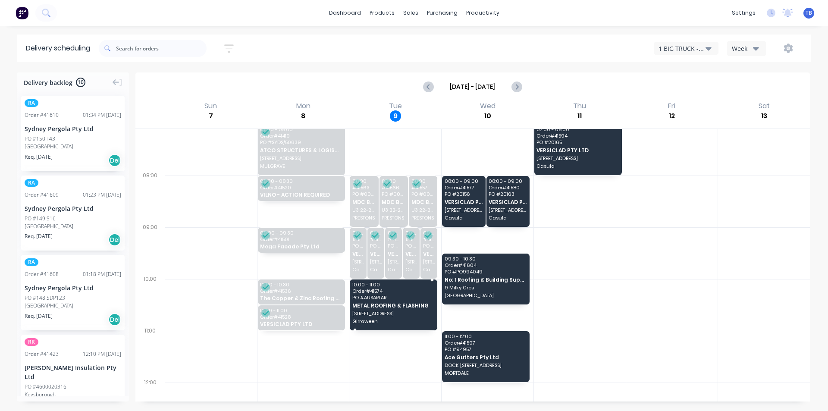
click at [386, 302] on div "10:00 - 11:00 Order # 41574 PO # AUSARTAR METAL ROOFING & FLASHING [STREET_ADDR…" at bounding box center [394, 305] width 88 height 51
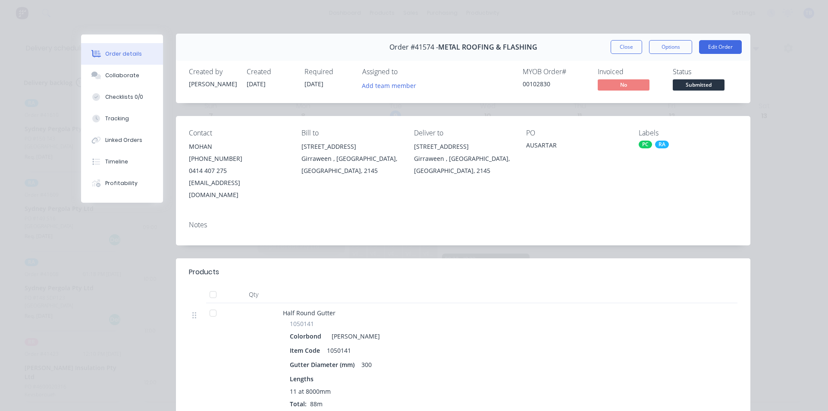
scroll to position [0, 0]
click at [669, 44] on button "Options" at bounding box center [670, 48] width 43 height 14
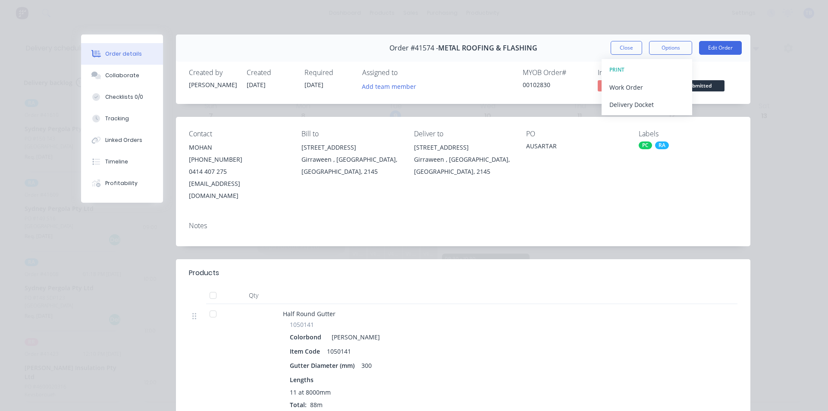
click at [792, 228] on div "Order details Collaborate Checklists 0/0 Tracking Linked Orders Timeline Profit…" at bounding box center [414, 205] width 828 height 411
click at [621, 48] on button "Close" at bounding box center [626, 48] width 31 height 14
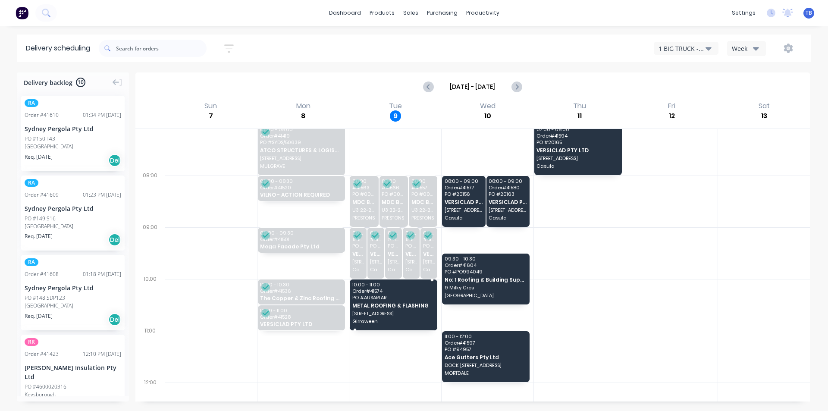
click at [372, 299] on span "PO # AUSARTAR" at bounding box center [393, 297] width 82 height 5
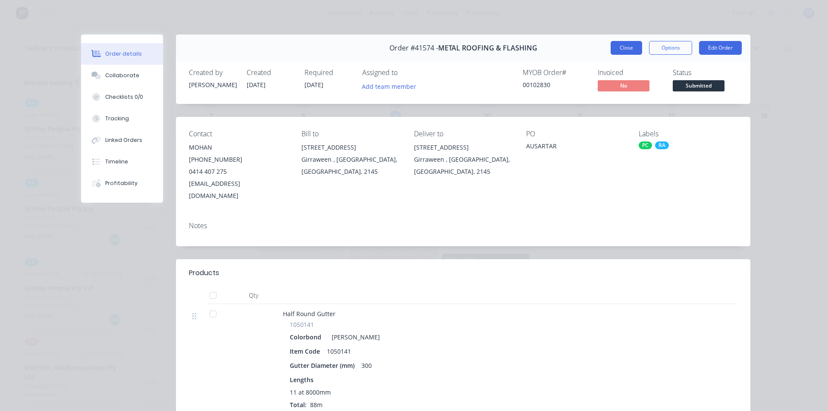
click at [611, 49] on button "Close" at bounding box center [626, 48] width 31 height 14
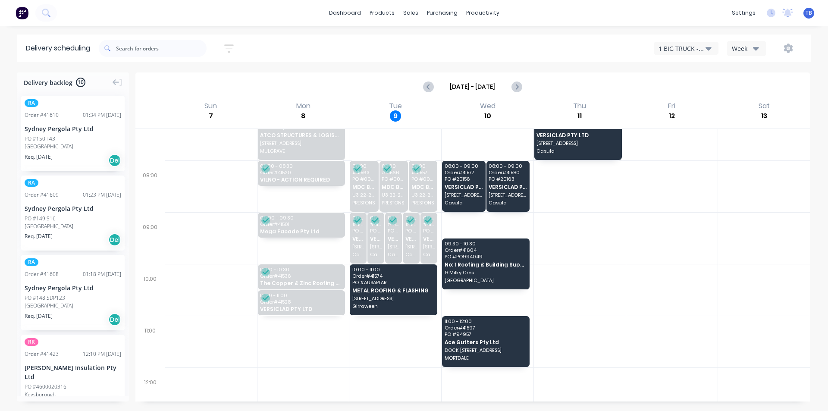
scroll to position [86, 0]
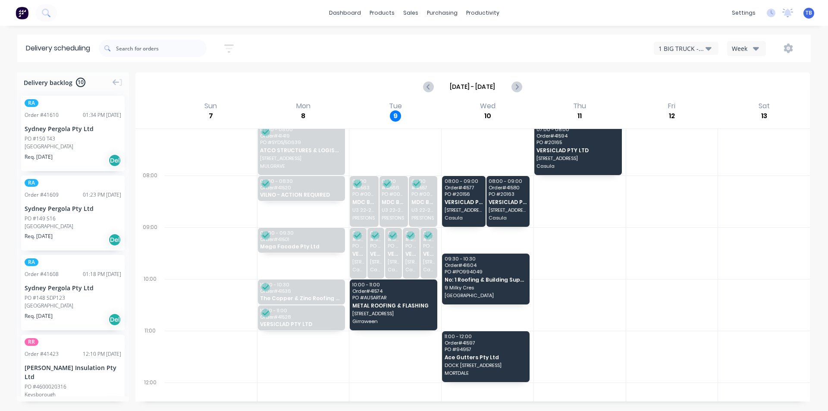
click at [694, 48] on div "1 BIG TRUCK - CI36CH" at bounding box center [682, 48] width 47 height 9
click at [693, 102] on div "2 SMALL TRUCK - ZGG518" at bounding box center [716, 104] width 125 height 17
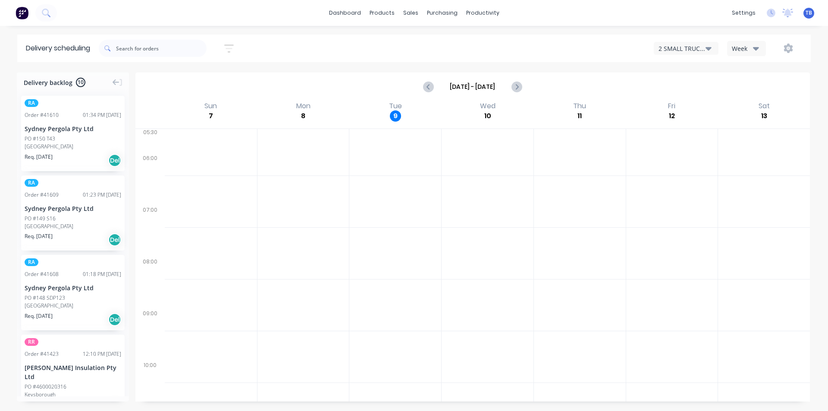
scroll to position [0, 0]
click at [702, 50] on div "2 SMALL TRUCK - ZGG518" at bounding box center [682, 48] width 47 height 9
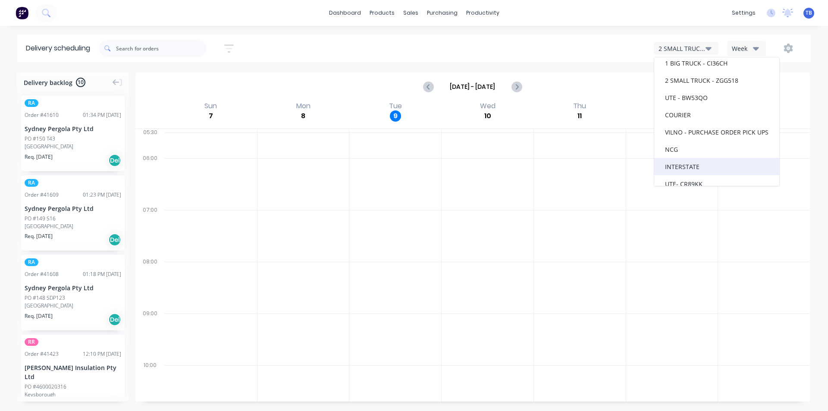
scroll to position [35, 0]
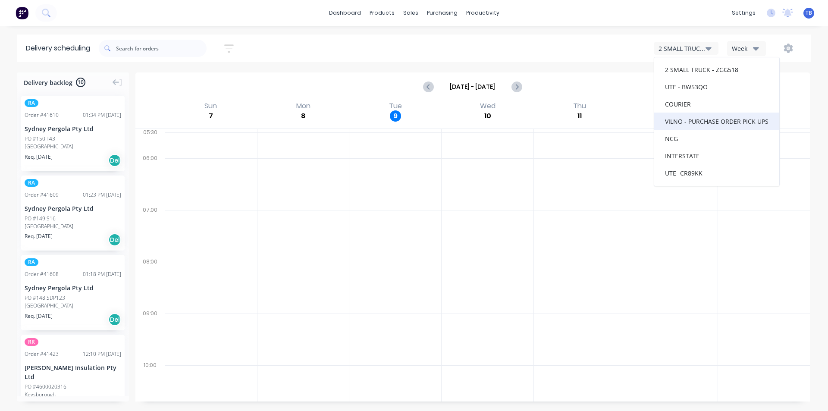
click at [699, 123] on div "VILNO - PURCHASE ORDER PICK UPS" at bounding box center [716, 121] width 125 height 17
click at [683, 48] on div "VILNO - PURCHASE ORDER PICK UPS" at bounding box center [682, 48] width 47 height 9
click at [621, 210] on div at bounding box center [580, 184] width 92 height 52
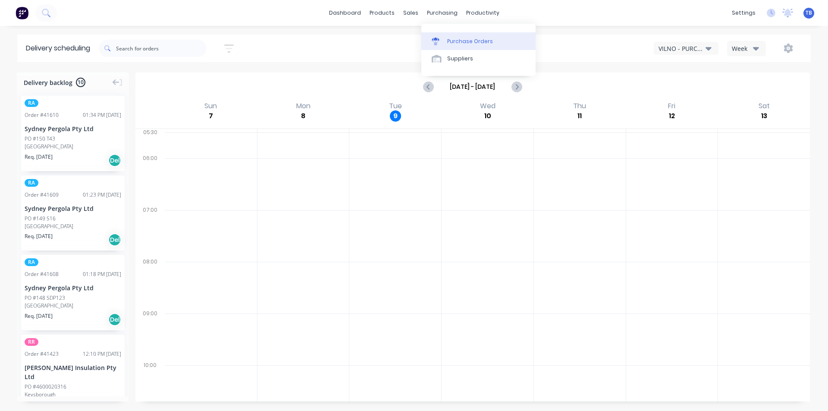
click at [441, 44] on div at bounding box center [438, 42] width 13 height 8
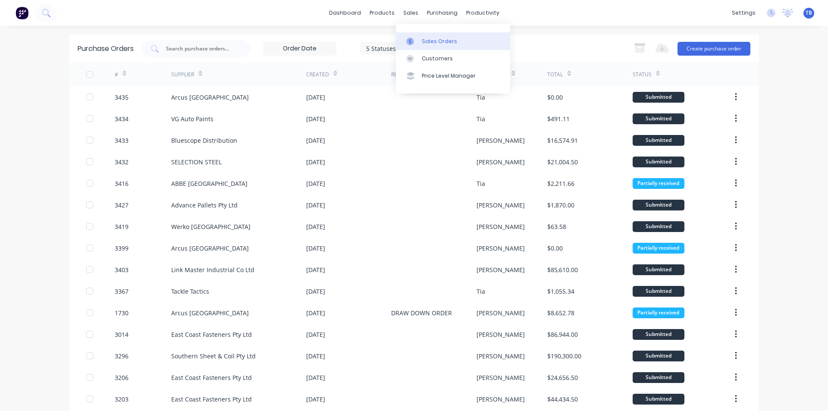
click at [416, 45] on link "Sales Orders" at bounding box center [453, 40] width 114 height 17
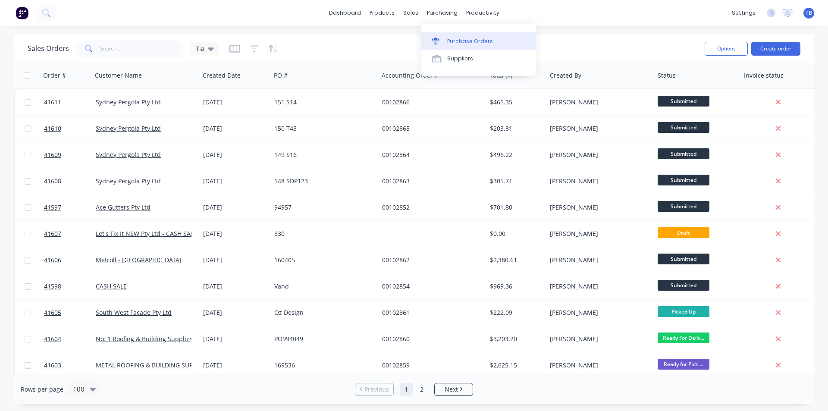
click at [455, 40] on div "Purchase Orders" at bounding box center [470, 42] width 46 height 8
